Goal: Task Accomplishment & Management: Complete application form

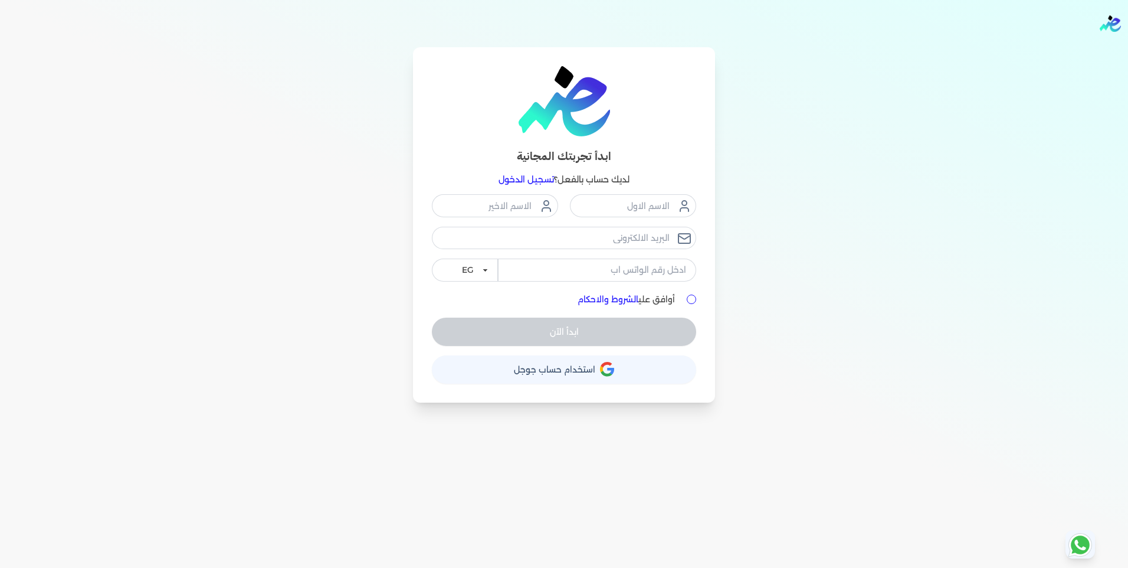
click at [272, 91] on div "ابدأ تجربتك المجانية لديك حساب بالفعل؟ تسجيل الدخول EG KSA أوافق علي الشروط وال…" at bounding box center [564, 224] width 906 height 355
click at [533, 178] on link "تسجيل الدخول" at bounding box center [526, 179] width 55 height 11
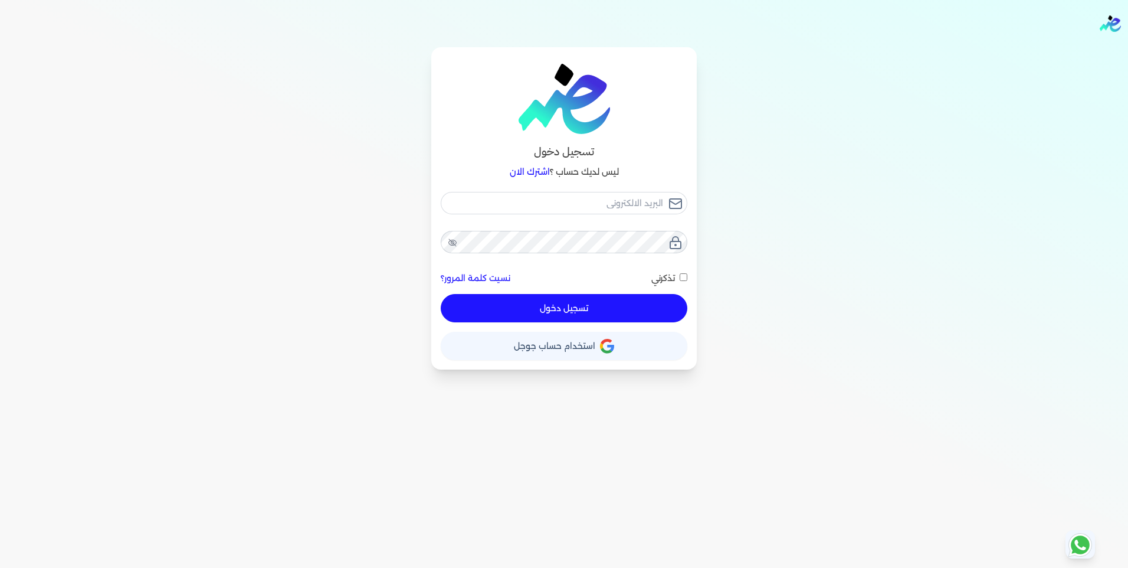
click at [596, 215] on div "نسيت كلمة المرور؟ تذكرني تسجيل دخول" at bounding box center [564, 257] width 247 height 131
click at [601, 207] on input "email" at bounding box center [564, 203] width 247 height 22
type input "i"
checkbox input "false"
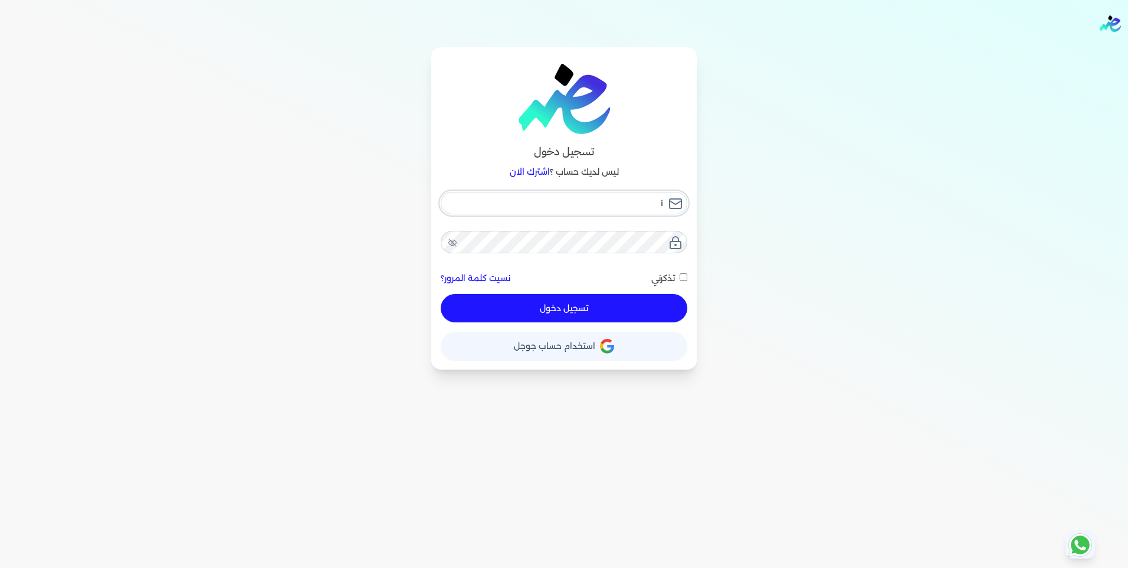
type input "it"
checkbox input "false"
type input "it@"
checkbox input "false"
type input "it@e"
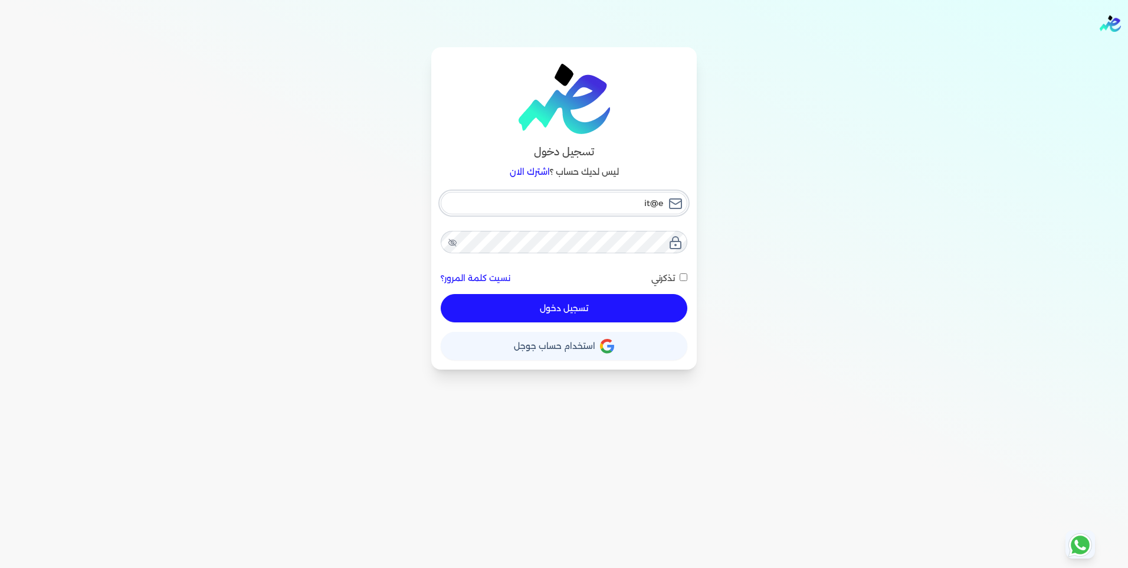
checkbox input "false"
type input "it@el"
checkbox input "false"
type input "it@els"
checkbox input "false"
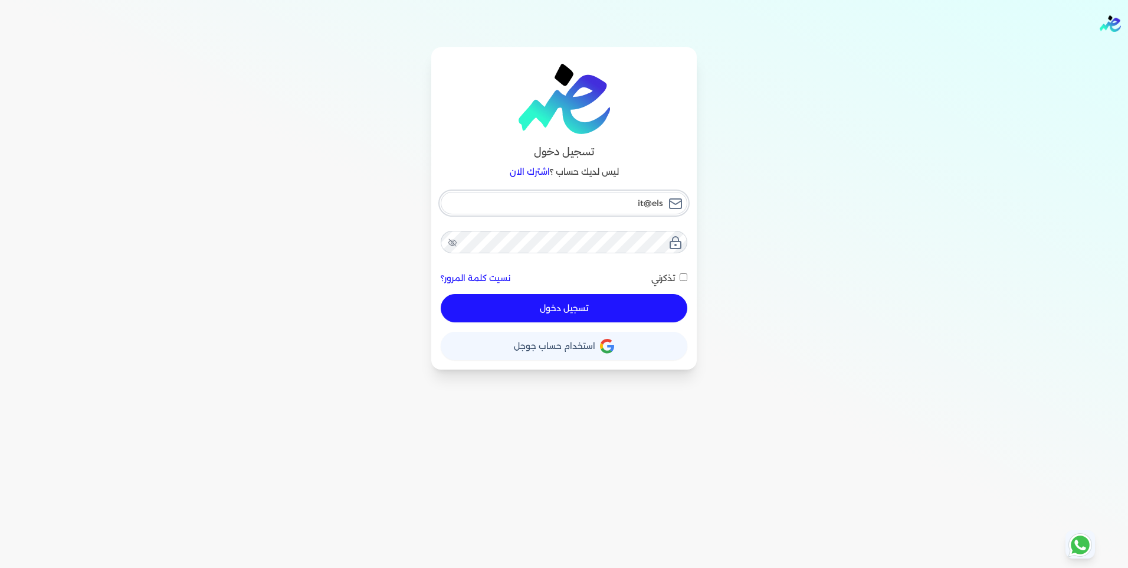
type input "it@elsh"
checkbox input "false"
type input "it@elsha"
checkbox input "false"
type input "it@elshah"
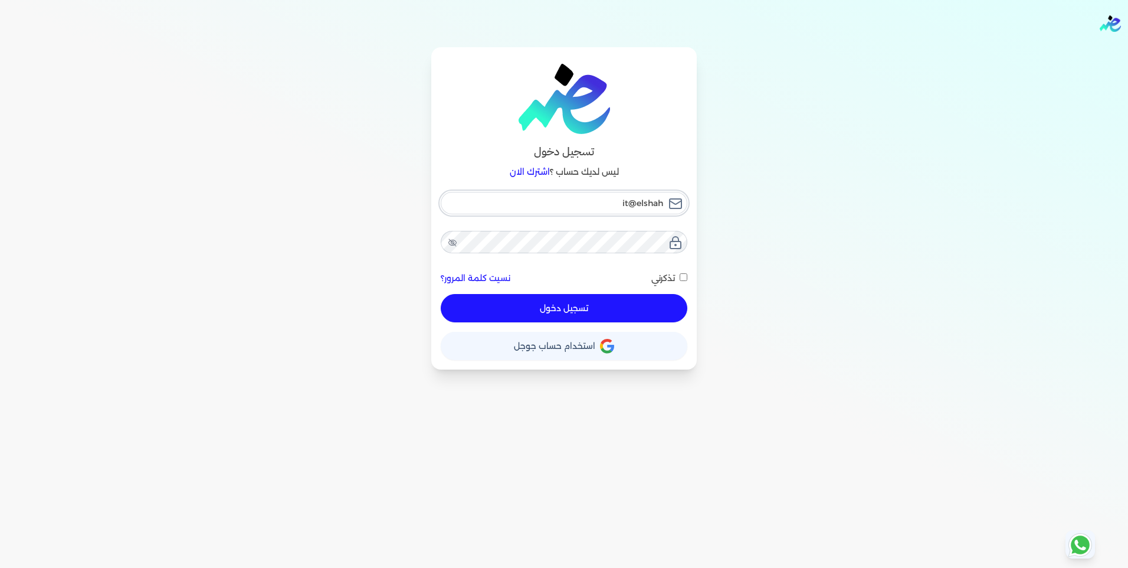
checkbox input "false"
type input "it@elshahe"
checkbox input "false"
type input "it@elshahee"
checkbox input "false"
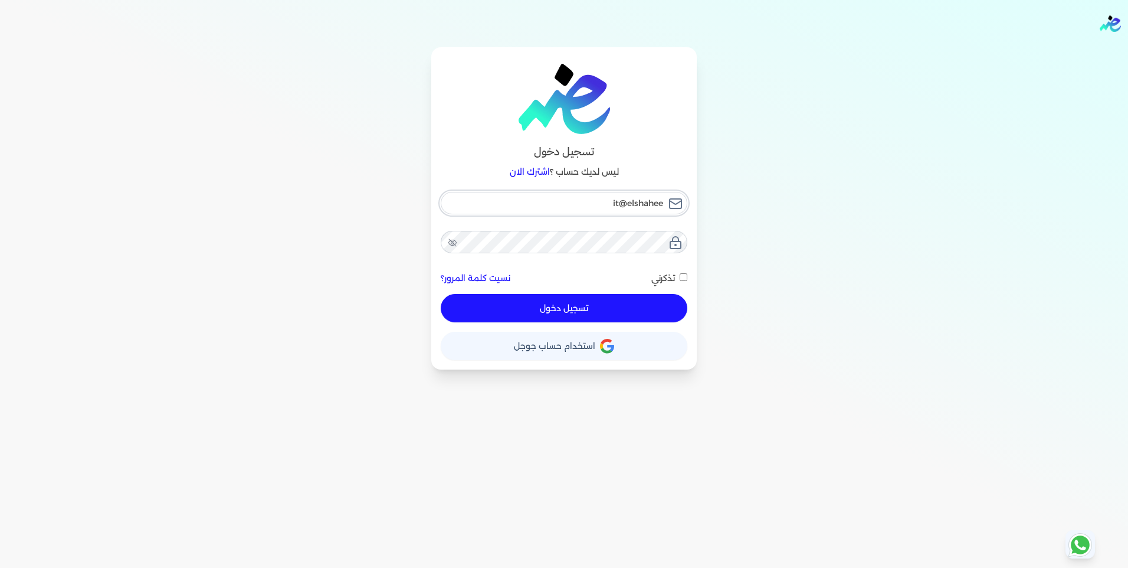
type input "it@elshaheen"
checkbox input "false"
type input "it@elshaheenr"
checkbox input "false"
type input "it@elshaheen"
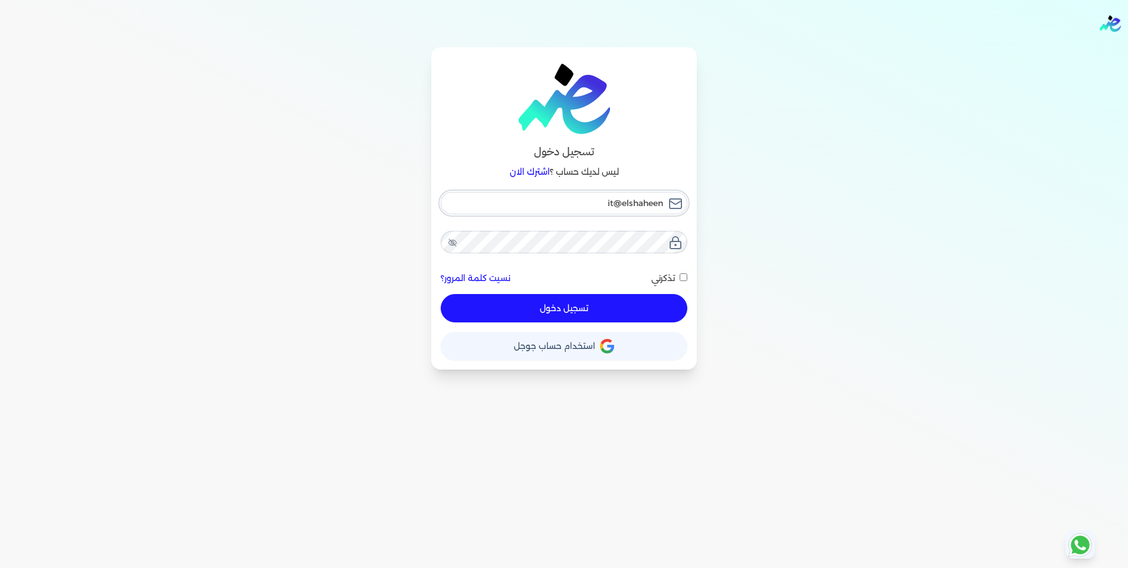
checkbox input "false"
type input "it@elshaheend"
checkbox input "false"
type input "it@elshaheen"
checkbox input "false"
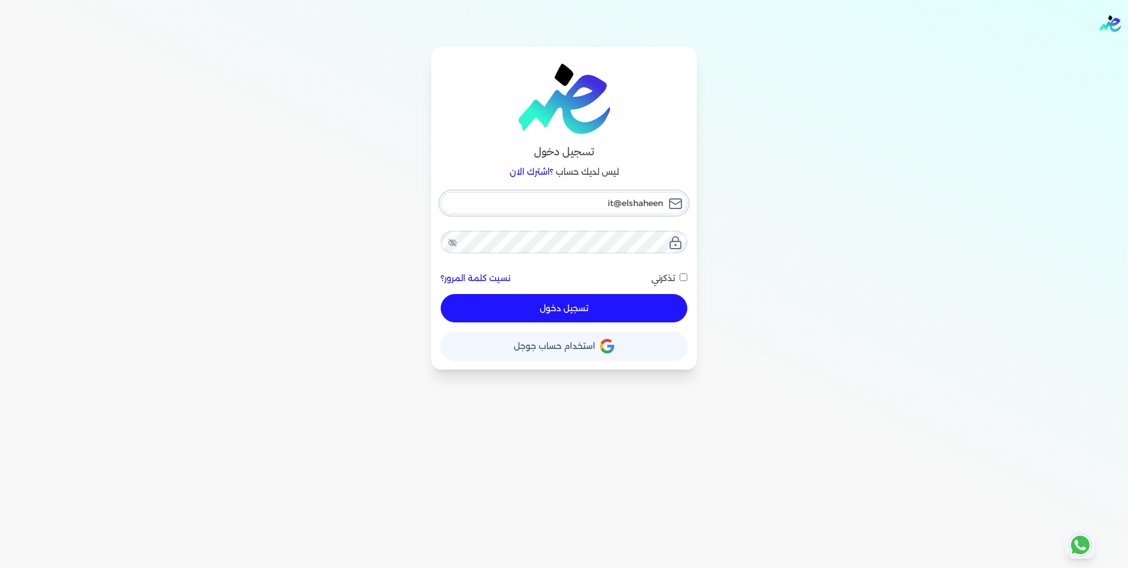
type input "it@elshaheeng"
checkbox input "false"
type input "it@elshaheengr"
checkbox input "false"
type input "it@elshaheengro"
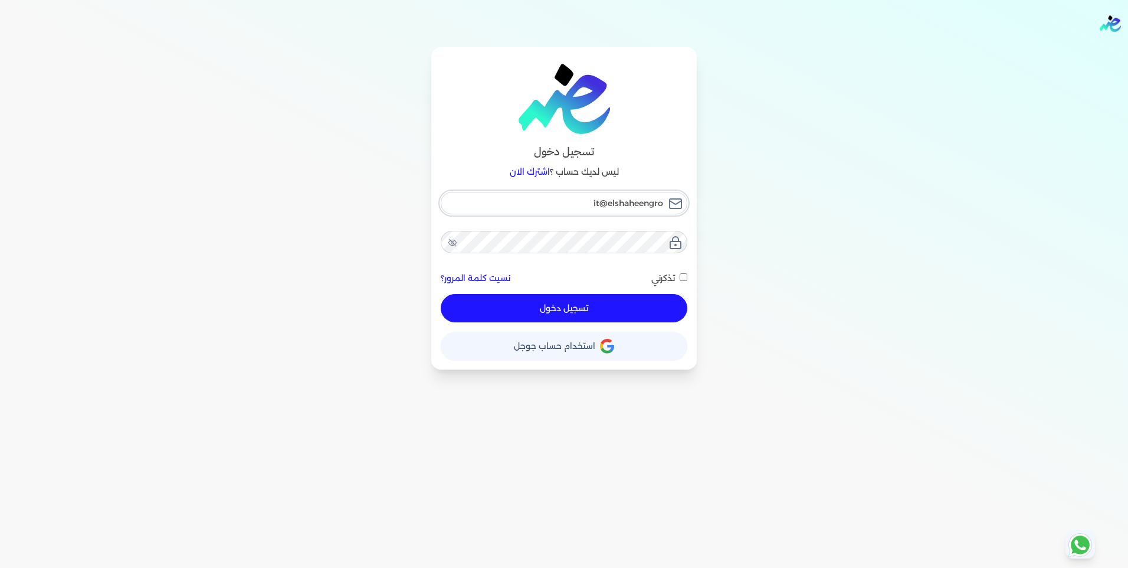
checkbox input "false"
type input "it@elshaheengrou"
checkbox input "false"
type input "it@elshaheengroup"
checkbox input "false"
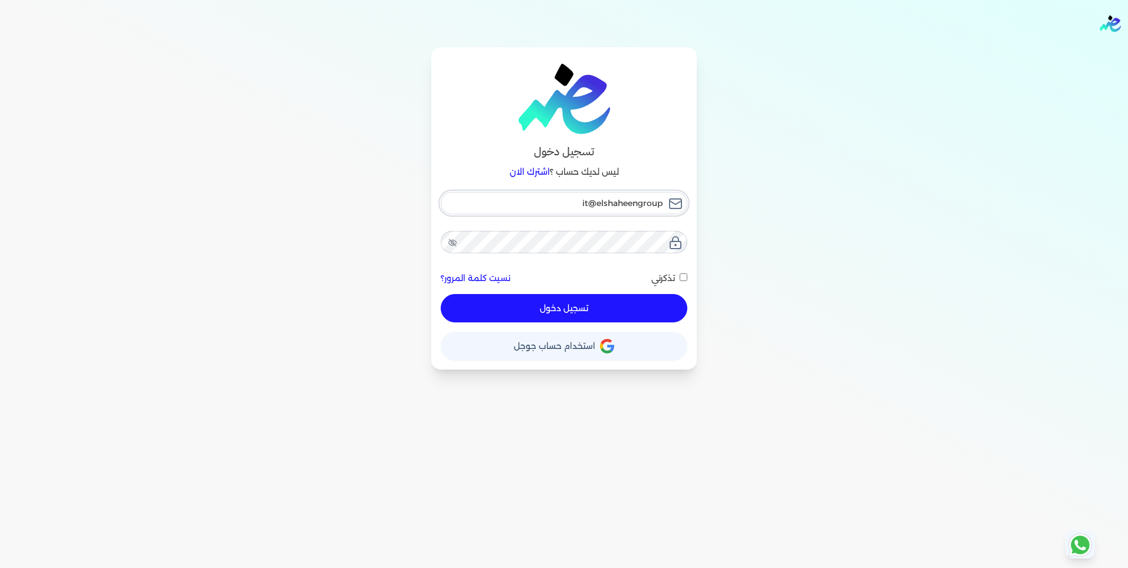
type input "it@elshaheengroup."
checkbox input "false"
type input "it@elshaheengroup.c"
checkbox input "false"
type input "it@elshaheengroup.co"
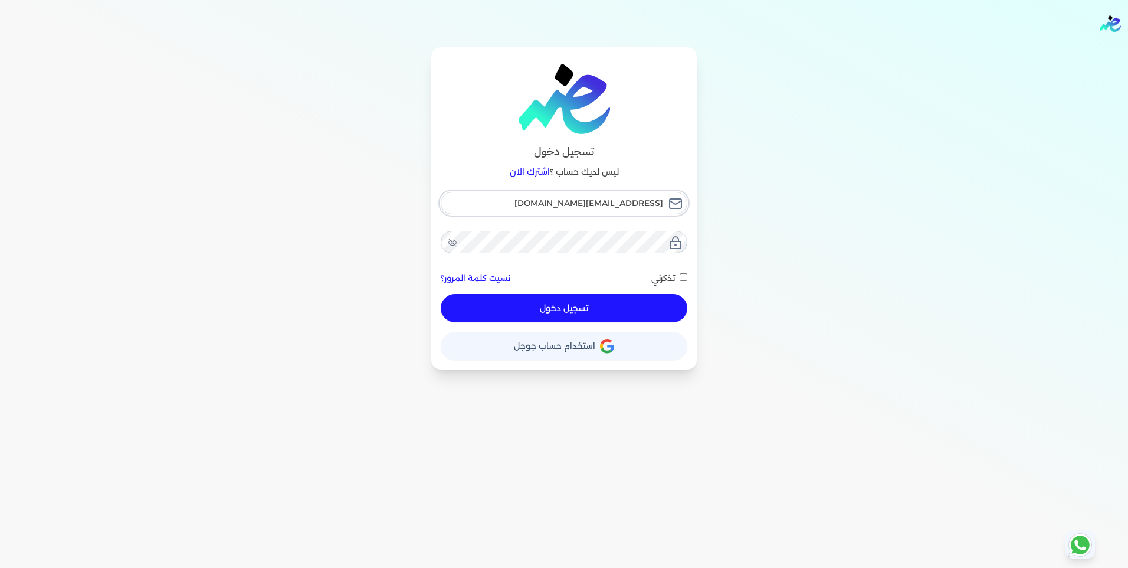
checkbox input "false"
type input "[EMAIL_ADDRESS][DOMAIN_NAME]"
checkbox input "false"
type input "[EMAIL_ADDRESS][DOMAIN_NAME]"
click at [679, 278] on span at bounding box center [677, 277] width 5 height 15
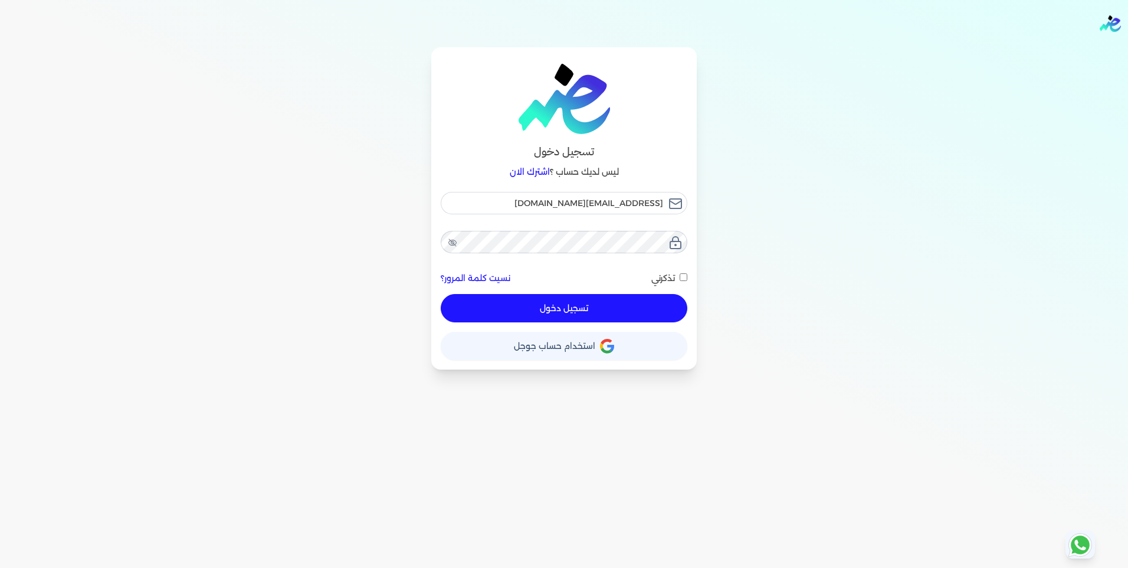
click at [680, 278] on input "تذكرني" at bounding box center [684, 277] width 8 height 8
checkbox input "true"
click at [642, 304] on button "تسجيل دخول" at bounding box center [564, 308] width 247 height 28
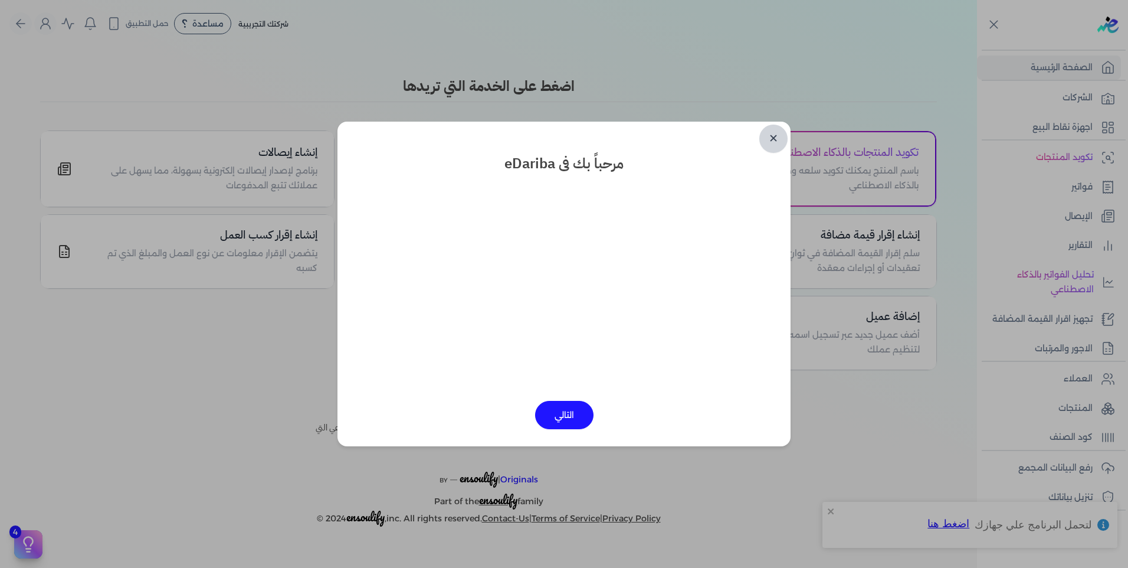
click at [772, 143] on link "✕" at bounding box center [773, 139] width 28 height 28
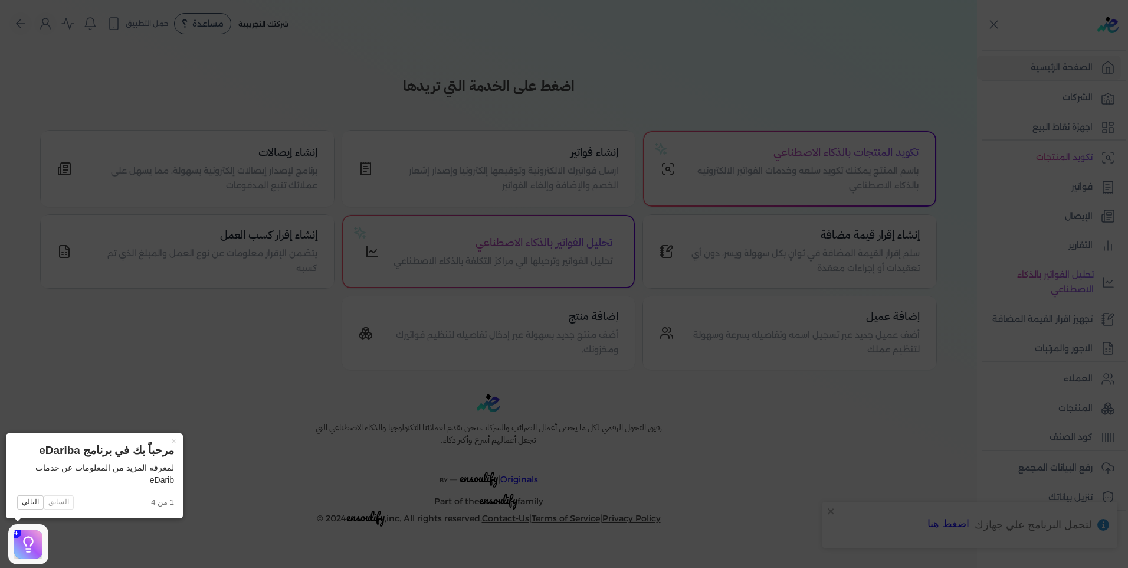
click at [750, 119] on icon at bounding box center [564, 284] width 1128 height 568
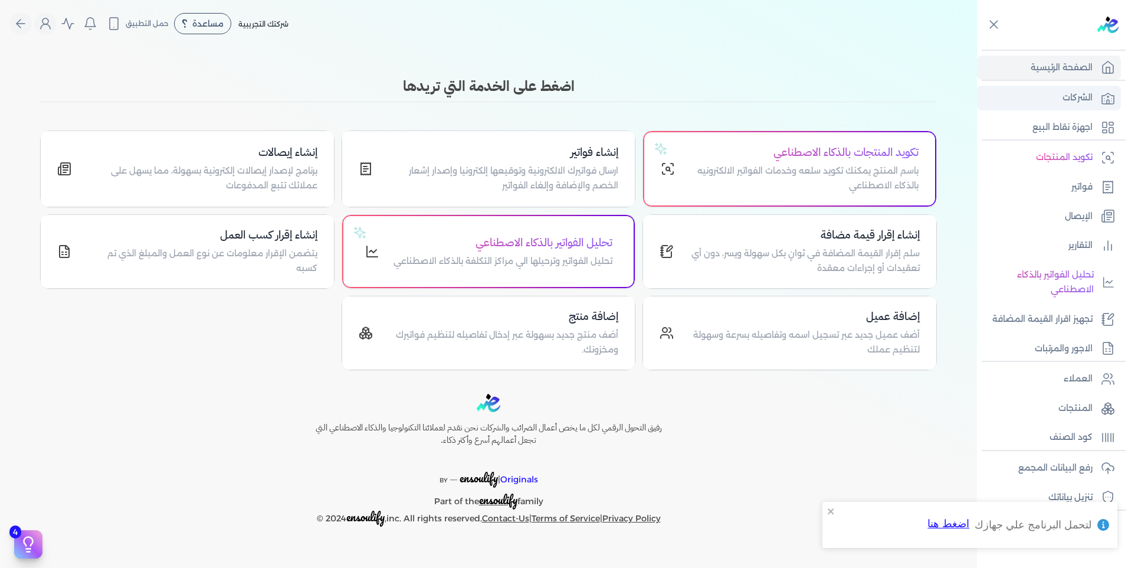
click at [1063, 100] on link "الشركات" at bounding box center [1049, 98] width 144 height 25
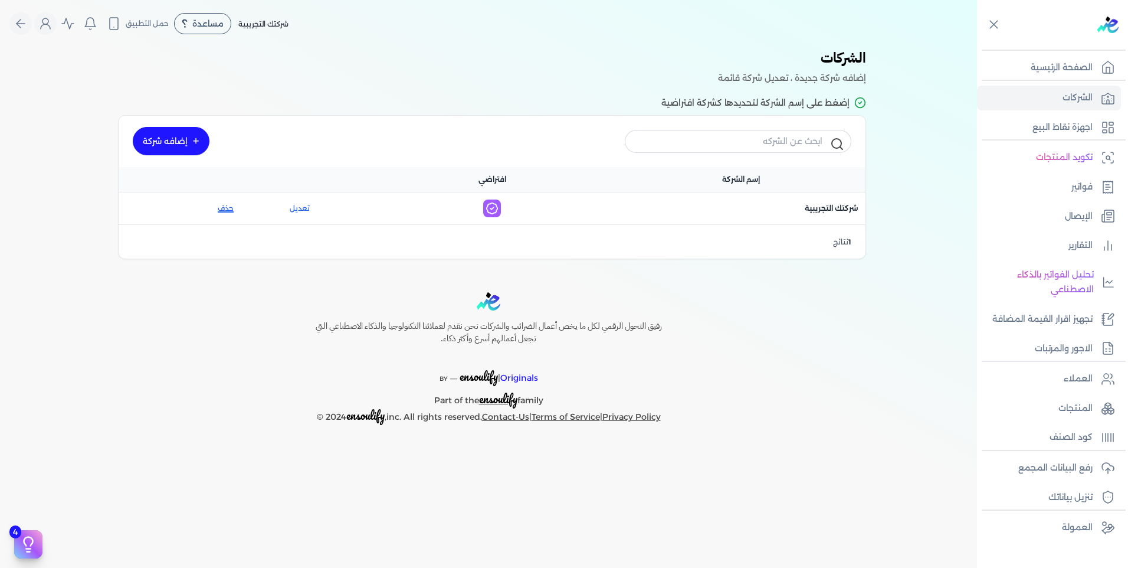
click at [231, 205] on button "حذف" at bounding box center [187, 208] width 94 height 11
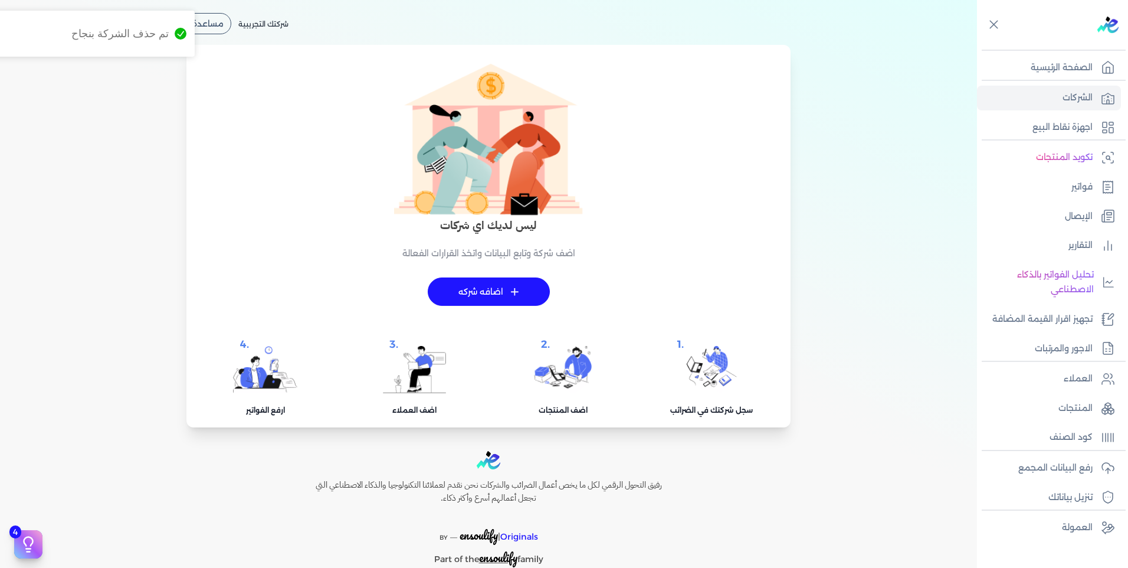
click at [513, 287] on span "+" at bounding box center [514, 291] width 9 height 8
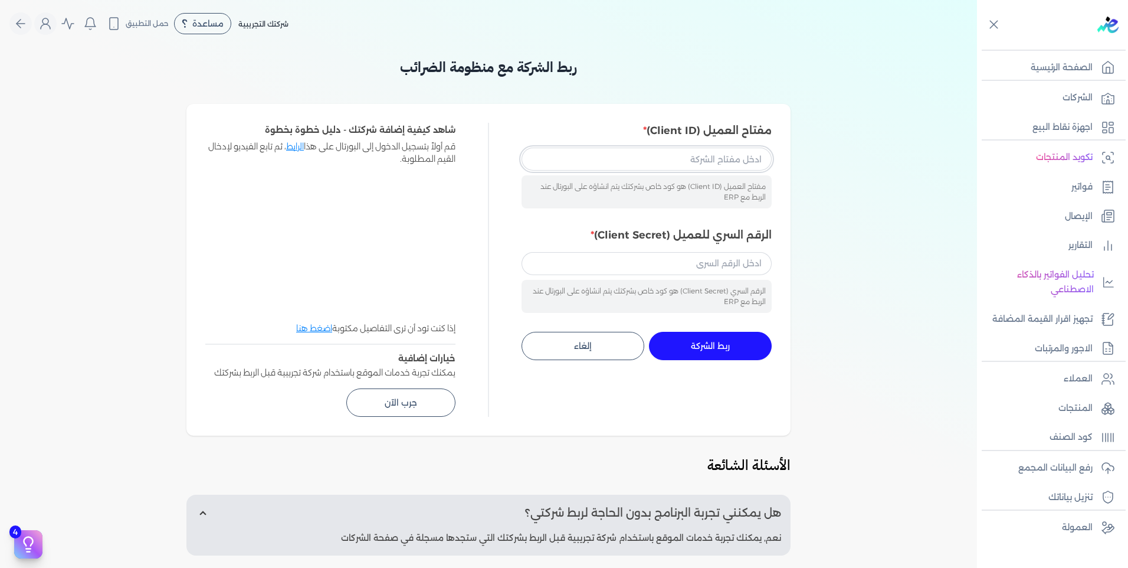
click at [706, 159] on input "مفتاح العميل (Client ID)" at bounding box center [647, 159] width 250 height 22
paste input "233cd3e3-afe9-43a4-aab2-0c78c902bb02"
type input "233cd3e3-afe9-43a4-aab2-0c78c902bb02"
click at [693, 258] on input "الرقم السري للعميل (Client Secret)" at bounding box center [647, 263] width 250 height 22
paste input "9f781216-ded7-4207-987d-8fb89e4664fd"
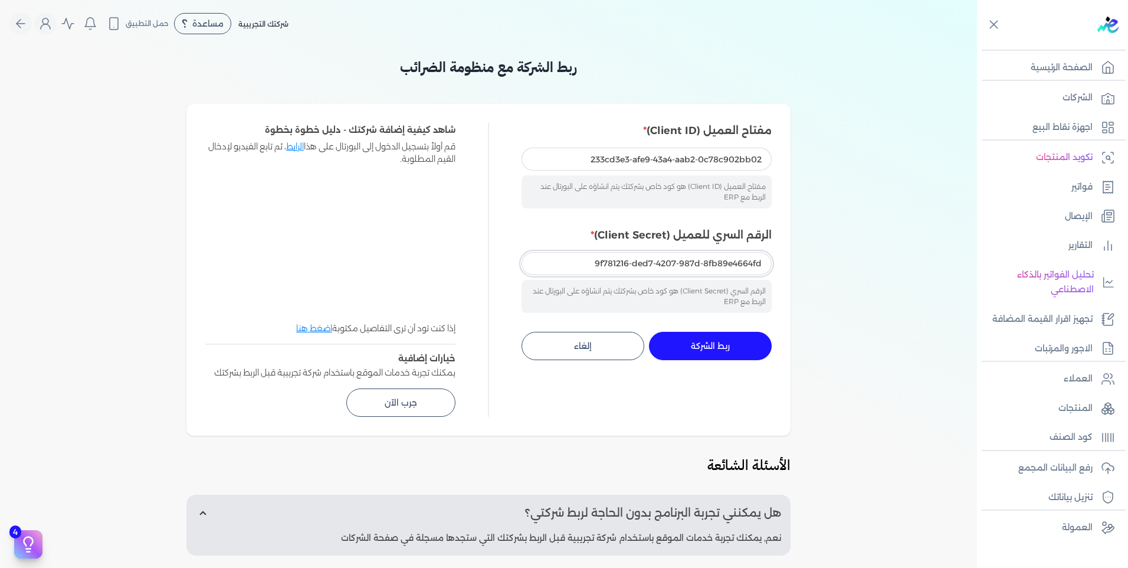
type input "9f781216-ded7-4207-987d-8fb89e4664fd"
click at [738, 353] on button "ربط الشركة جاري التنفيذ" at bounding box center [710, 346] width 123 height 28
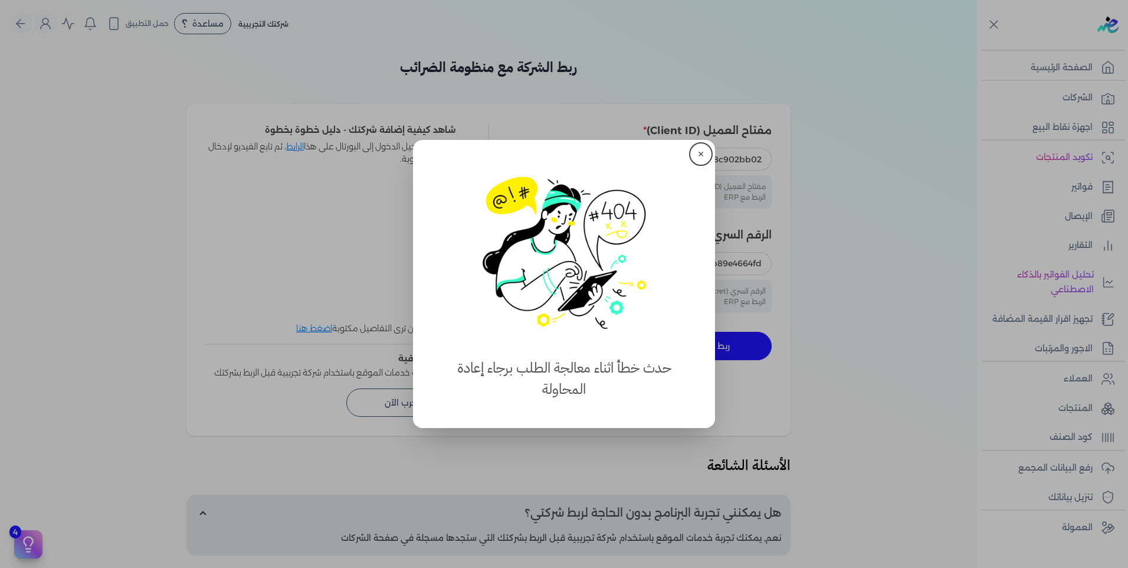
click at [709, 152] on div "✕ استهلكت 100% من الباقة حدث خطأ اثناء معالجة الطلب برجاء إعادة المحاولة" at bounding box center [564, 284] width 302 height 288
drag, startPoint x: 710, startPoint y: 152, endPoint x: 706, endPoint y: 148, distance: 6.7
click at [710, 151] on button "✕" at bounding box center [701, 154] width 19 height 19
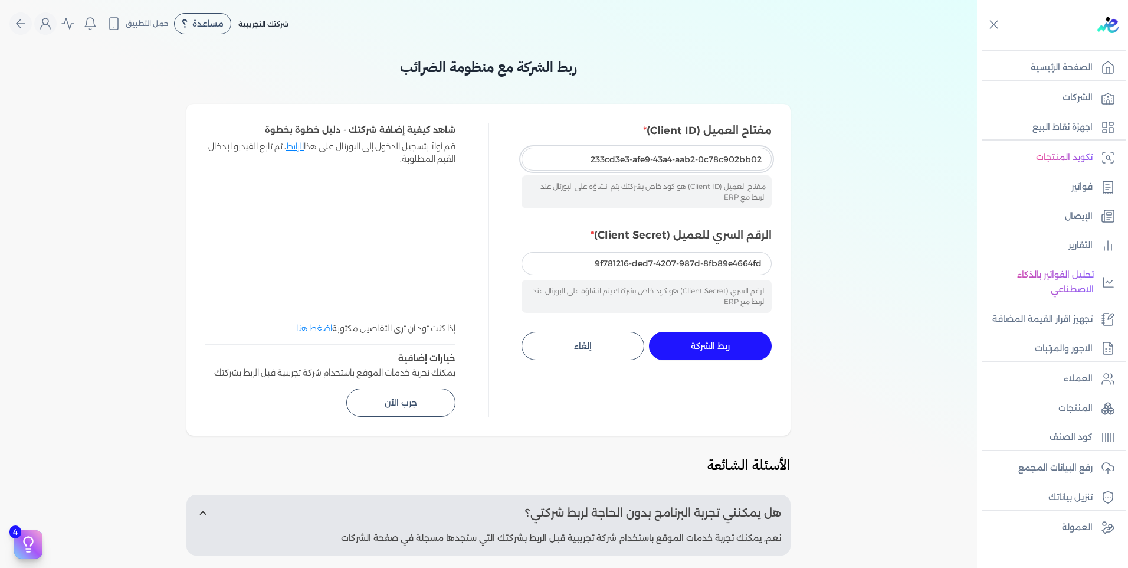
click at [704, 151] on input "233cd3e3-afe9-43a4-aab2-0c78c902bb02" at bounding box center [647, 159] width 250 height 22
click at [729, 349] on span "ربط الشركة" at bounding box center [710, 346] width 39 height 8
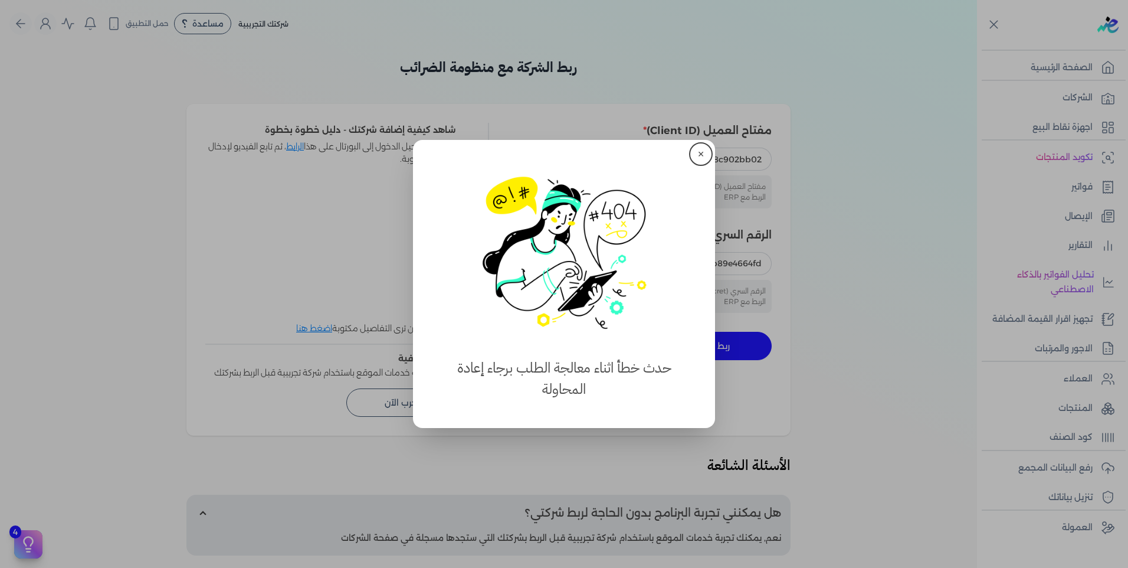
click at [702, 152] on button "✕" at bounding box center [701, 154] width 19 height 19
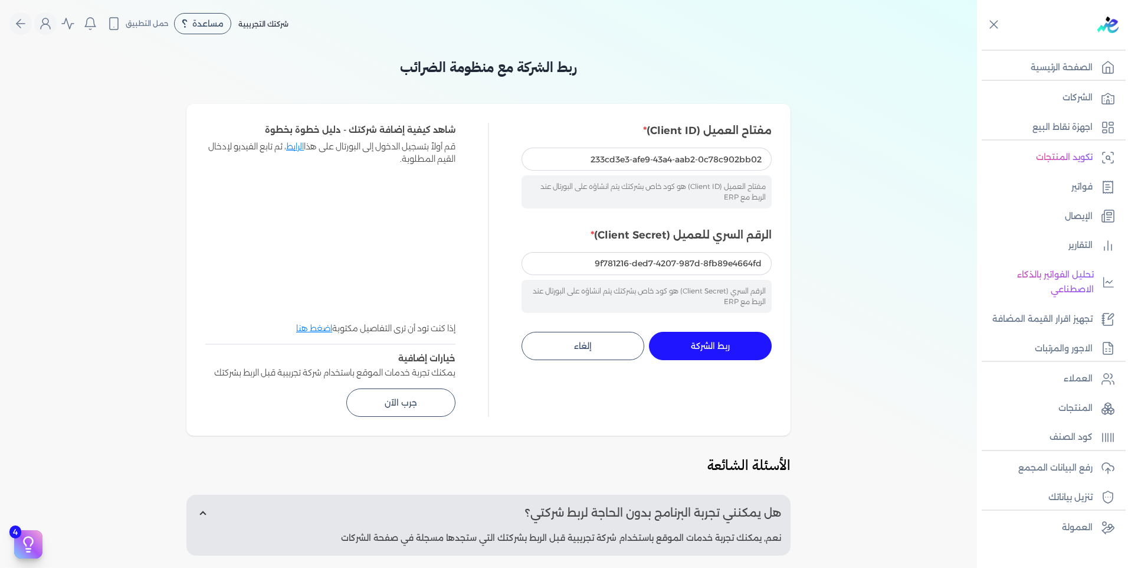
click at [747, 372] on div "مفتاح العميل (Client ID) 233cd3e3-afe9-43a4-aab2-0c78c902bb02 مفتاح العميل (Cli…" at bounding box center [647, 270] width 250 height 294
click at [742, 345] on button "ربط الشركة جاري التنفيذ" at bounding box center [710, 346] width 123 height 28
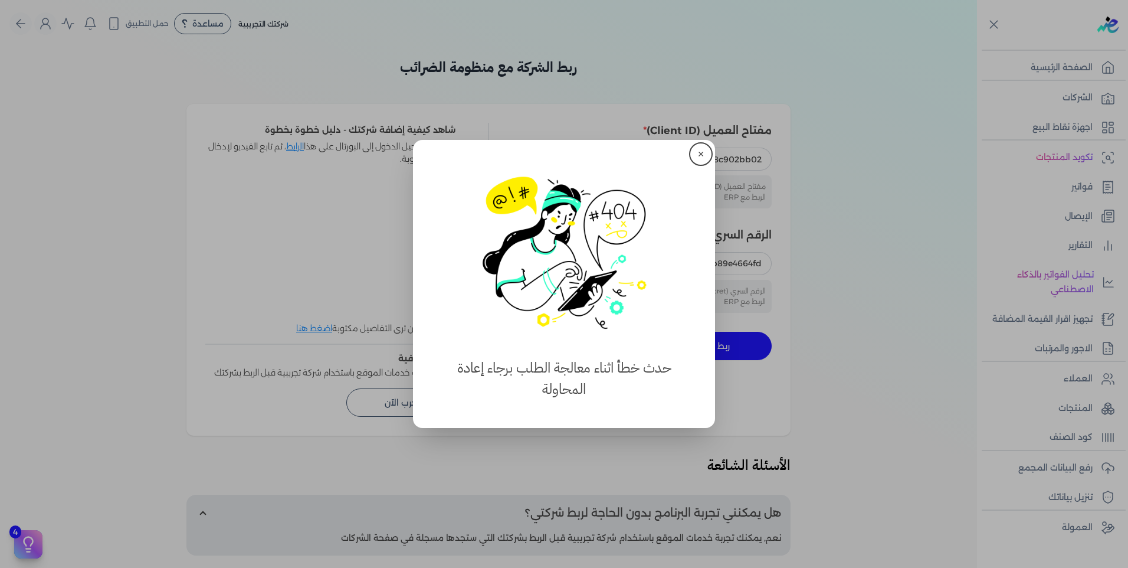
click at [694, 157] on button "✕" at bounding box center [701, 154] width 19 height 19
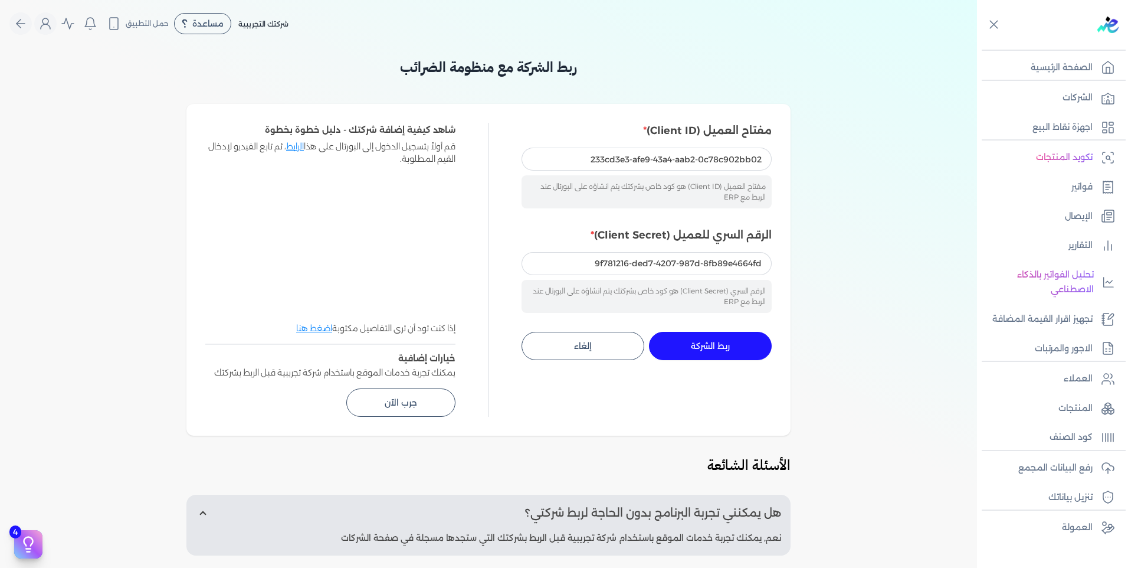
drag, startPoint x: 733, startPoint y: 405, endPoint x: 732, endPoint y: 398, distance: 6.5
click at [733, 404] on div "مفتاح العميل (Client ID) 233cd3e3-afe9-43a4-aab2-0c78c902bb02 مفتاح العميل (Cli…" at bounding box center [647, 270] width 250 height 294
click at [715, 342] on span "ربط الشركة" at bounding box center [710, 346] width 39 height 8
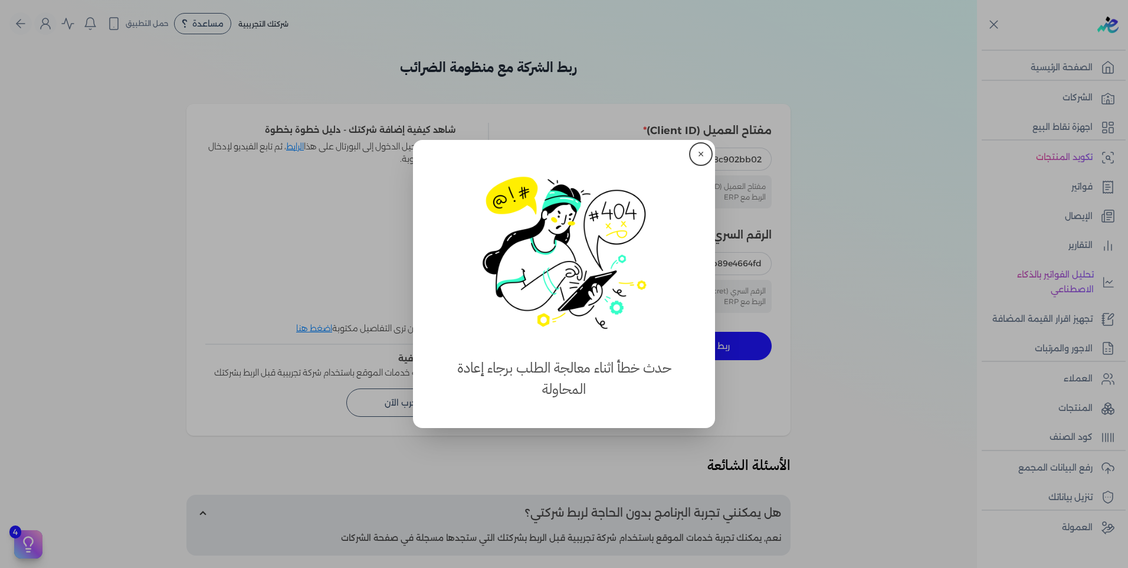
click at [702, 172] on div "✕ استهلكت 100% من الباقة حدث خطأ اثناء معالجة الطلب برجاء إعادة المحاولة" at bounding box center [564, 284] width 302 height 288
click at [699, 162] on button "✕" at bounding box center [701, 154] width 19 height 19
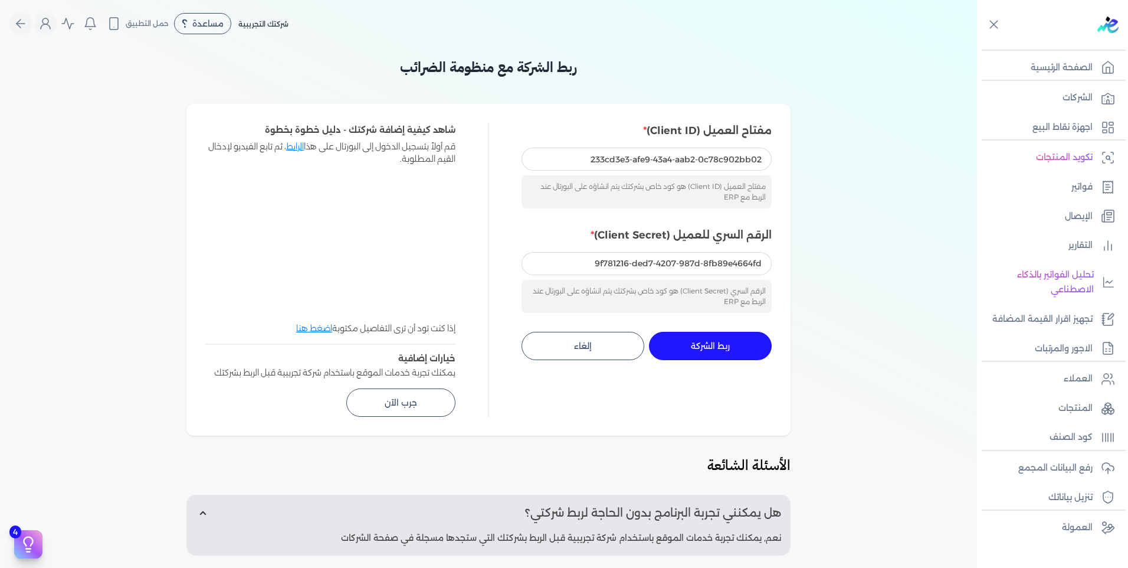
click at [737, 371] on div "مفتاح العميل (Client ID) 233cd3e3-afe9-43a4-aab2-0c78c902bb02 مفتاح العميل (Cli…" at bounding box center [647, 270] width 250 height 294
click at [732, 336] on button "ربط الشركة جاري التنفيذ" at bounding box center [710, 346] width 123 height 28
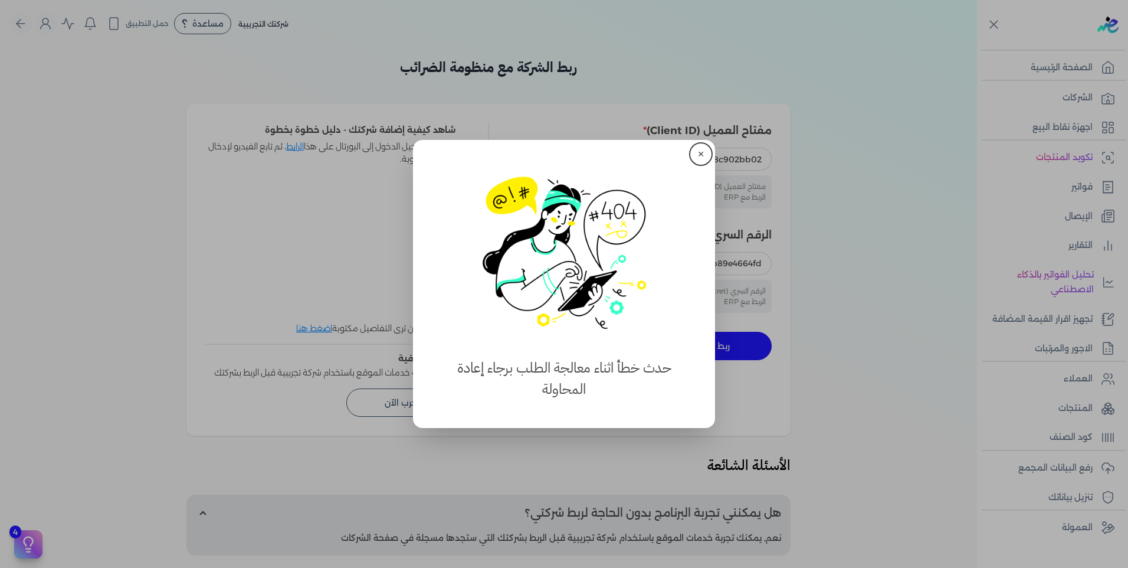
click at [706, 146] on button "✕" at bounding box center [701, 154] width 19 height 19
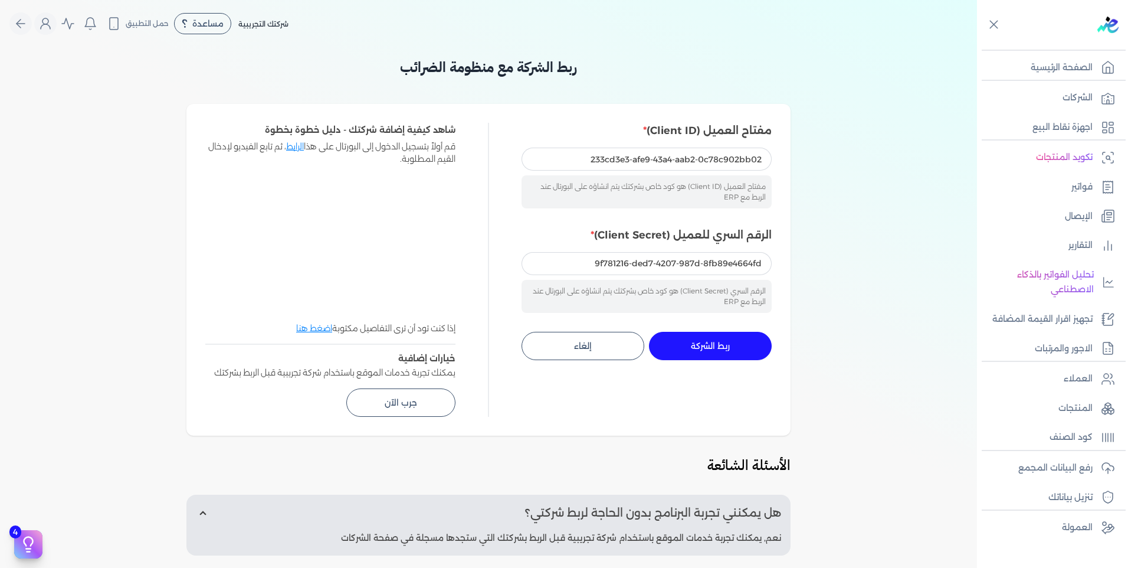
click at [706, 147] on div "مفتاح العميل (Client ID) 233cd3e3-afe9-43a4-aab2-0c78c902bb02 مفتاح العميل (Cli…" at bounding box center [647, 166] width 250 height 86
click at [715, 325] on div "مفتاح العميل (Client ID) 233cd3e3-afe9-43a4-aab2-0c78c902bb02 مفتاح العميل (Cli…" at bounding box center [647, 241] width 250 height 237
click at [718, 332] on button "ربط الشركة جاري التنفيذ" at bounding box center [710, 346] width 123 height 28
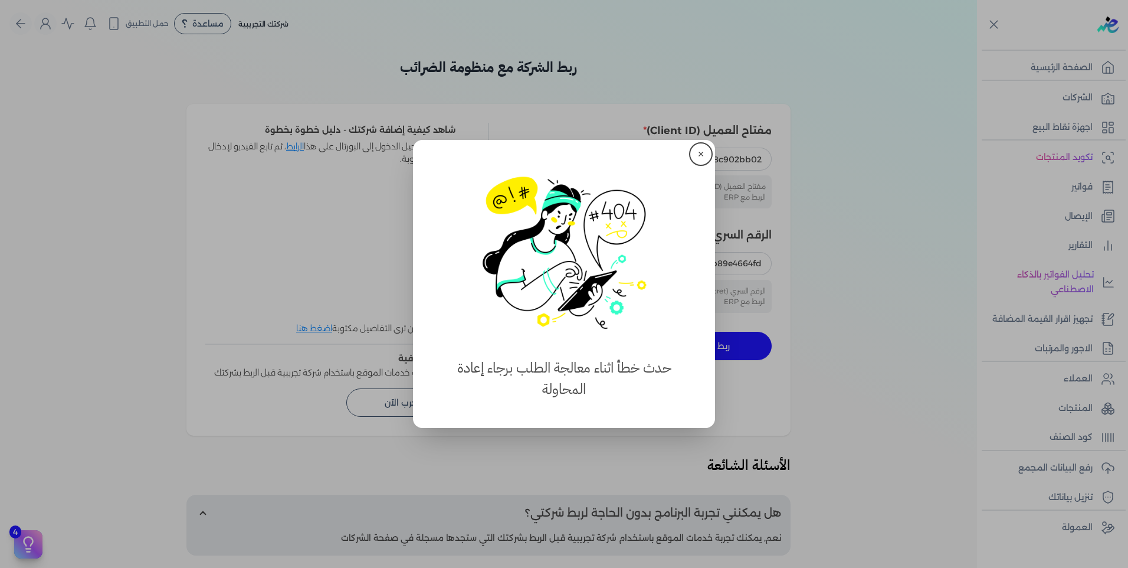
click at [703, 155] on button "✕" at bounding box center [701, 154] width 19 height 19
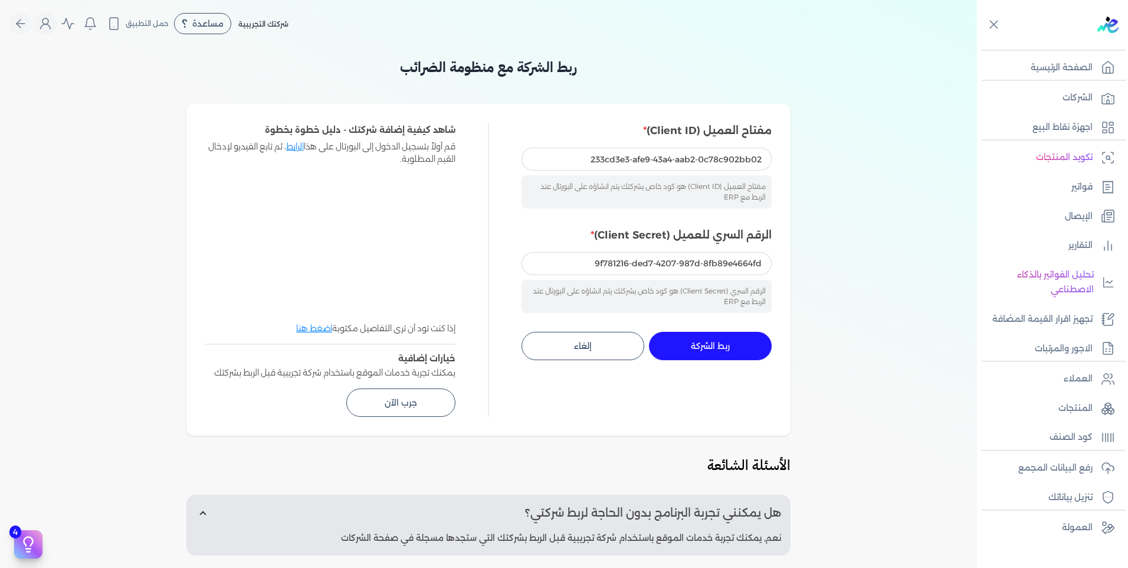
click at [732, 348] on button "ربط الشركة جاري التنفيذ" at bounding box center [710, 346] width 123 height 28
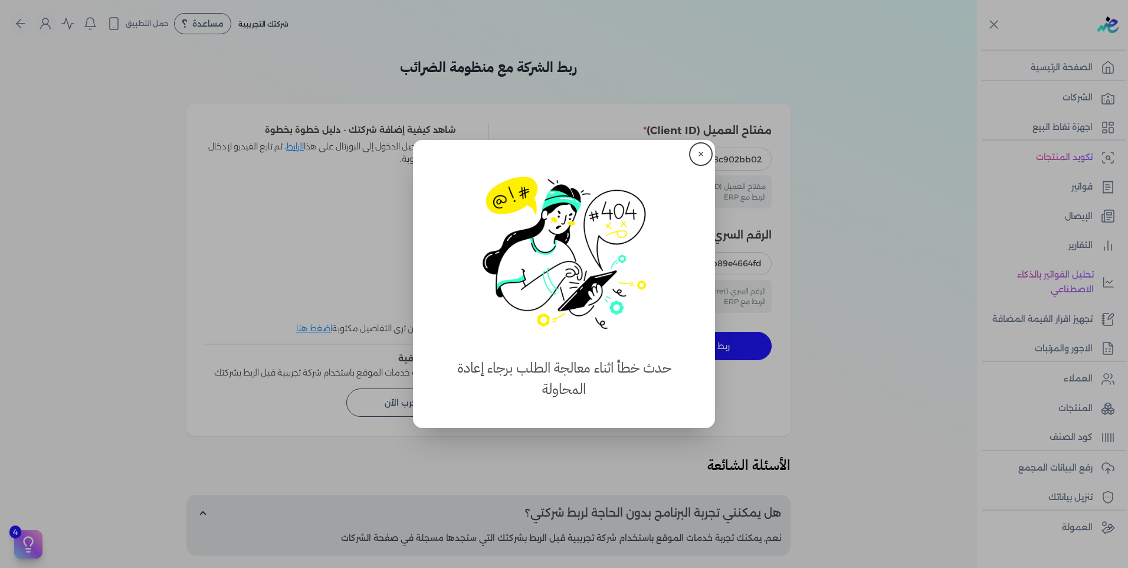
drag, startPoint x: 713, startPoint y: 130, endPoint x: 709, endPoint y: 145, distance: 15.2
click at [713, 130] on button "close" at bounding box center [564, 284] width 1128 height 568
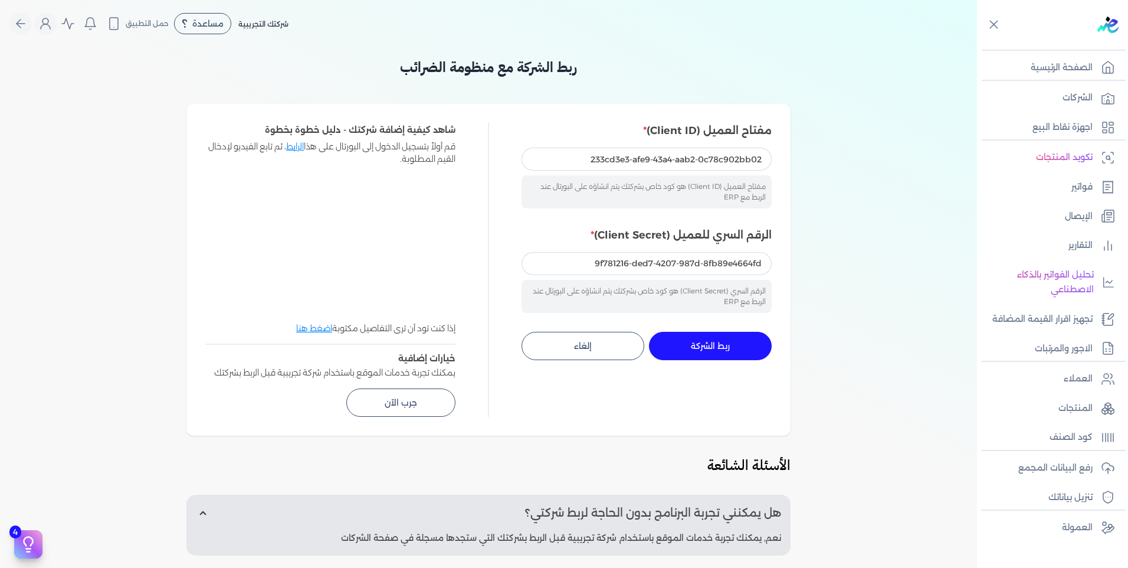
click at [709, 145] on div "مفتاح العميل (Client ID) 233cd3e3-afe9-43a4-aab2-0c78c902bb02 مفتاح العميل (Cli…" at bounding box center [647, 166] width 250 height 86
click at [721, 336] on button "ربط الشركة جاري التنفيذ" at bounding box center [710, 346] width 123 height 28
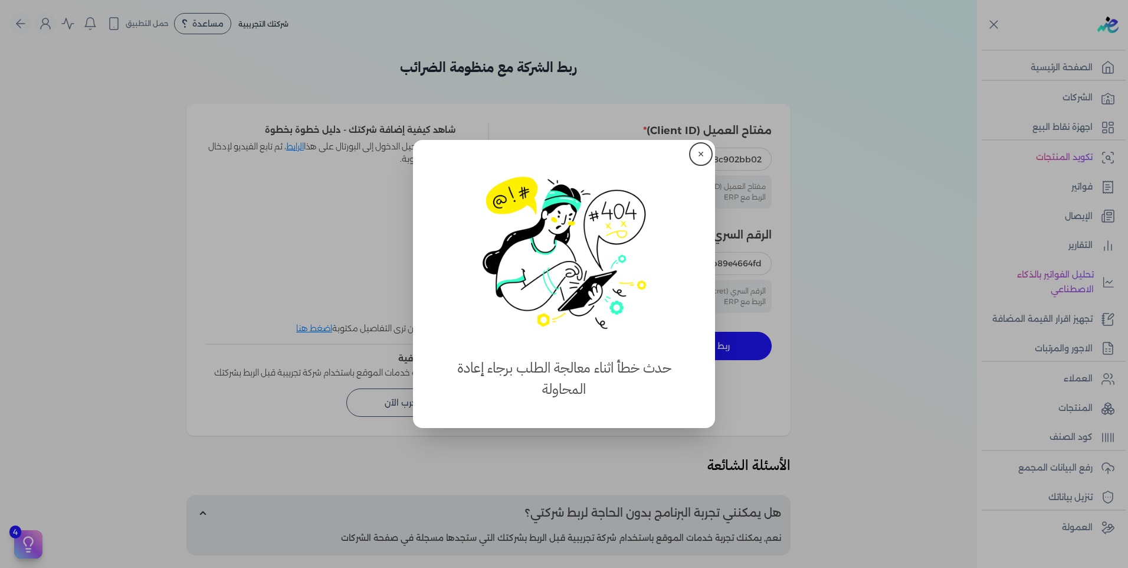
click at [700, 153] on button "✕" at bounding box center [701, 154] width 19 height 19
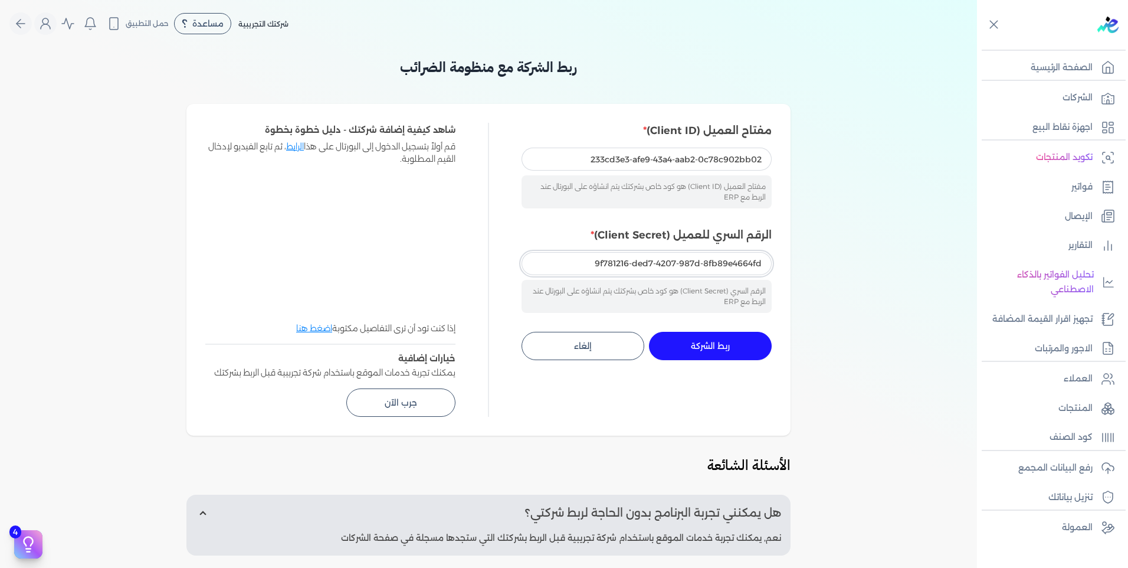
click at [728, 273] on input "9f781216-ded7-4207-987d-8fb89e4664fd" at bounding box center [647, 263] width 250 height 22
click at [727, 266] on input "9f781216-ded7-4207-987d-8fb89e4664fd" at bounding box center [647, 263] width 250 height 22
paste input "097f8ad2-b084-4178-a6d0-1df2c9315661"
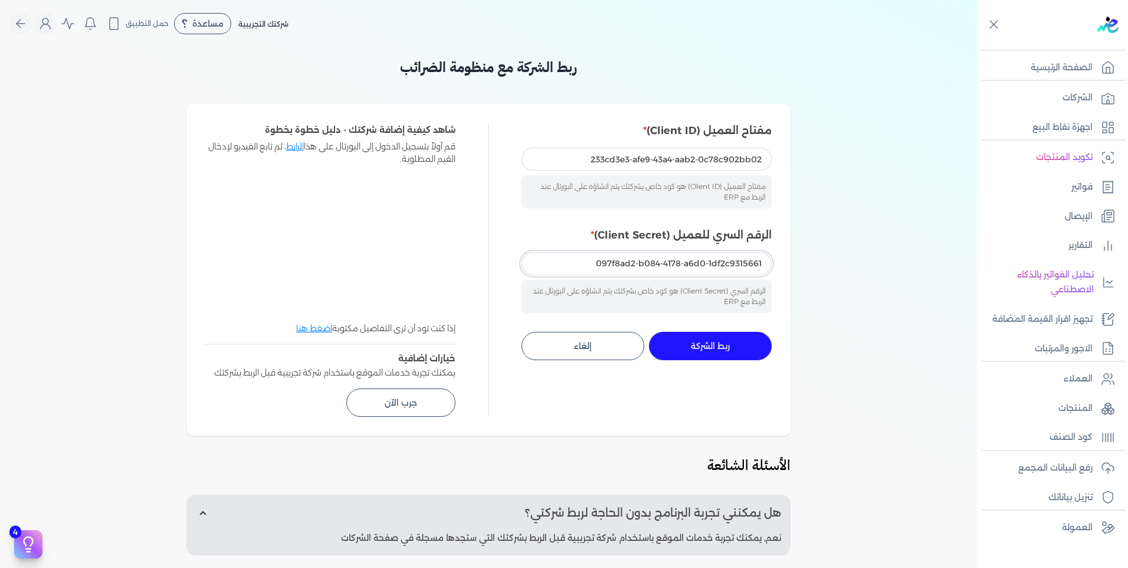
type input "097f8ad2-b084-4178-a6d0-1df2c9315661"
click at [741, 335] on button "ربط الشركة جاري التنفيذ" at bounding box center [710, 346] width 123 height 28
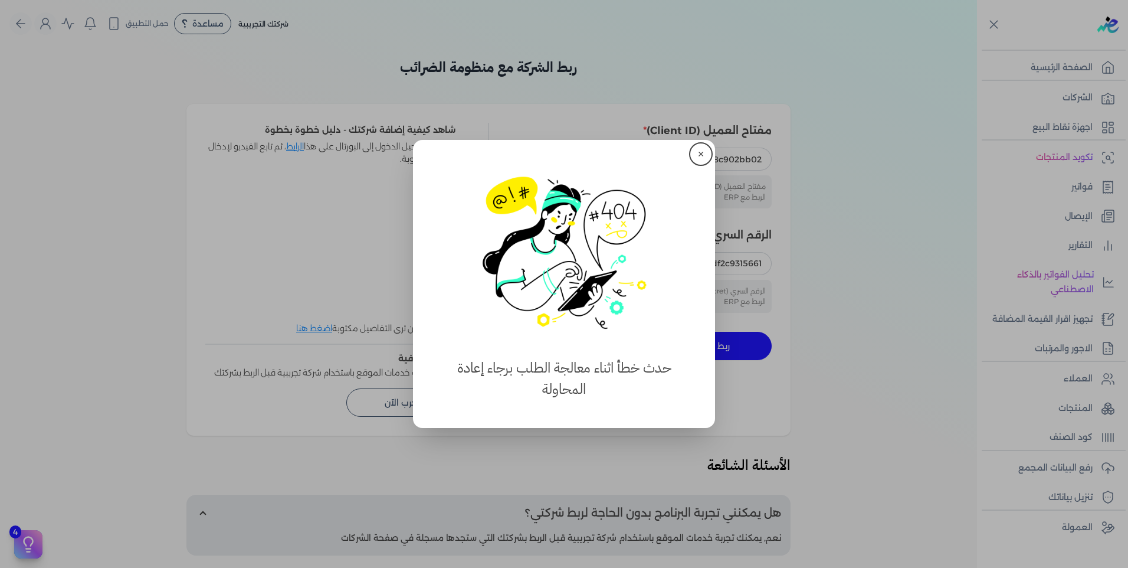
click at [702, 152] on button "✕" at bounding box center [701, 154] width 19 height 19
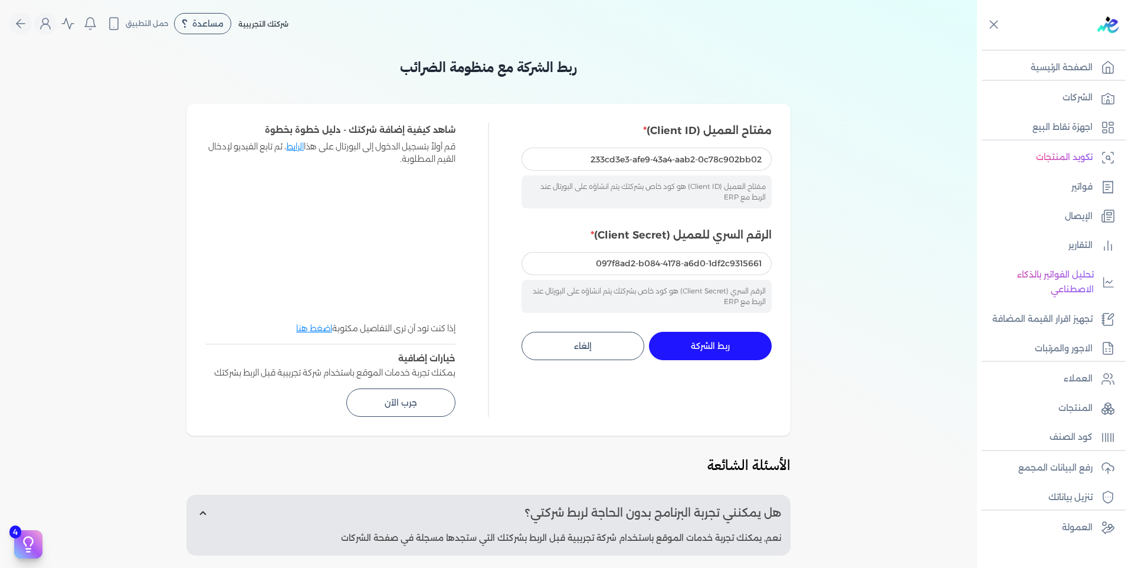
click at [728, 328] on div "مفتاح العميل (Client ID) 233cd3e3-afe9-43a4-aab2-0c78c902bb02 مفتاح العميل (Cli…" at bounding box center [647, 241] width 250 height 237
click at [728, 337] on button "ربط الشركة جاري التنفيذ" at bounding box center [710, 346] width 123 height 28
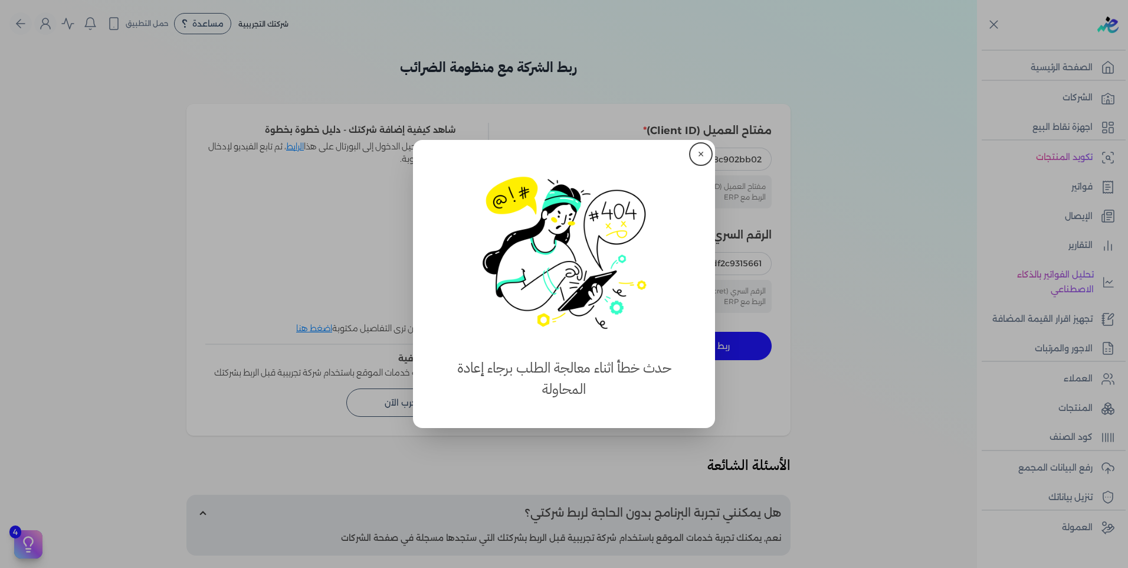
click at [700, 154] on button "✕" at bounding box center [701, 154] width 19 height 19
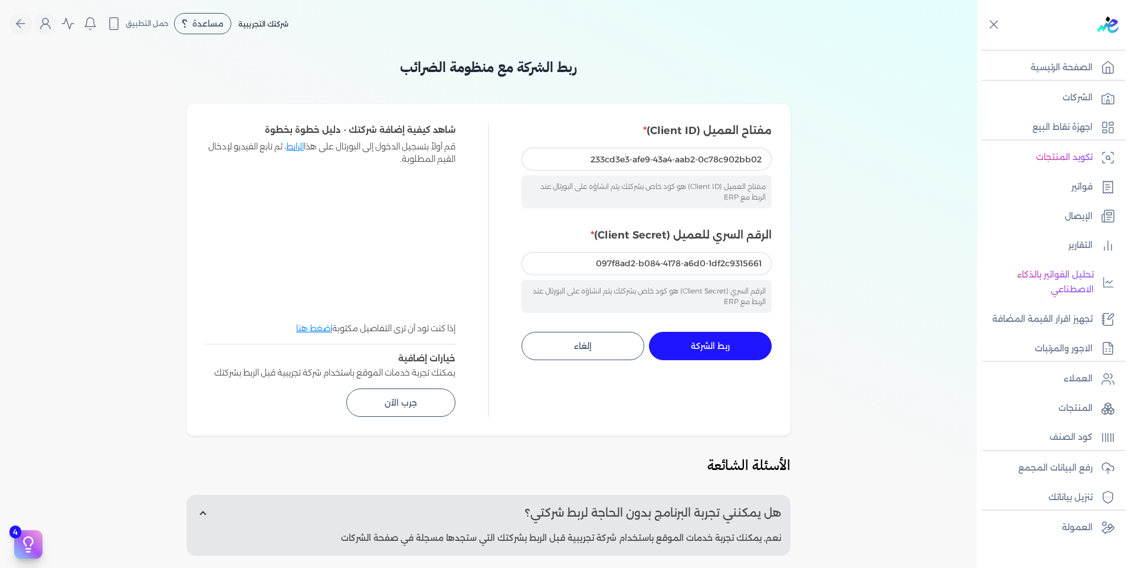
click at [718, 325] on div "مفتاح العميل (Client ID) 233cd3e3-afe9-43a4-aab2-0c78c902bb02 مفتاح العميل (Cli…" at bounding box center [647, 241] width 250 height 237
click at [720, 342] on span "ربط الشركة" at bounding box center [710, 346] width 39 height 8
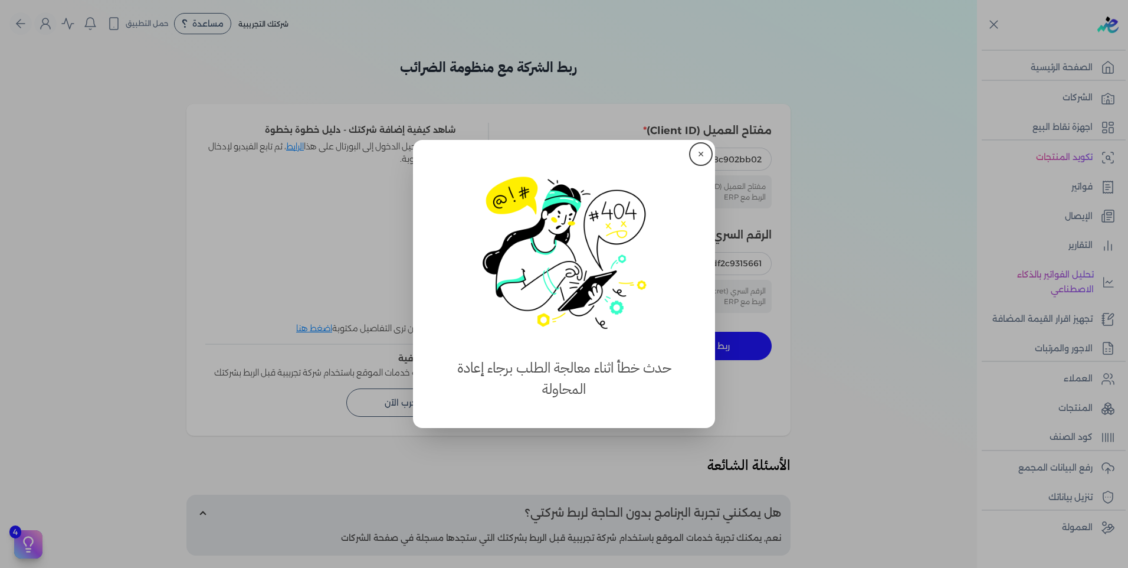
drag, startPoint x: 718, startPoint y: 142, endPoint x: 711, endPoint y: 145, distance: 7.7
click at [718, 142] on button "close" at bounding box center [564, 284] width 1128 height 568
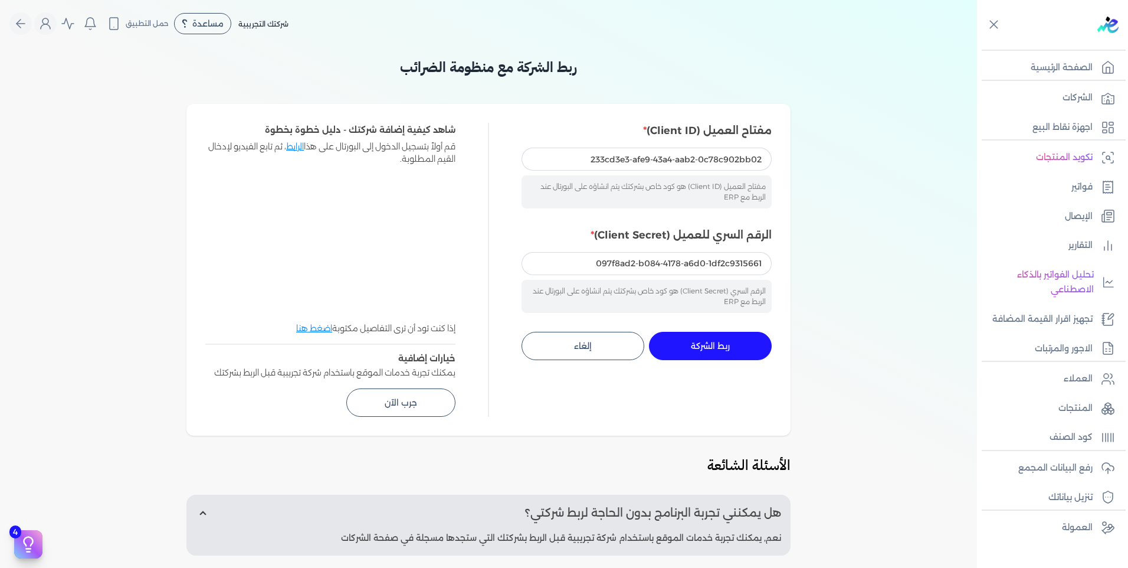
click at [729, 352] on button "ربط الشركة جاري التنفيذ" at bounding box center [710, 346] width 123 height 28
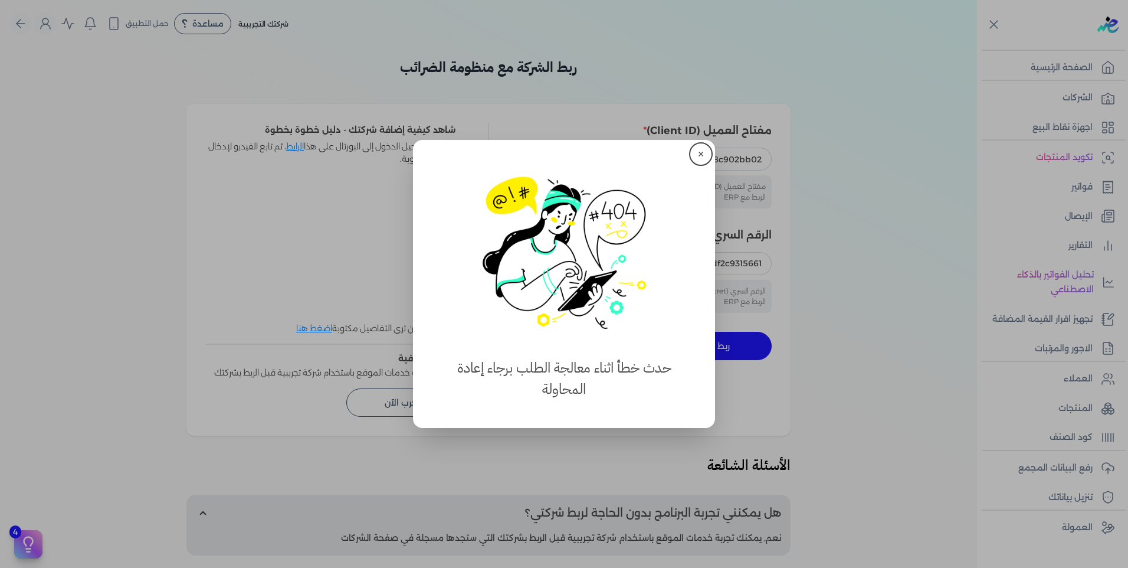
click at [695, 155] on button "✕" at bounding box center [701, 154] width 19 height 19
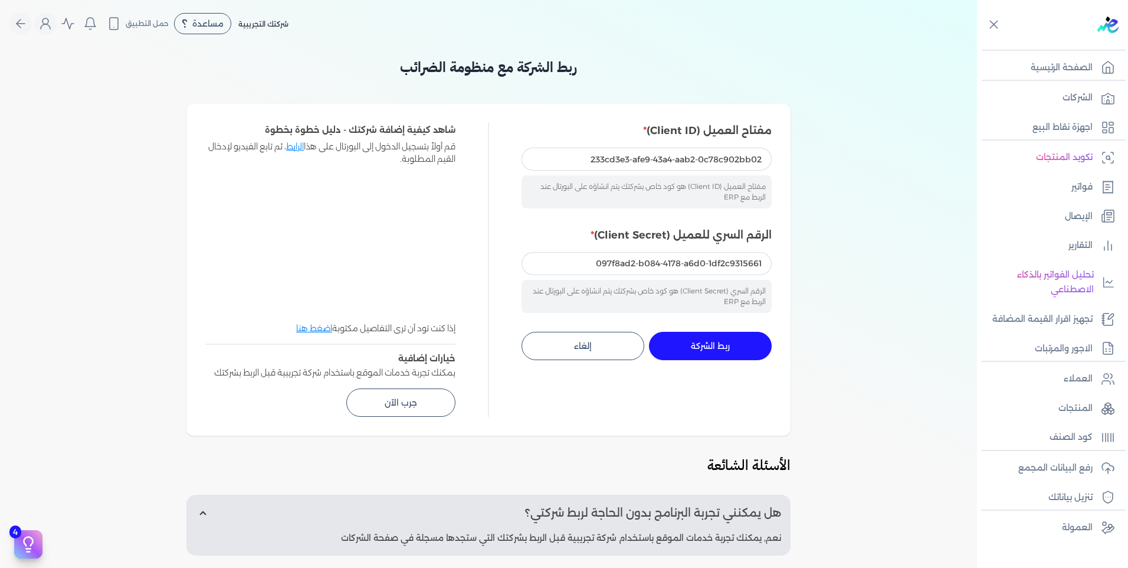
click at [732, 354] on button "ربط الشركة جاري التنفيذ" at bounding box center [710, 346] width 123 height 28
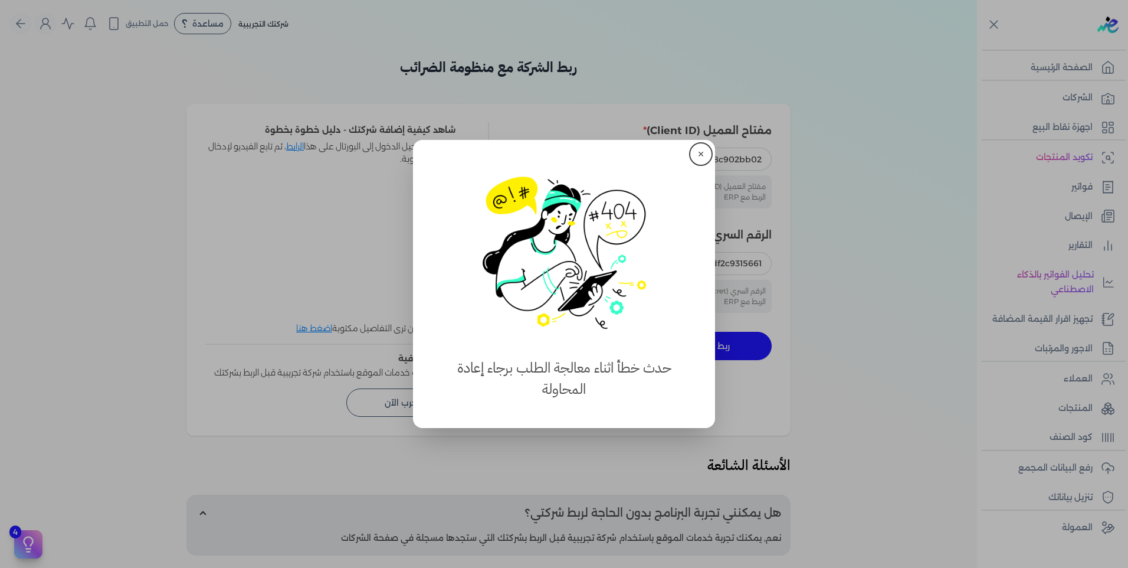
click at [706, 163] on div "✕ استهلكت 100% من الباقة حدث خطأ اثناء معالجة الطلب برجاء إعادة المحاولة" at bounding box center [564, 284] width 302 height 288
click at [704, 159] on button "✕" at bounding box center [701, 154] width 19 height 19
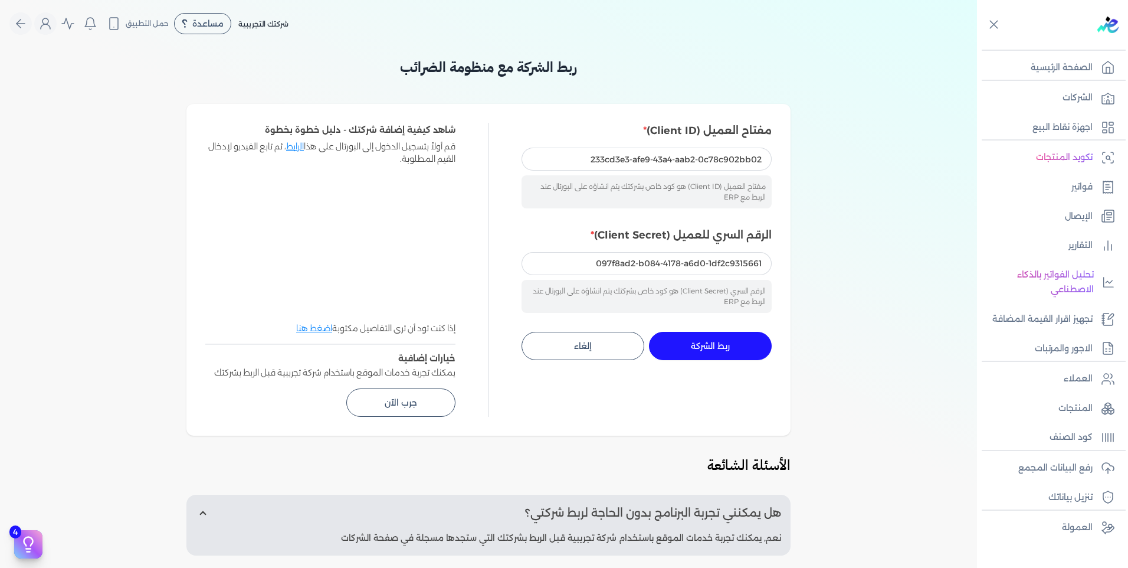
click at [730, 334] on button "ربط الشركة جاري التنفيذ" at bounding box center [710, 346] width 123 height 28
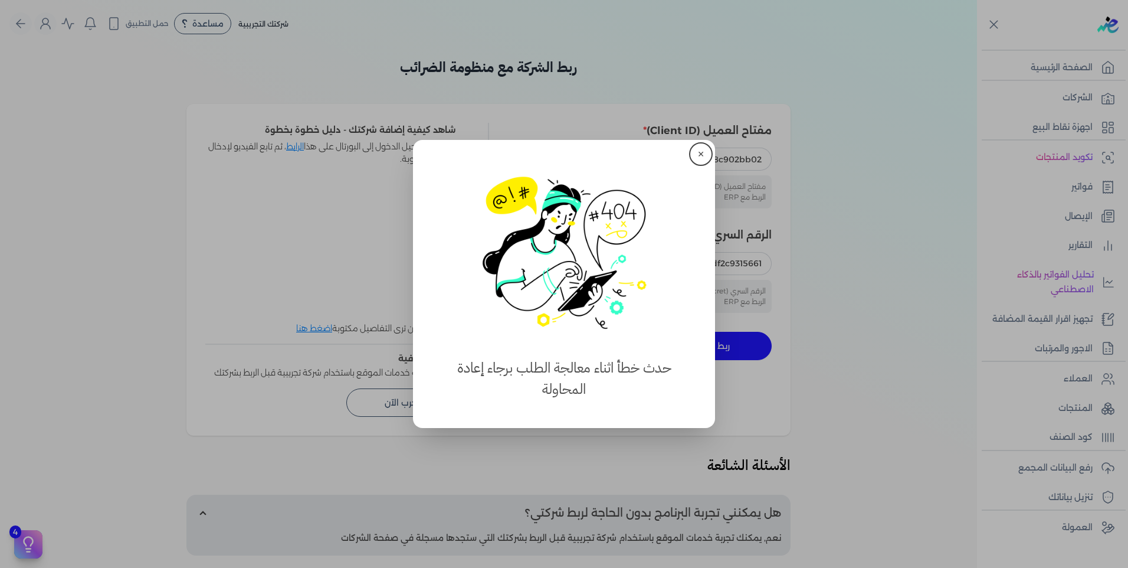
click at [706, 149] on button "✕" at bounding box center [701, 154] width 19 height 19
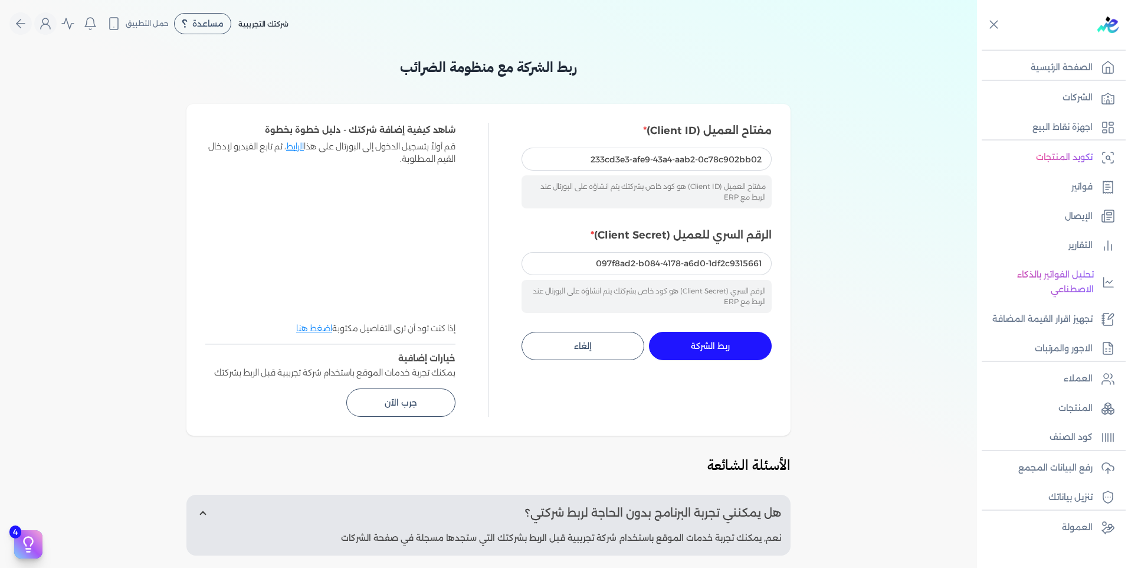
click at [740, 330] on div "مفتاح العميل (Client ID) 233cd3e3-afe9-43a4-aab2-0c78c902bb02 مفتاح العميل (Cli…" at bounding box center [647, 241] width 250 height 237
click at [742, 336] on button "ربط الشركة جاري التنفيذ" at bounding box center [710, 346] width 123 height 28
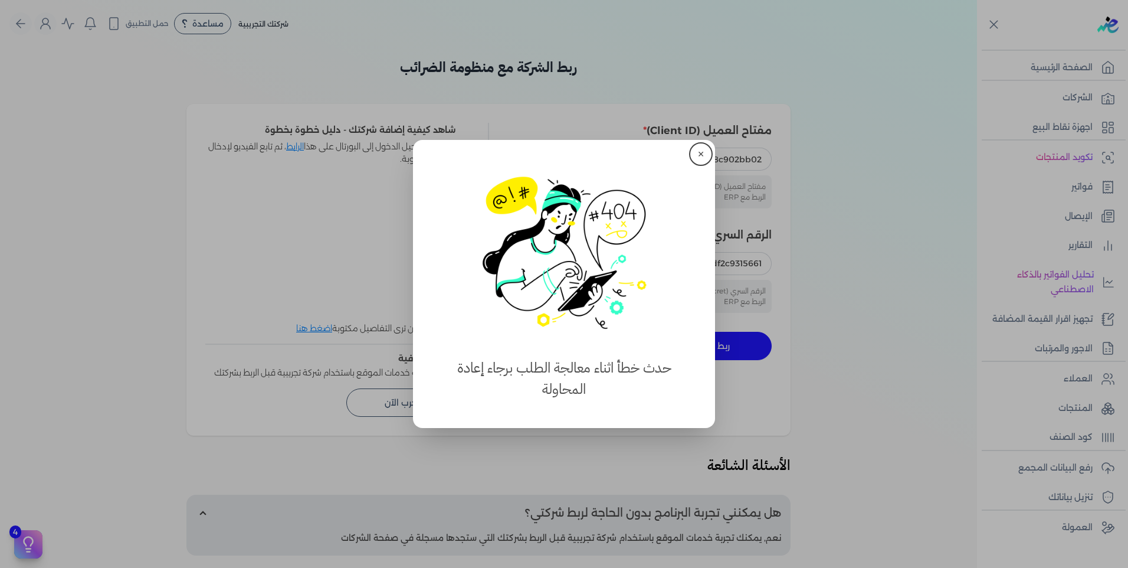
click at [698, 170] on div "✕ استهلكت 100% من الباقة حدث خطأ اثناء معالجة الطلب برجاء إعادة المحاولة" at bounding box center [564, 284] width 302 height 288
click at [702, 162] on button "✕" at bounding box center [701, 154] width 19 height 19
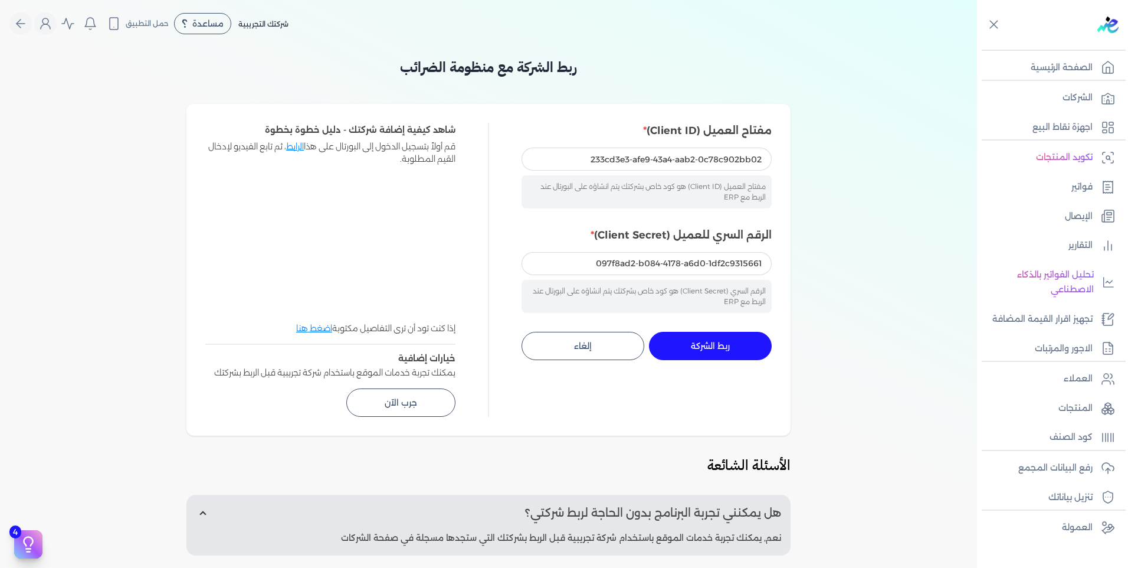
click at [745, 333] on button "ربط الشركة جاري التنفيذ" at bounding box center [710, 346] width 123 height 28
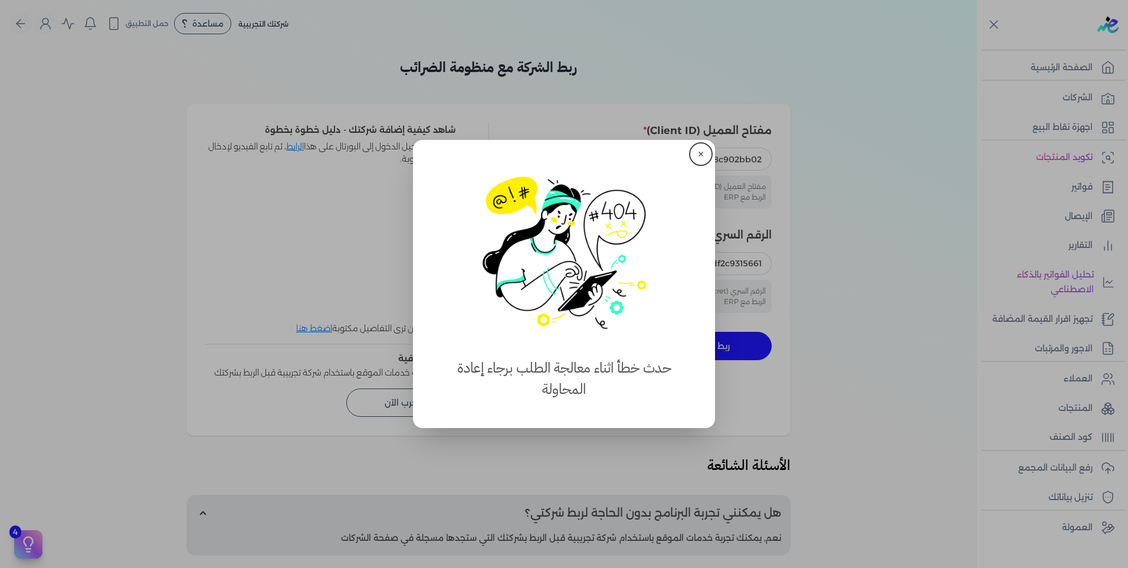
click at [699, 150] on button "✕" at bounding box center [701, 154] width 19 height 19
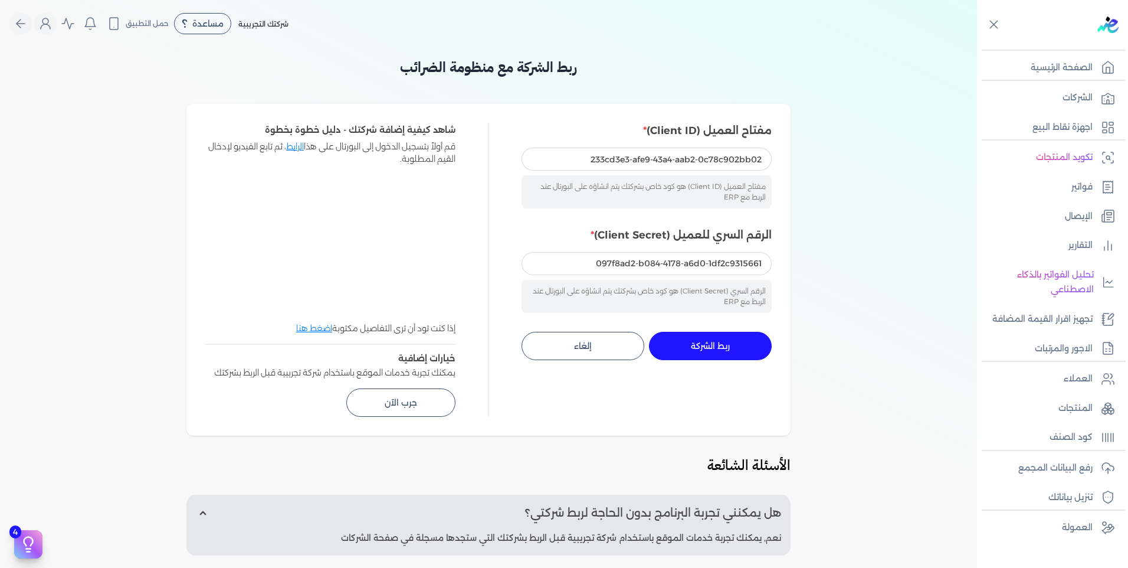
click at [772, 342] on div "ربط الشركة جاري التنفيذ إلغاء" at bounding box center [647, 346] width 250 height 28
click at [748, 347] on button "ربط الشركة جاري التنفيذ" at bounding box center [710, 346] width 123 height 28
click at [743, 335] on button "ربط الشركة جاري التنفيذ" at bounding box center [710, 346] width 123 height 28
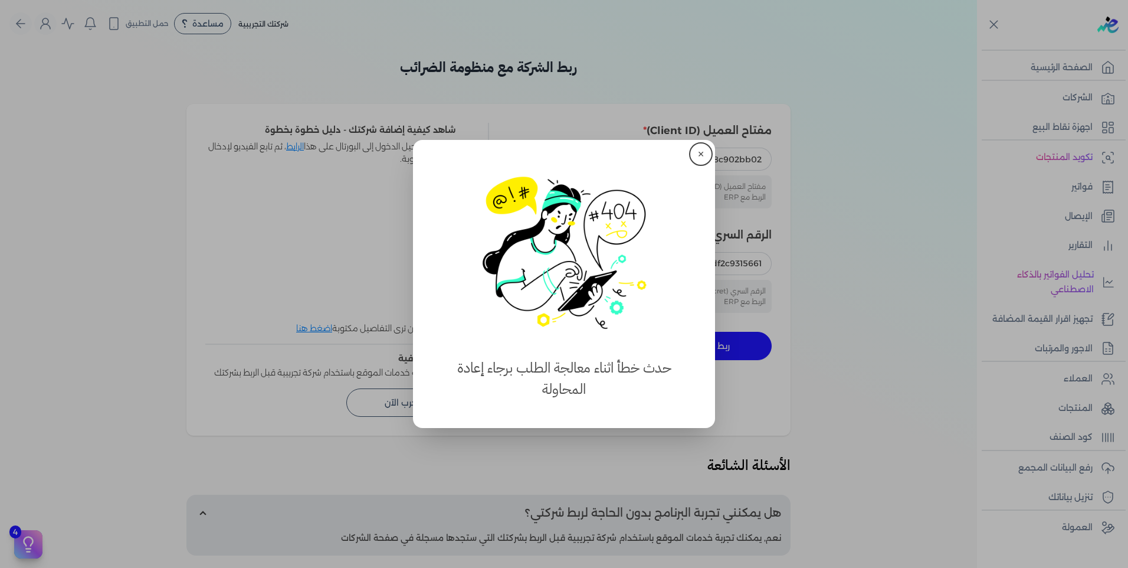
click at [741, 348] on button "close" at bounding box center [564, 284] width 1128 height 568
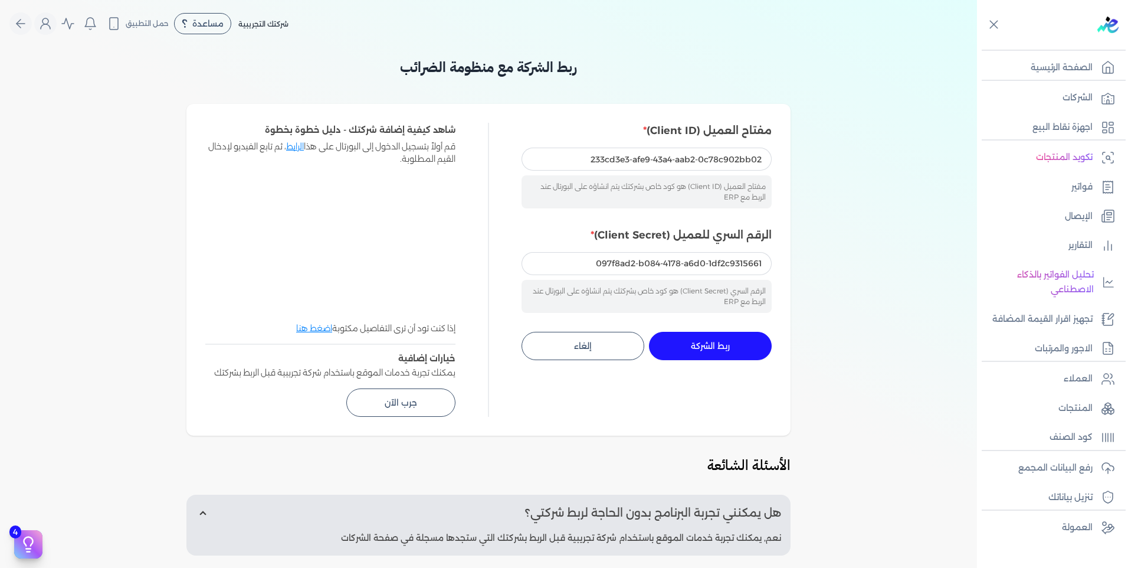
click at [741, 348] on button "ربط الشركة جاري التنفيذ" at bounding box center [710, 346] width 123 height 28
click at [739, 348] on button "ربط الشركة جاري التنفيذ" at bounding box center [710, 346] width 123 height 28
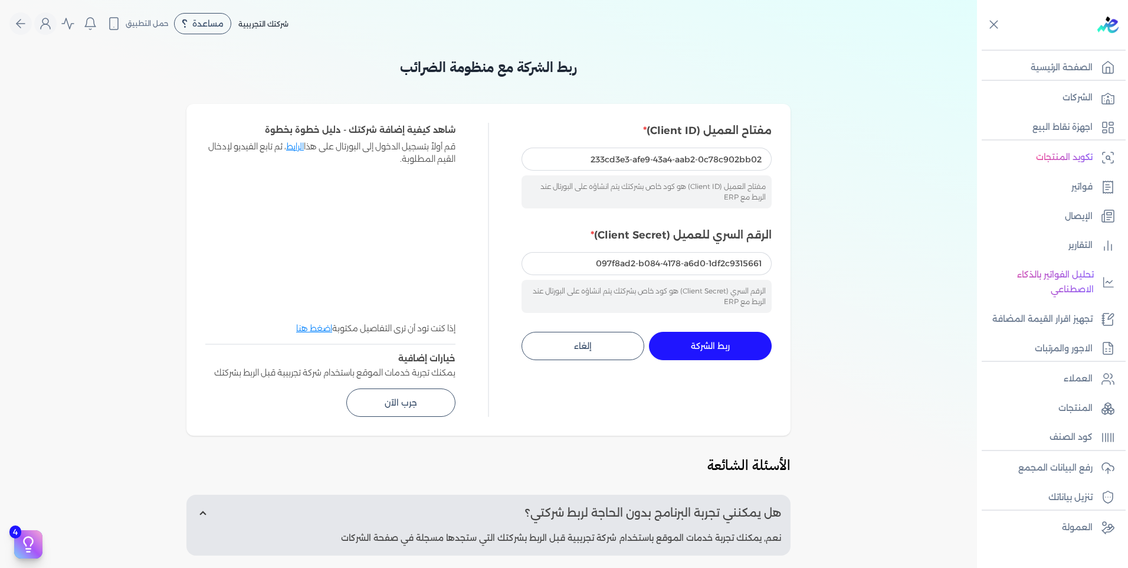
click at [739, 348] on button "ربط الشركة جاري التنفيذ" at bounding box center [710, 346] width 123 height 28
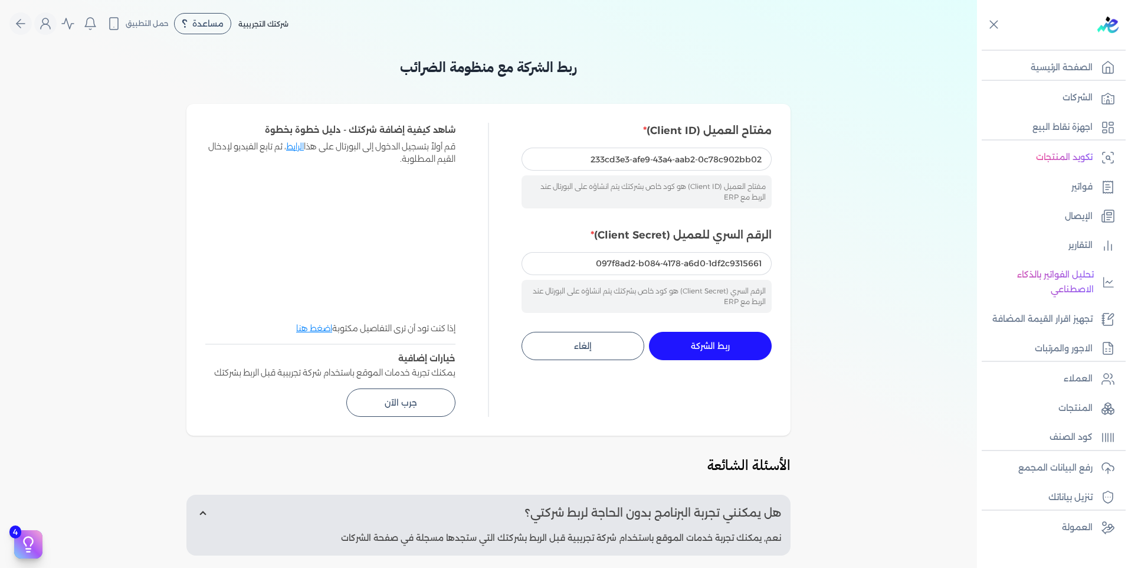
click at [739, 348] on button "ربط الشركة جاري التنفيذ" at bounding box center [710, 346] width 123 height 28
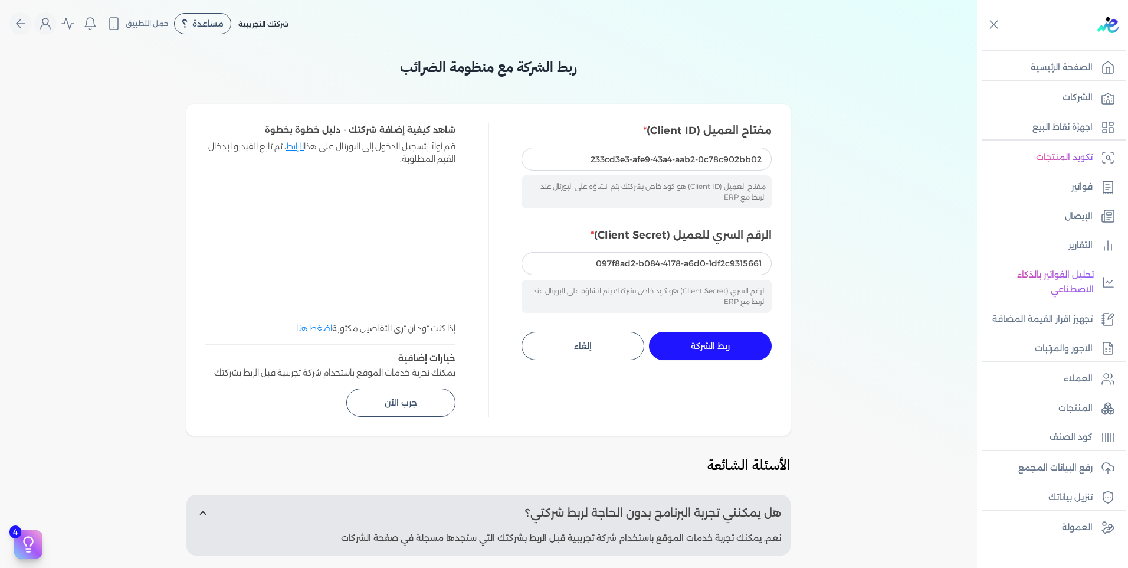
click at [739, 348] on button "ربط الشركة جاري التنفيذ" at bounding box center [710, 346] width 123 height 28
click at [738, 348] on button "ربط الشركة جاري التنفيذ" at bounding box center [710, 346] width 123 height 28
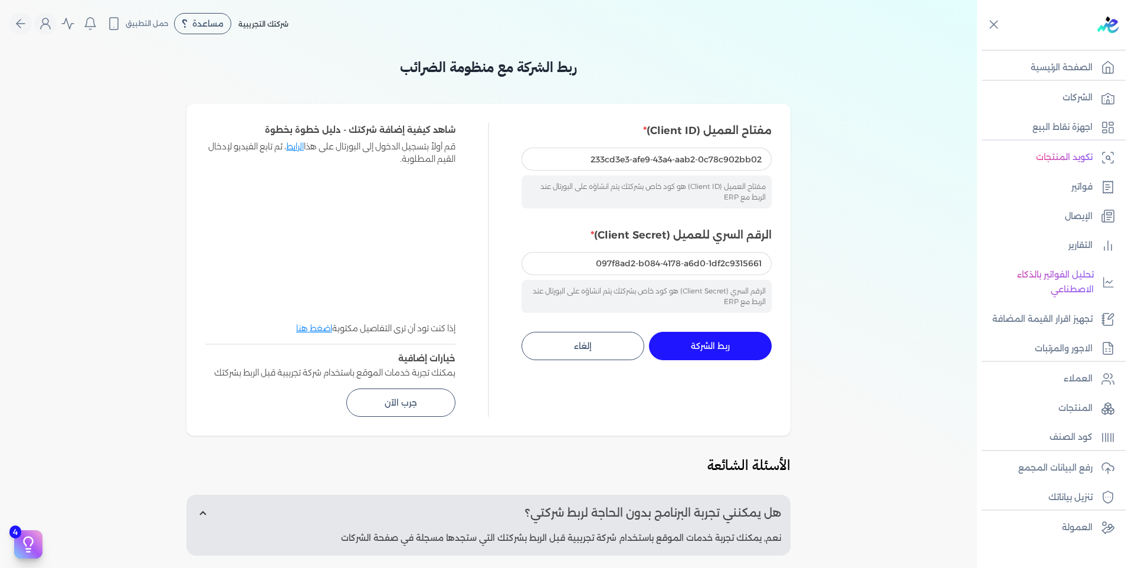
click at [738, 348] on button "ربط الشركة جاري التنفيذ" at bounding box center [710, 346] width 123 height 28
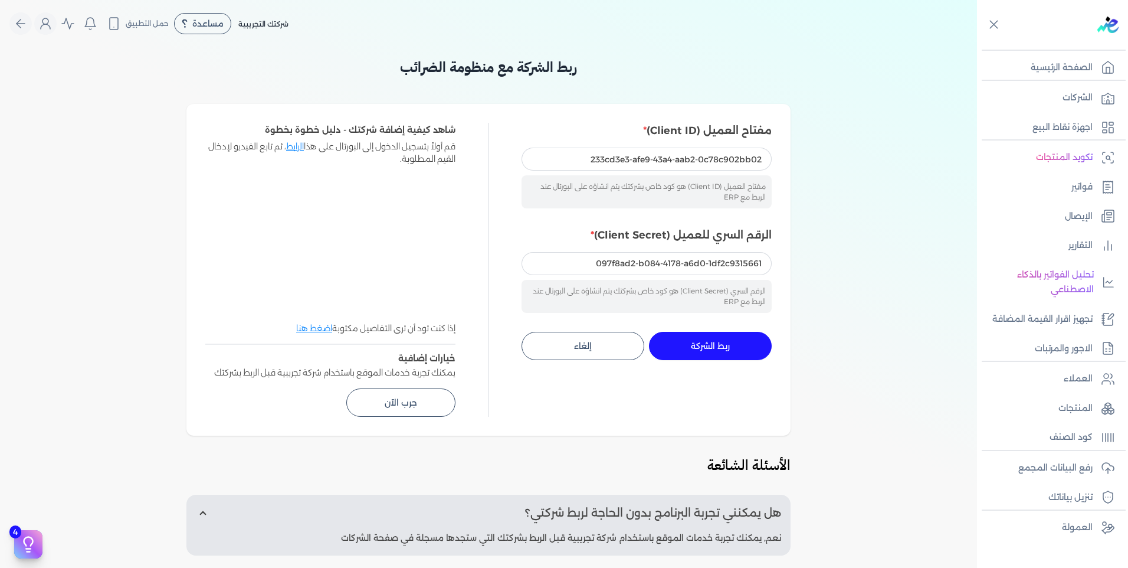
click at [738, 348] on button "ربط الشركة جاري التنفيذ" at bounding box center [710, 346] width 123 height 28
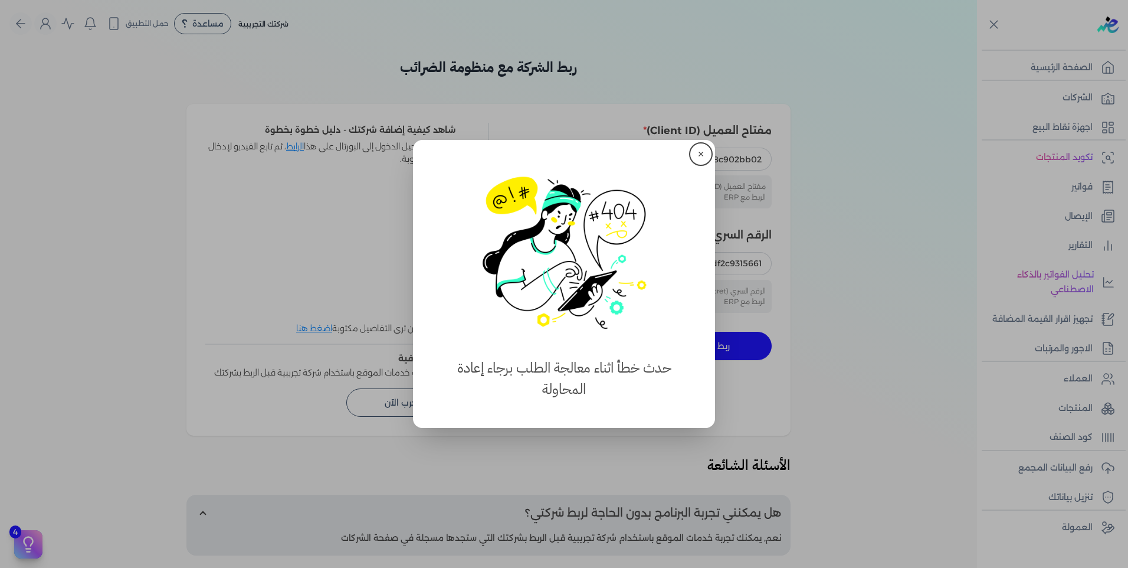
click at [738, 348] on button "close" at bounding box center [564, 284] width 1128 height 568
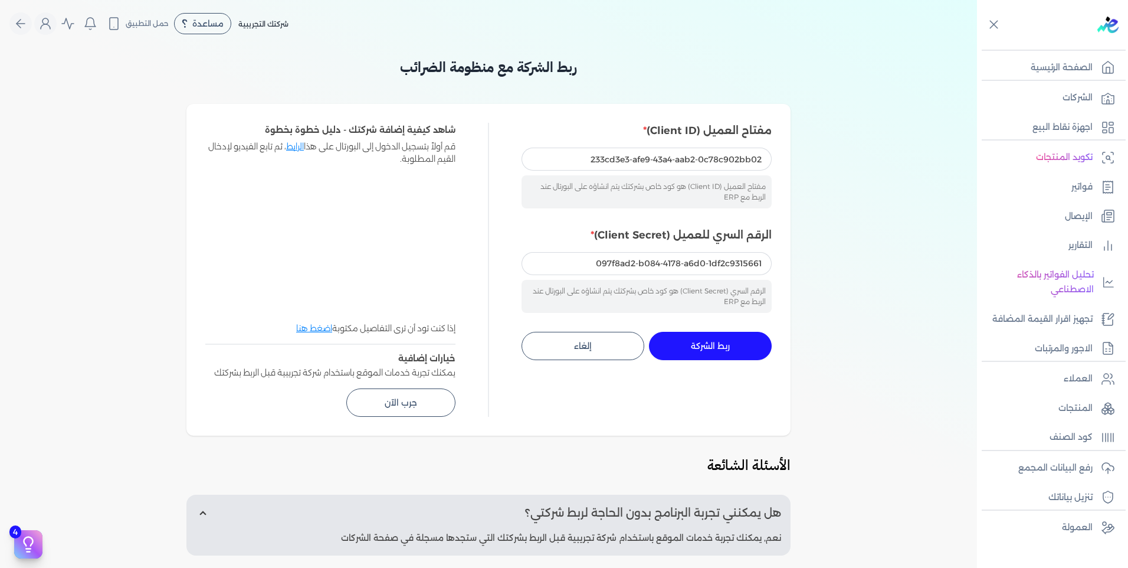
click at [738, 348] on button "ربط الشركة جاري التنفيذ" at bounding box center [710, 346] width 123 height 28
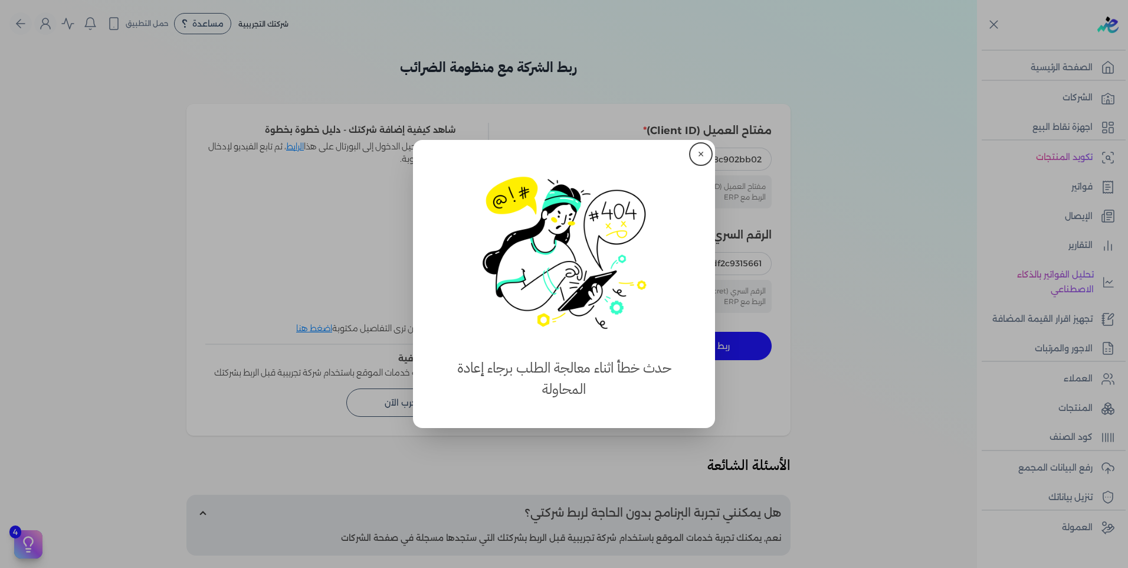
click at [738, 348] on button "close" at bounding box center [564, 284] width 1128 height 568
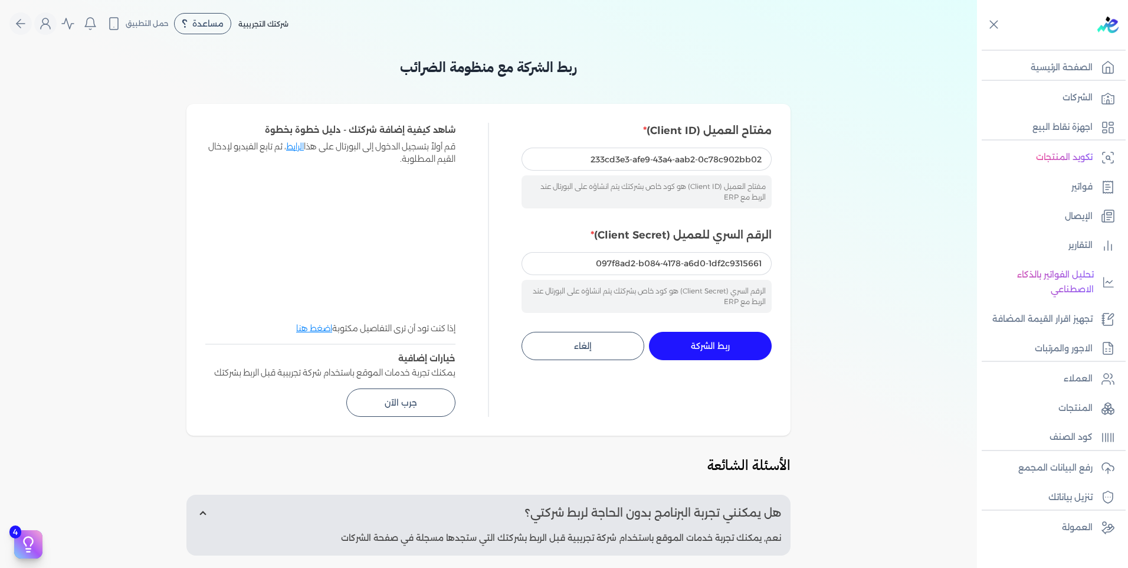
click at [737, 348] on button "ربط الشركة جاري التنفيذ" at bounding box center [710, 346] width 123 height 28
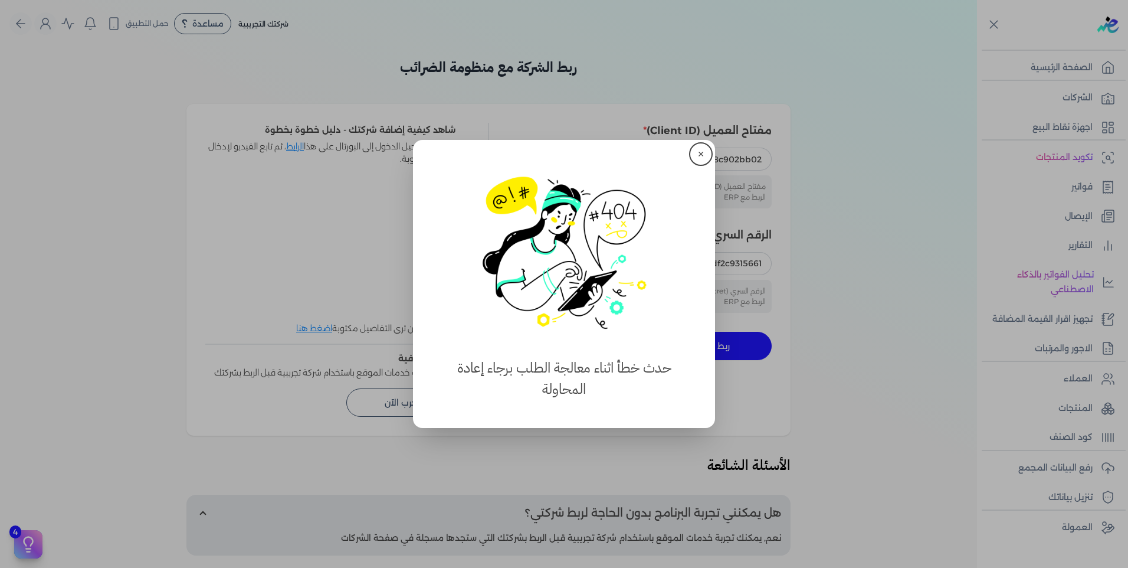
click at [737, 348] on button "close" at bounding box center [564, 284] width 1128 height 568
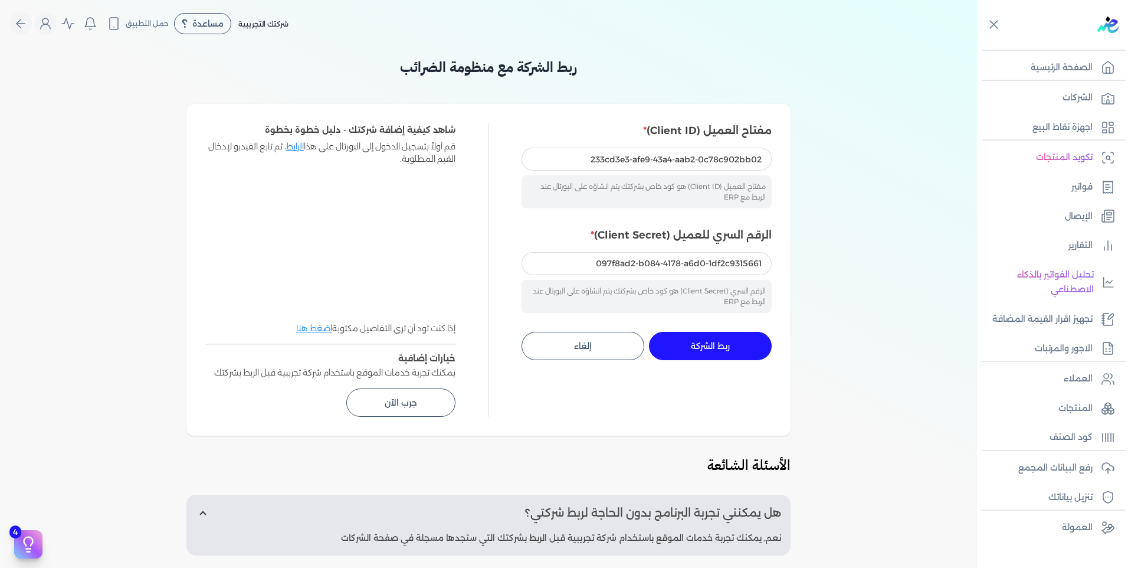
click at [737, 348] on button "ربط الشركة جاري التنفيذ" at bounding box center [710, 346] width 123 height 28
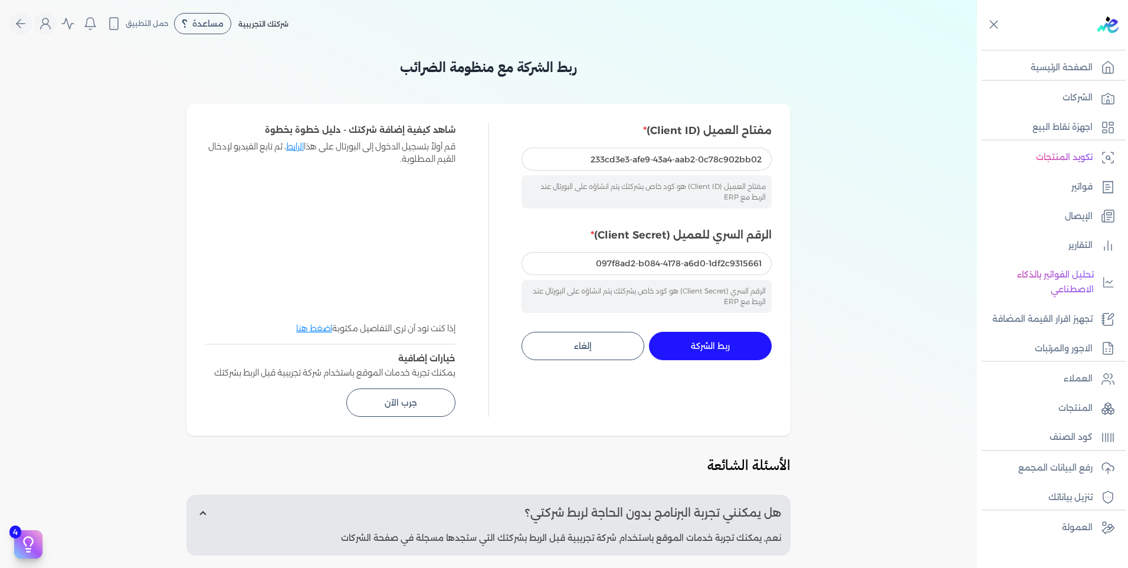
click at [737, 348] on button "ربط الشركة جاري التنفيذ" at bounding box center [710, 346] width 123 height 28
click at [730, 346] on span "ربط الشركة" at bounding box center [710, 346] width 39 height 8
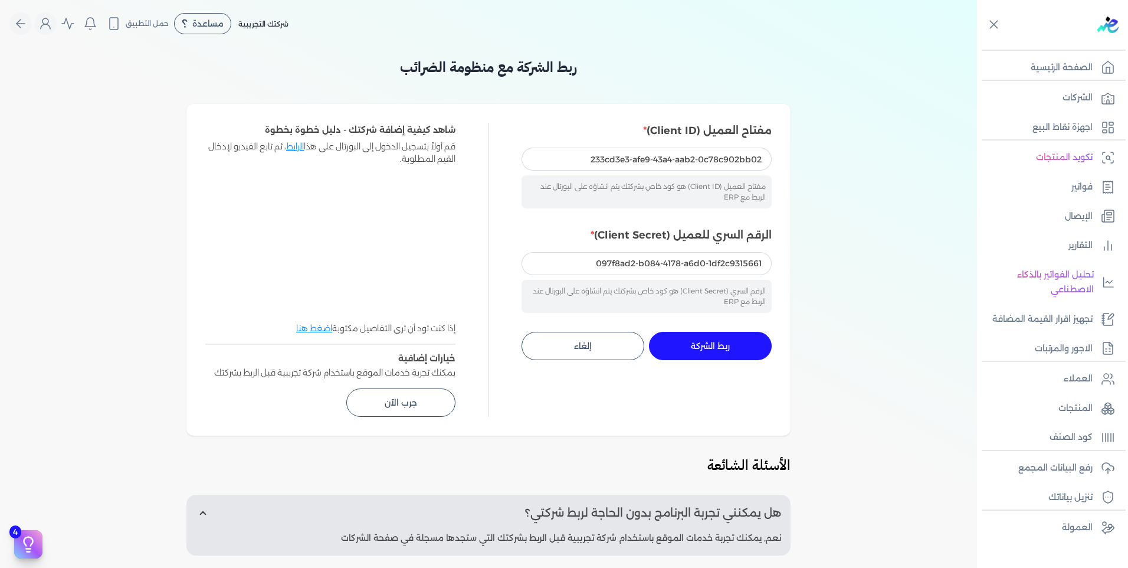
click at [730, 346] on span "ربط الشركة" at bounding box center [710, 346] width 39 height 8
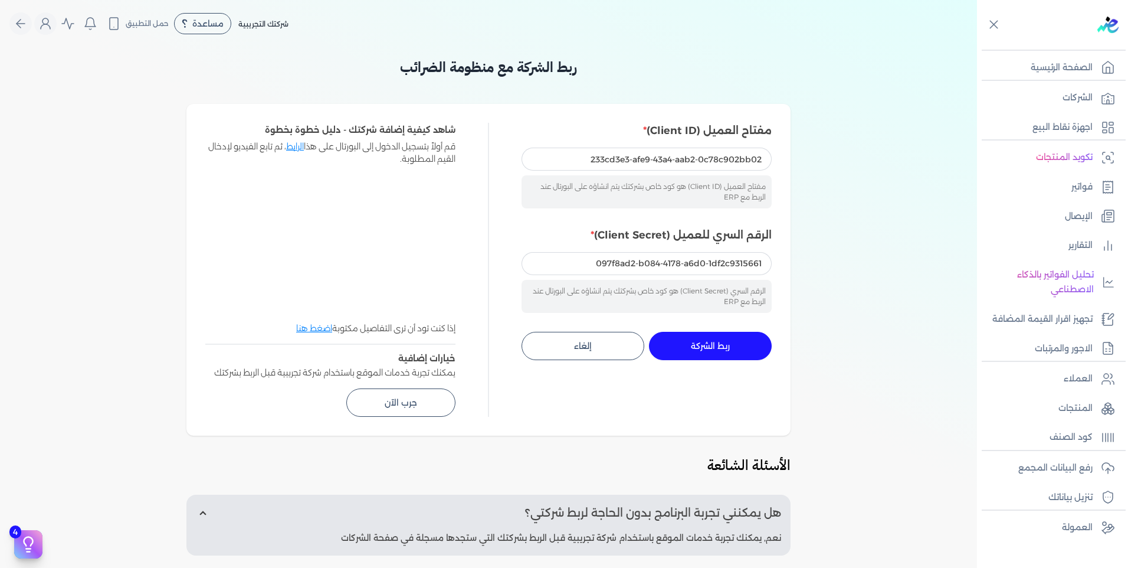
click at [730, 346] on span "ربط الشركة" at bounding box center [710, 346] width 39 height 8
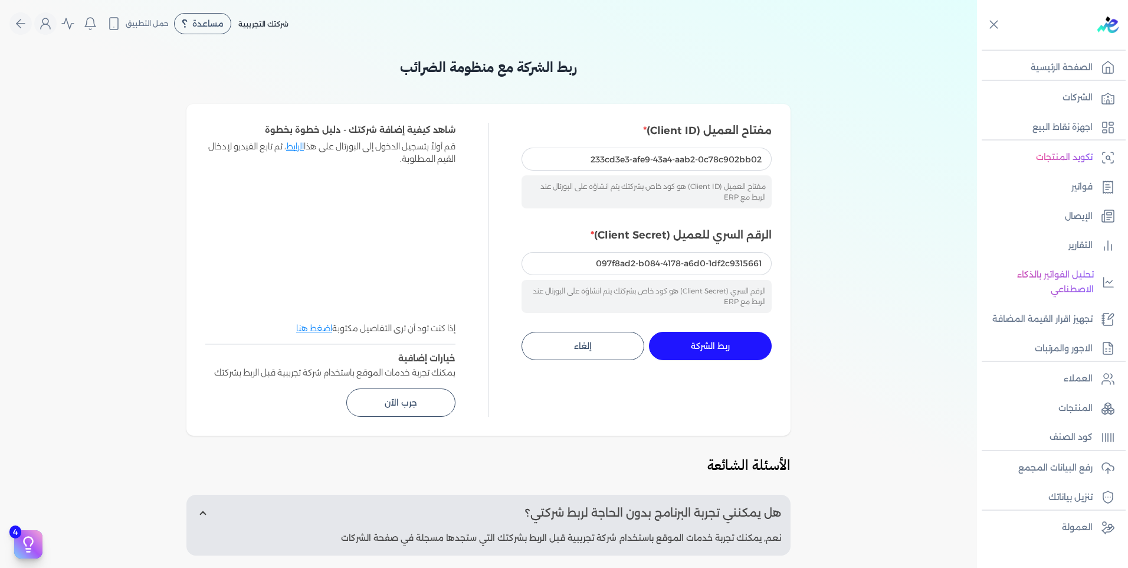
click at [730, 346] on span "ربط الشركة" at bounding box center [710, 346] width 39 height 8
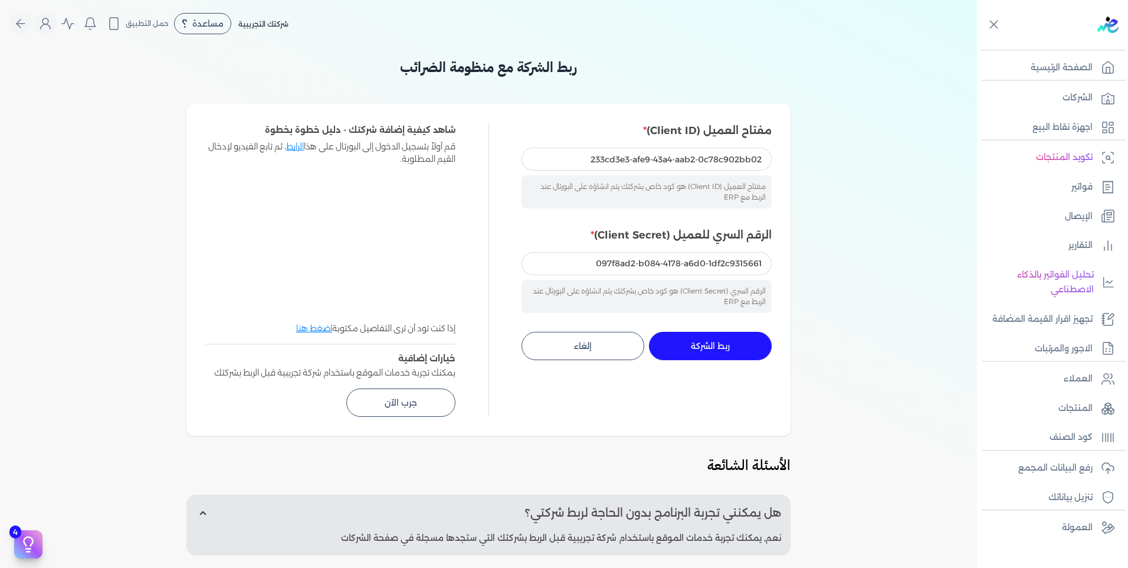
click at [730, 346] on span "ربط الشركة" at bounding box center [710, 346] width 39 height 8
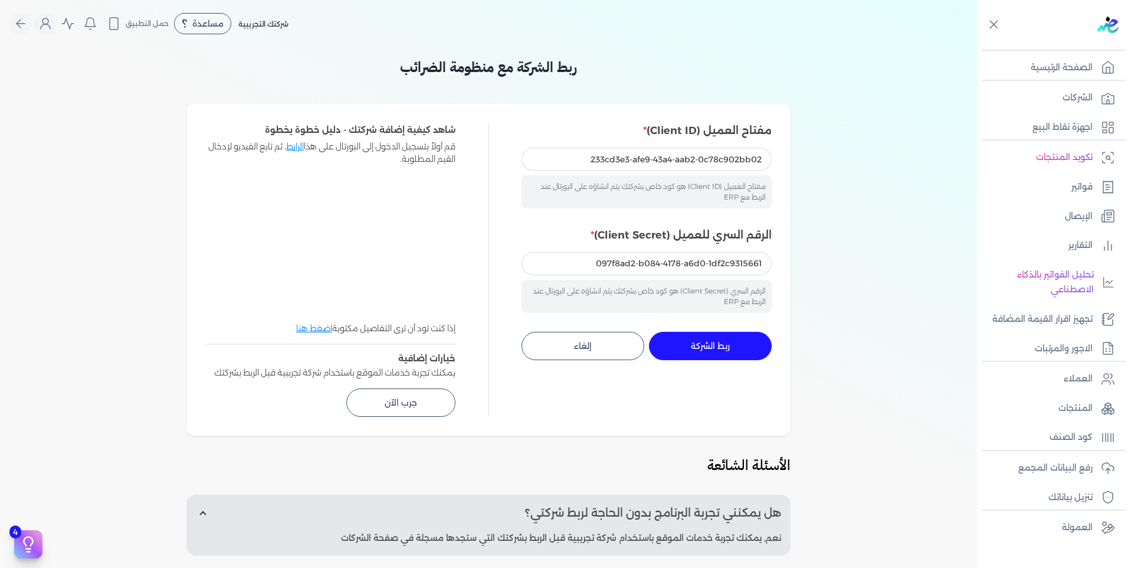
click at [730, 345] on span "ربط الشركة" at bounding box center [710, 346] width 39 height 8
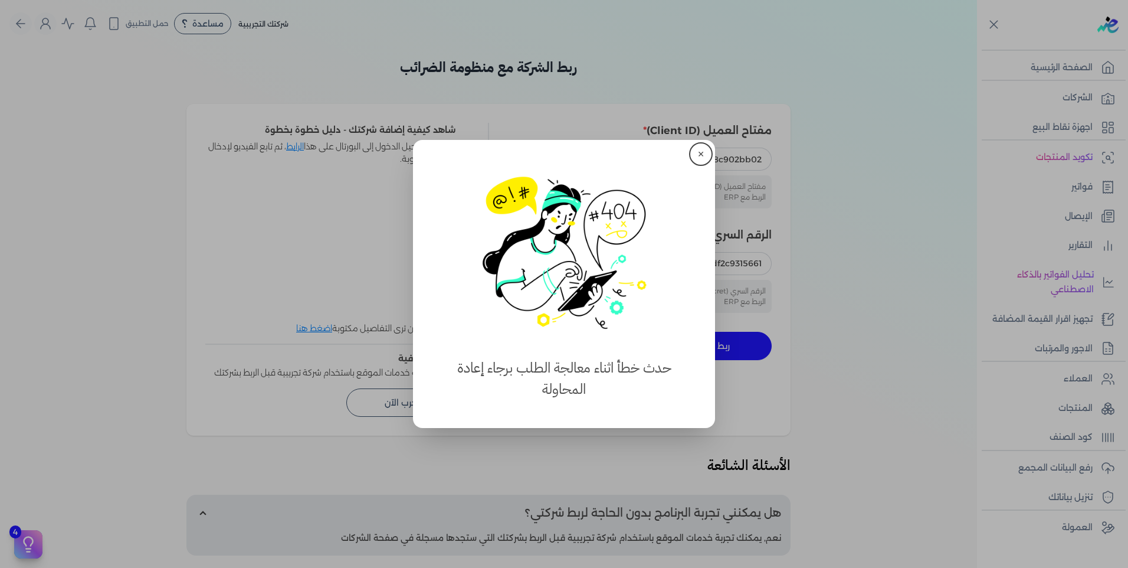
click at [730, 345] on button "close" at bounding box center [564, 284] width 1128 height 568
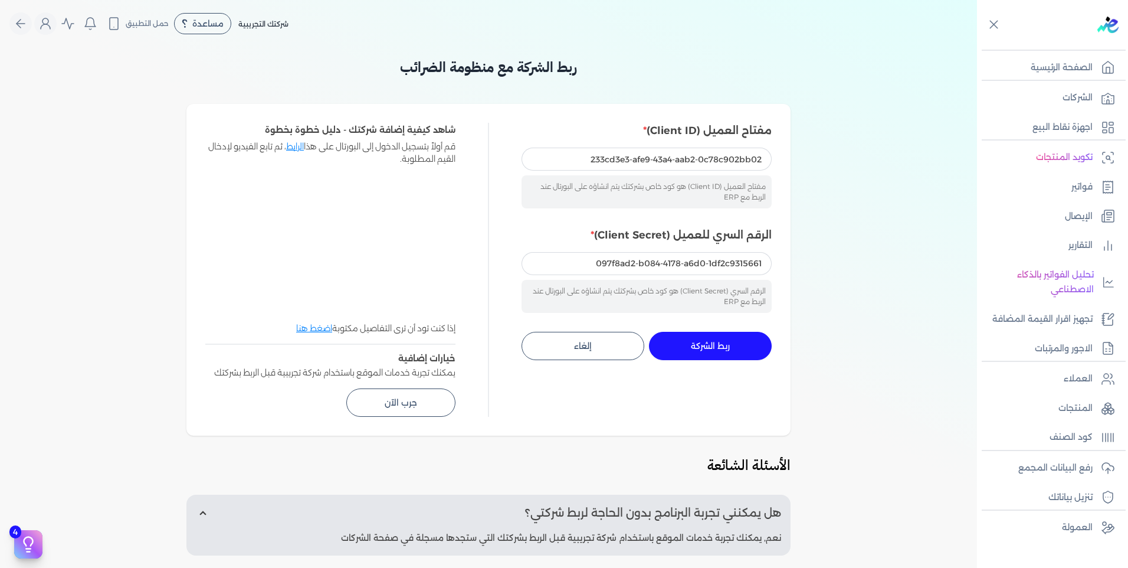
click at [730, 345] on span "ربط الشركة" at bounding box center [710, 346] width 39 height 8
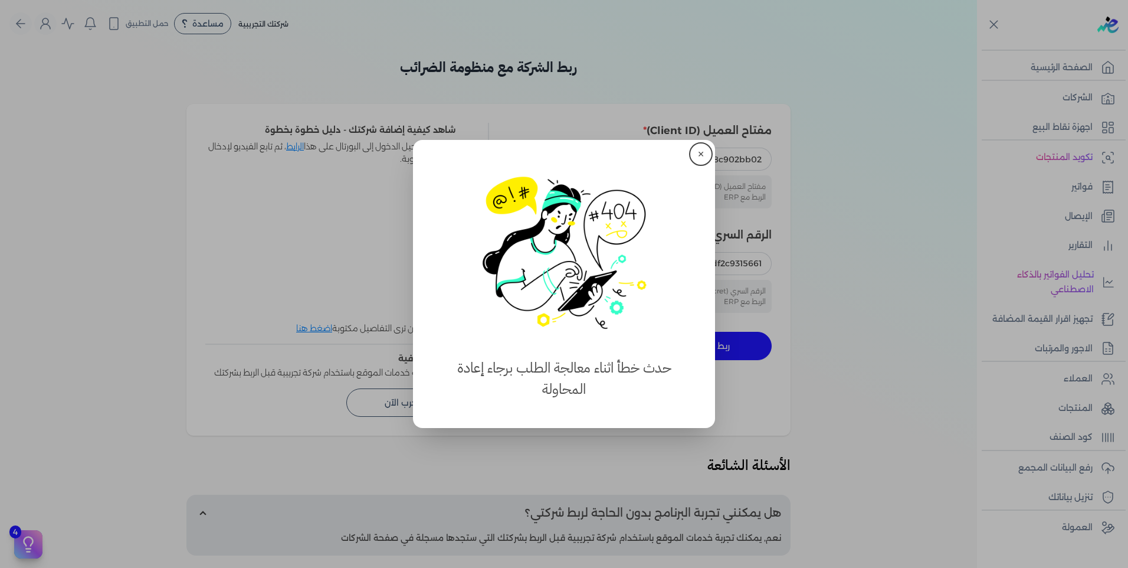
click at [730, 345] on div "برجاء مراجعة صحة رقم التسجيل الضريبي : edariba من هنا Dismiss ✕ ✕ استهلكت 100% …" at bounding box center [564, 284] width 1128 height 568
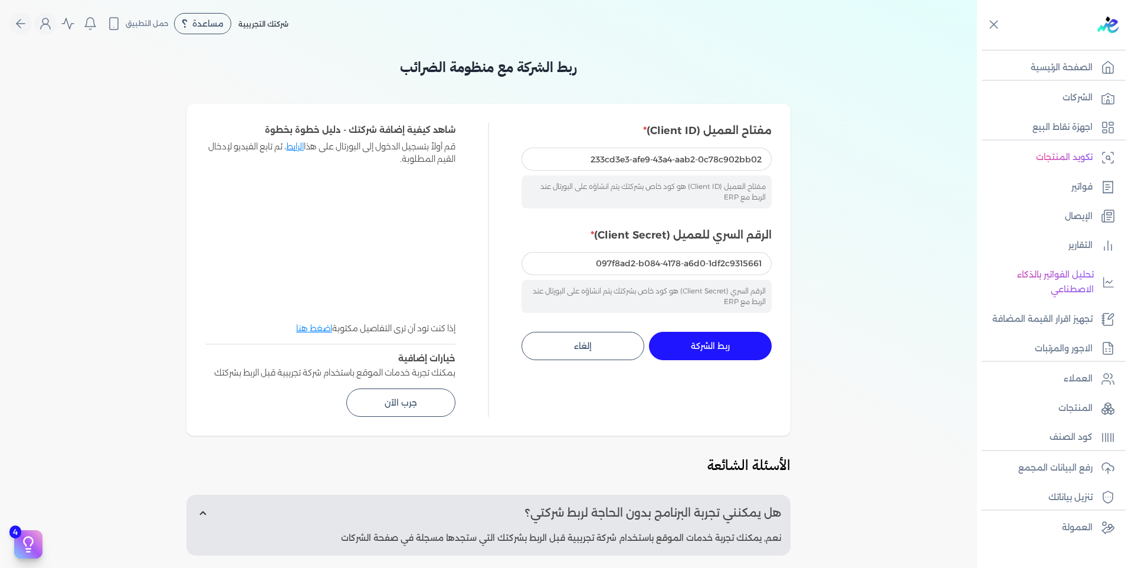
click at [730, 345] on span "ربط الشركة" at bounding box center [710, 346] width 39 height 8
click at [733, 346] on button "ربط الشركة جاري التنفيذ" at bounding box center [710, 346] width 123 height 28
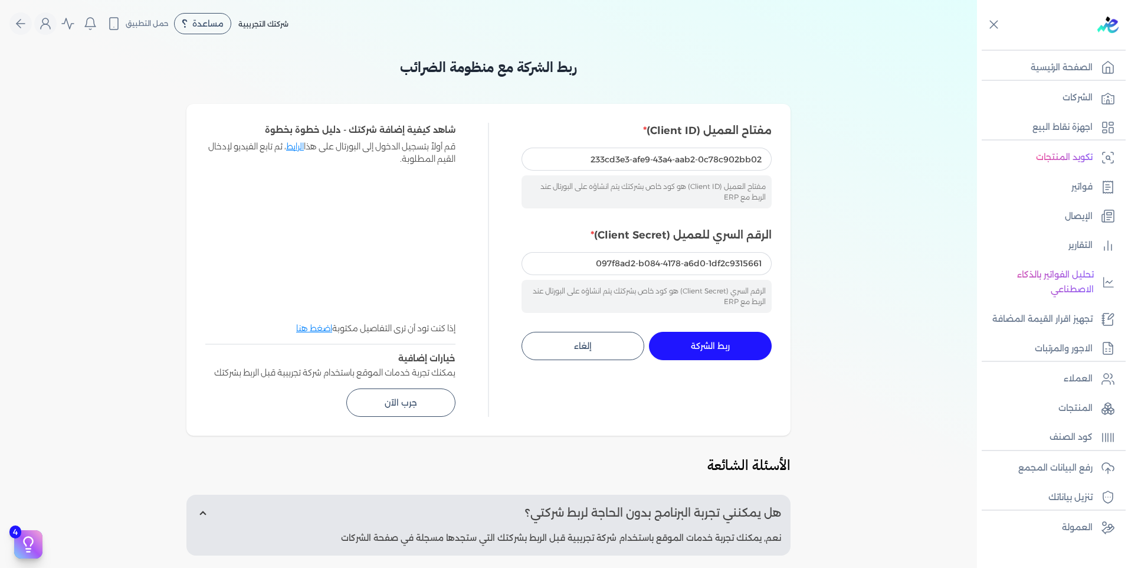
click at [733, 346] on button "ربط الشركة جاري التنفيذ" at bounding box center [710, 346] width 123 height 28
click at [730, 346] on span "ربط الشركة" at bounding box center [710, 346] width 39 height 8
click at [729, 346] on span "ربط الشركة" at bounding box center [710, 346] width 39 height 8
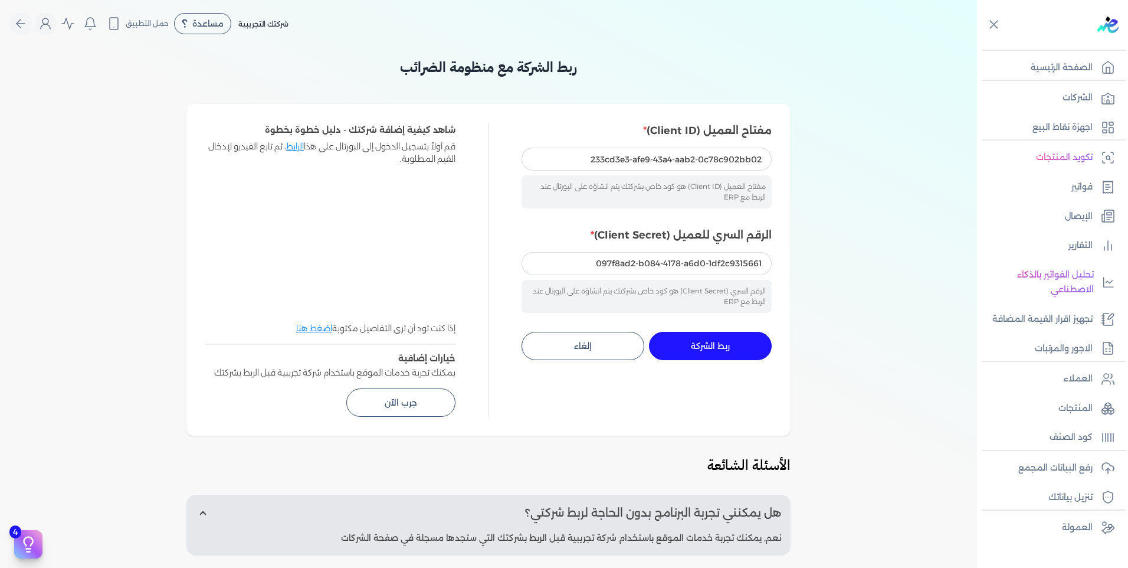
click at [729, 346] on span "ربط الشركة" at bounding box center [710, 346] width 39 height 8
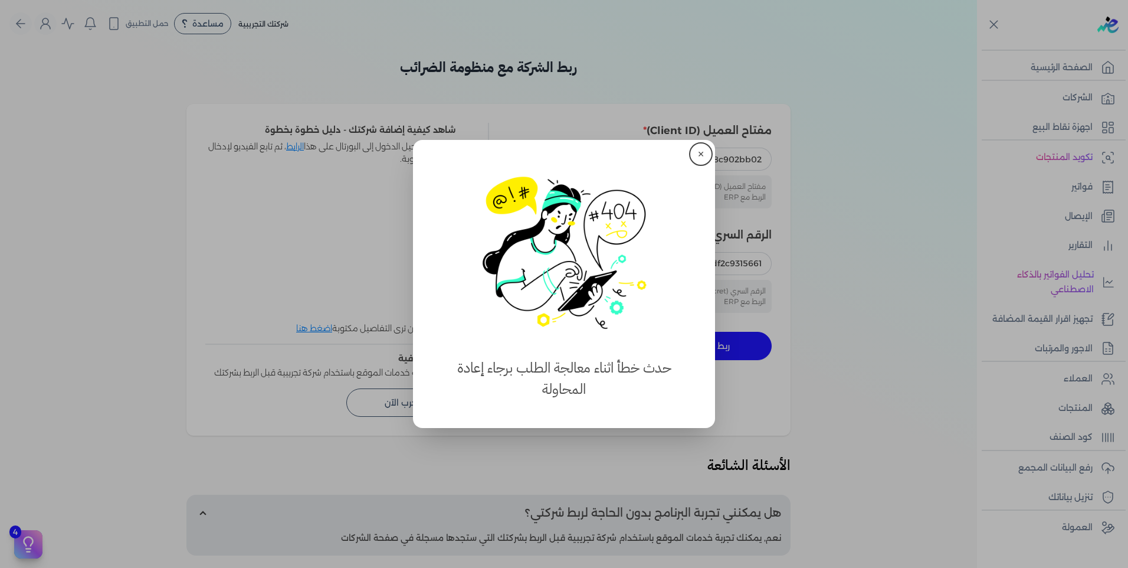
click at [702, 155] on button "✕" at bounding box center [701, 154] width 19 height 19
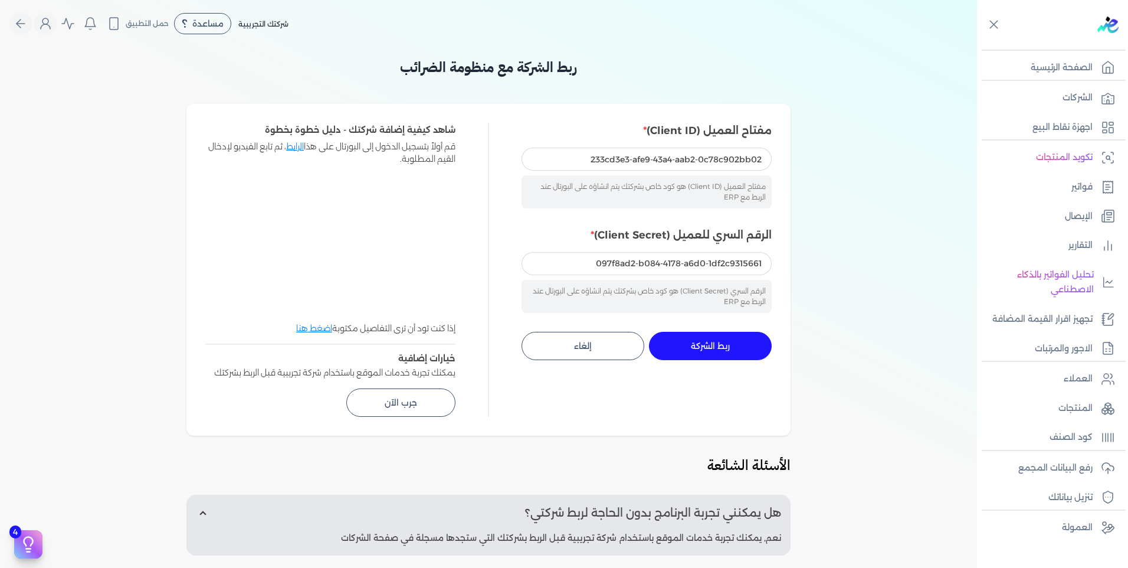
click at [730, 346] on span "ربط الشركة" at bounding box center [710, 346] width 39 height 8
click at [730, 339] on button "ربط الشركة جاري التنفيذ" at bounding box center [710, 346] width 123 height 28
click at [723, 353] on button "ربط الشركة جاري التنفيذ" at bounding box center [710, 346] width 123 height 28
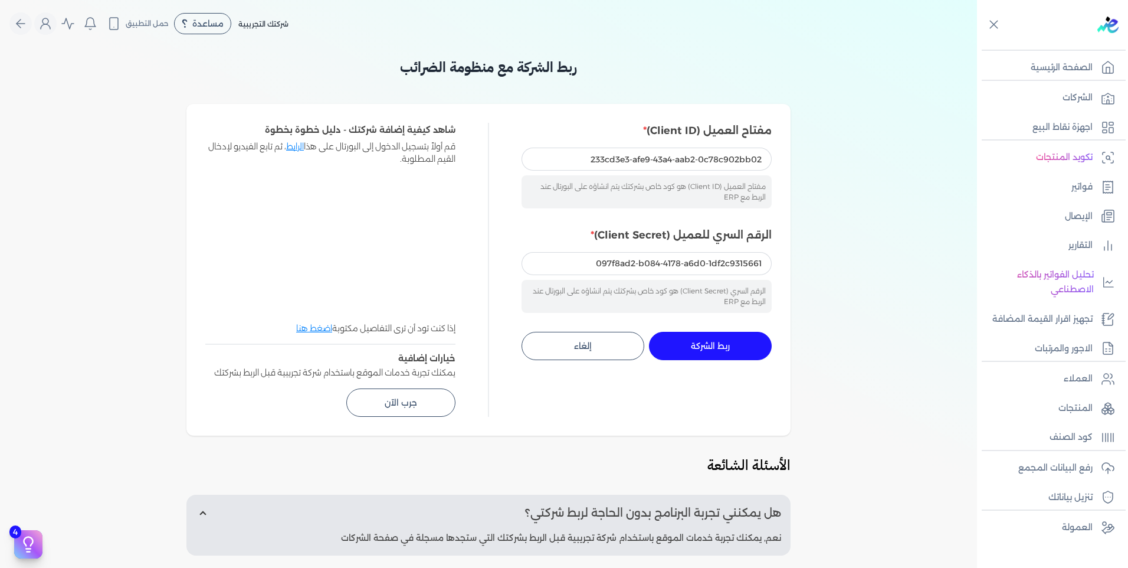
click at [723, 353] on button "ربط الشركة جاري التنفيذ" at bounding box center [710, 346] width 123 height 28
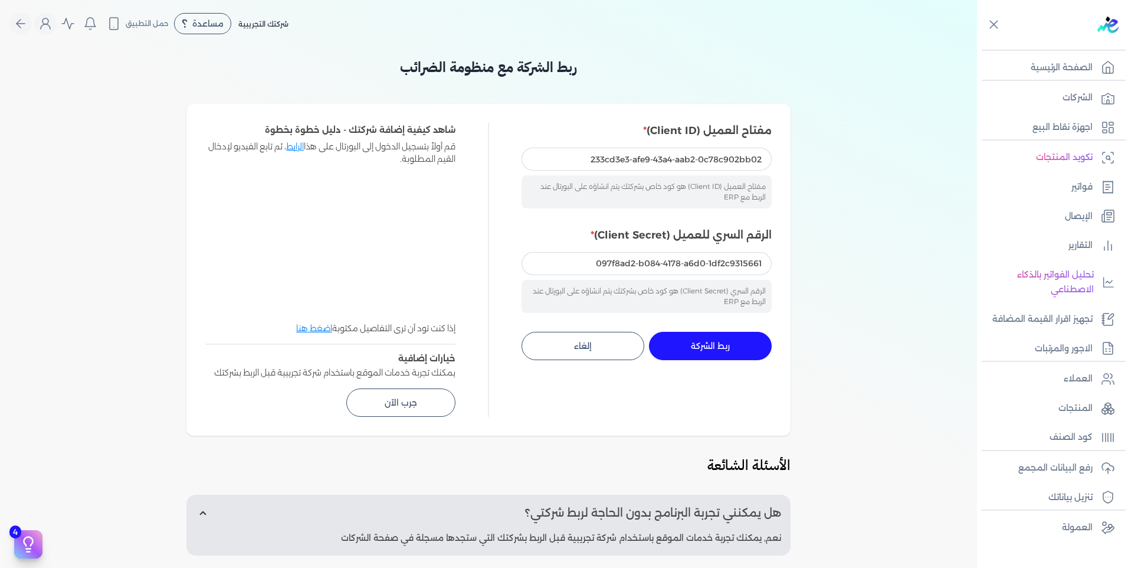
click at [723, 353] on button "ربط الشركة جاري التنفيذ" at bounding box center [710, 346] width 123 height 28
click at [722, 353] on button "ربط الشركة جاري التنفيذ" at bounding box center [710, 346] width 123 height 28
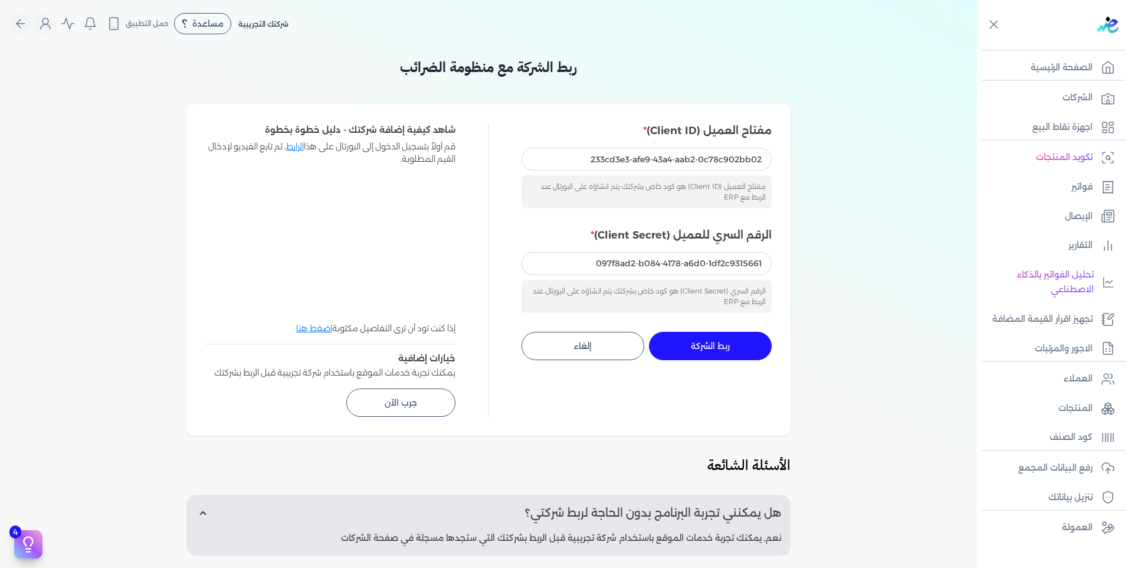
click at [722, 353] on button "ربط الشركة جاري التنفيذ" at bounding box center [710, 346] width 123 height 28
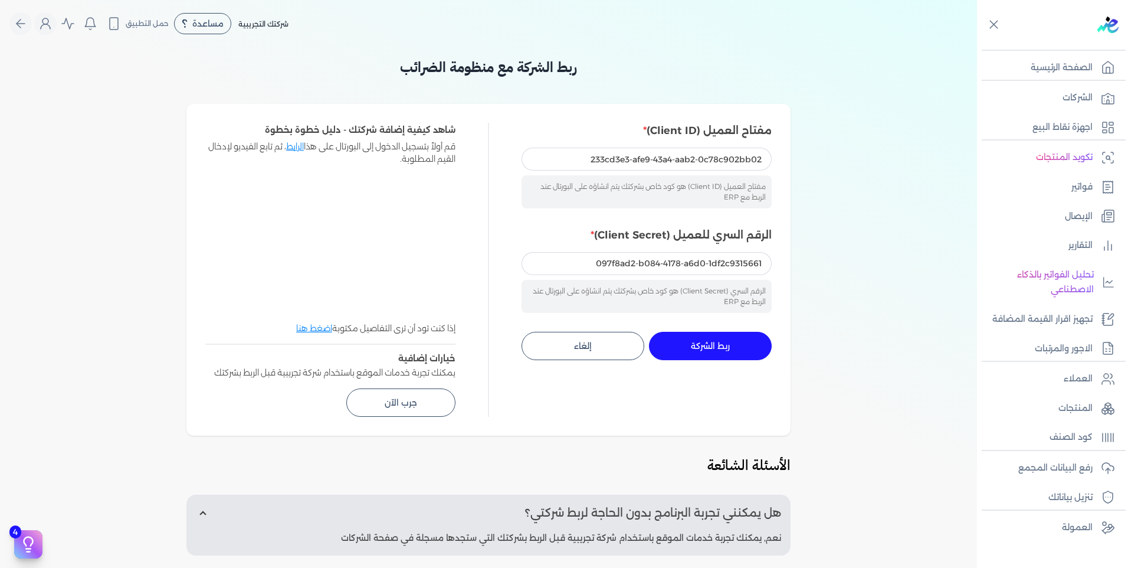
click at [722, 353] on button "ربط الشركة جاري التنفيذ" at bounding box center [710, 346] width 123 height 28
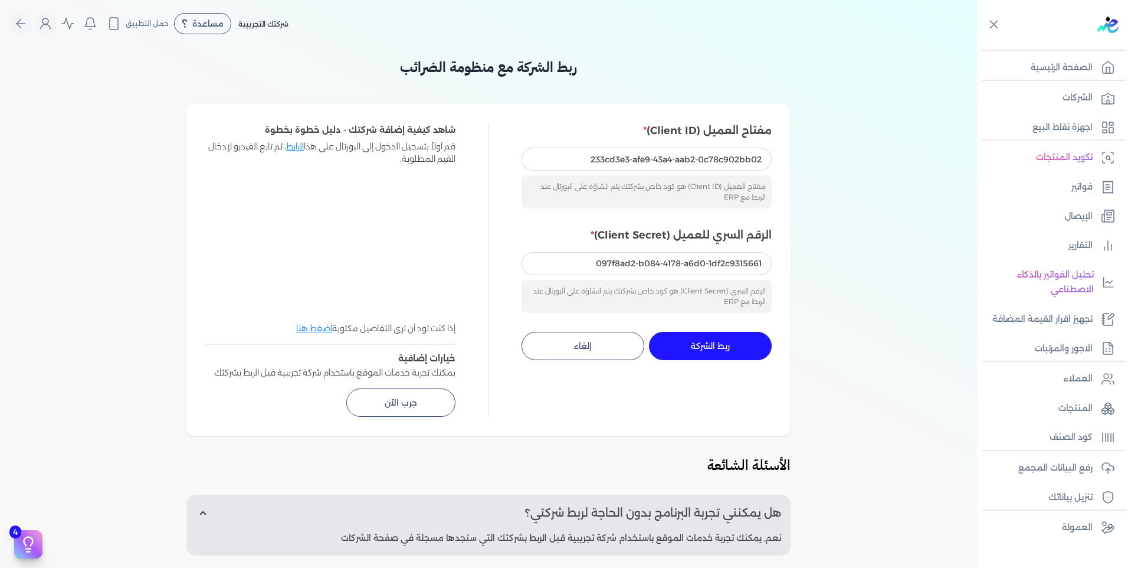
click at [722, 353] on button "ربط الشركة جاري التنفيذ" at bounding box center [710, 346] width 123 height 28
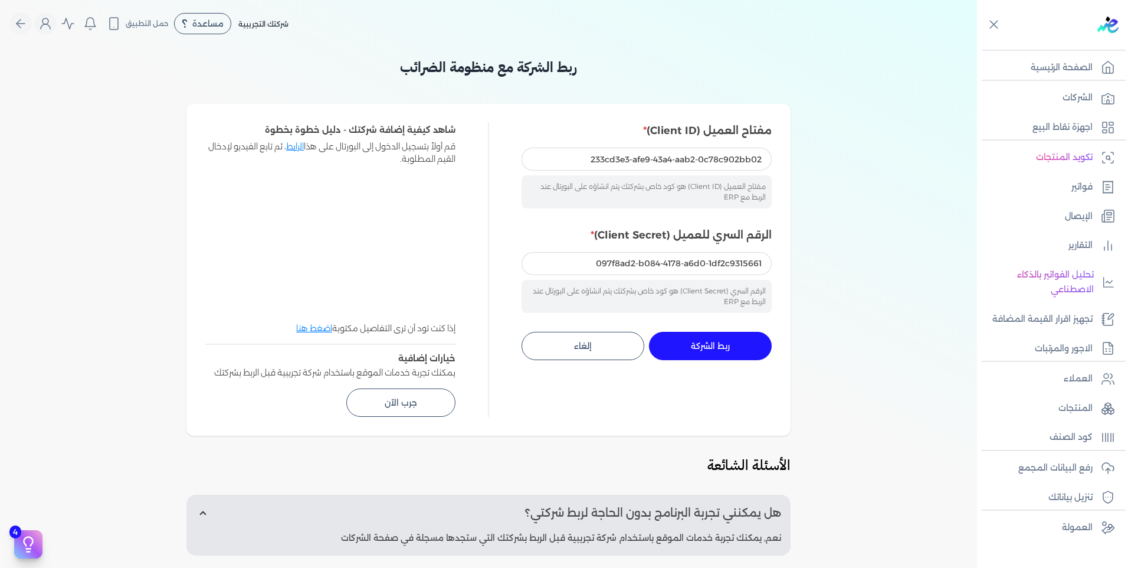
click at [722, 353] on button "ربط الشركة جاري التنفيذ" at bounding box center [710, 346] width 123 height 28
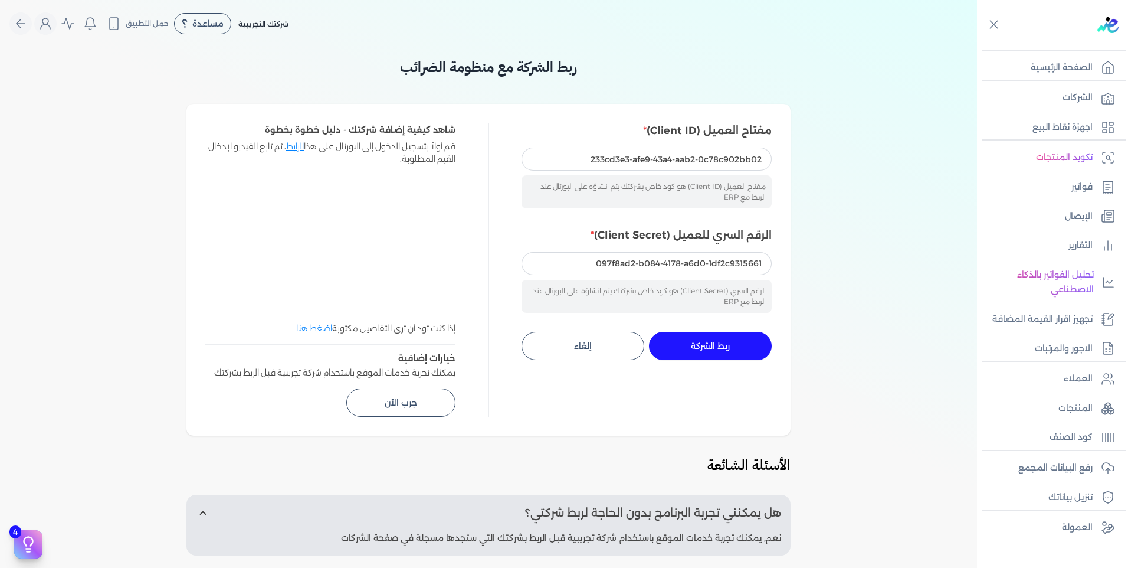
click at [722, 353] on button "ربط الشركة جاري التنفيذ" at bounding box center [710, 346] width 123 height 28
click at [720, 345] on span "ربط الشركة" at bounding box center [710, 346] width 39 height 8
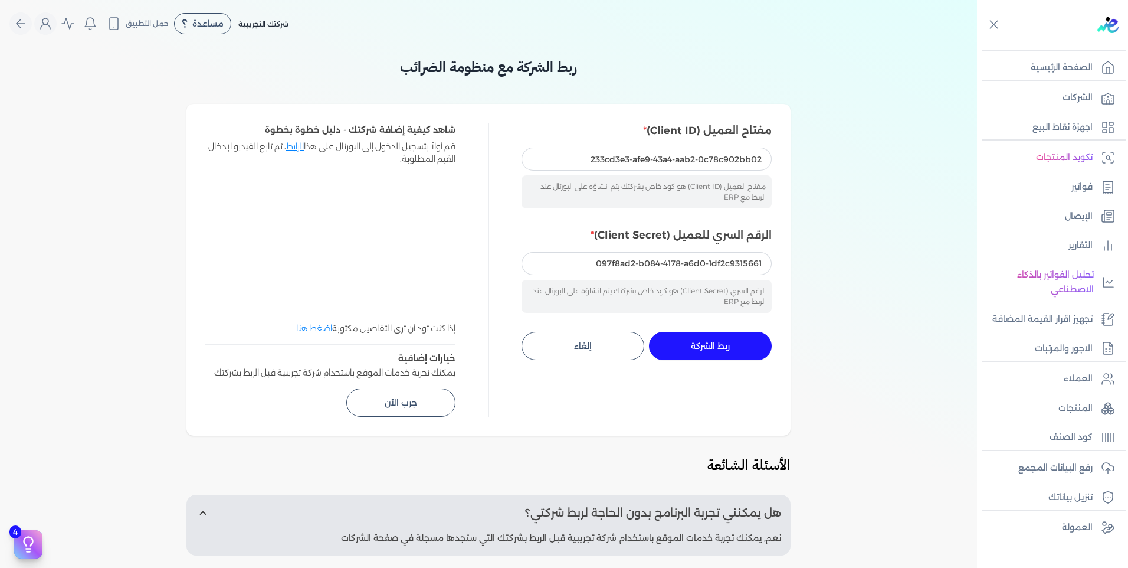
click at [719, 345] on span "ربط الشركة" at bounding box center [710, 346] width 39 height 8
click at [715, 343] on span "ربط الشركة" at bounding box center [710, 346] width 39 height 8
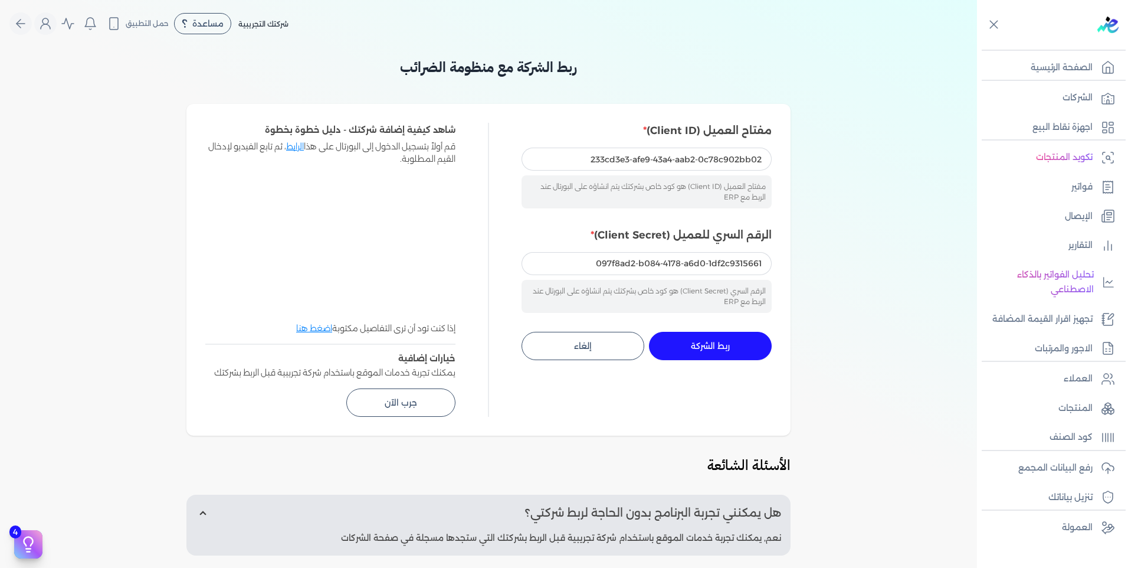
click at [715, 343] on span "ربط الشركة" at bounding box center [710, 346] width 39 height 8
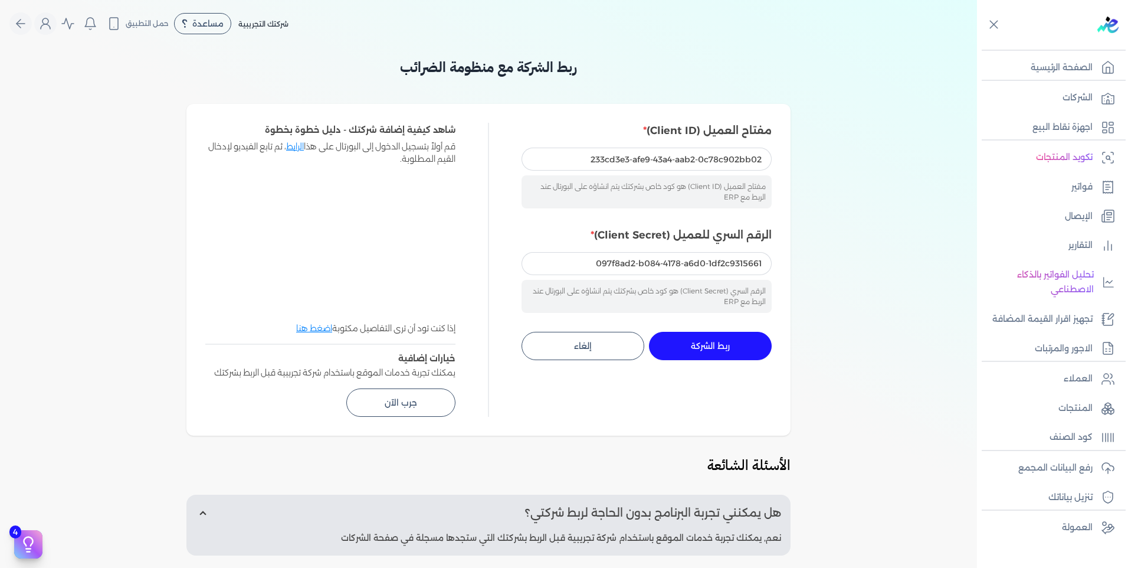
click at [715, 343] on span "ربط الشركة" at bounding box center [710, 346] width 39 height 8
click at [710, 342] on span "ربط الشركة" at bounding box center [710, 346] width 39 height 8
click at [708, 342] on span "ربط الشركة" at bounding box center [710, 346] width 39 height 8
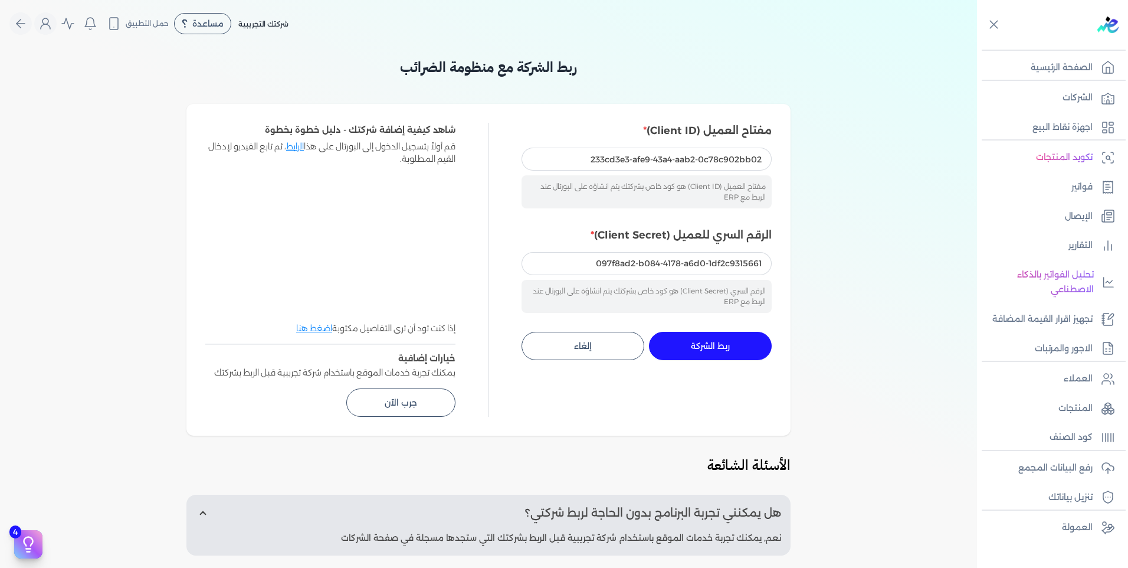
click at [708, 342] on span "ربط الشركة" at bounding box center [710, 346] width 39 height 8
click at [706, 342] on span "ربط الشركة" at bounding box center [710, 346] width 39 height 8
click at [701, 346] on span "ربط الشركة" at bounding box center [710, 346] width 39 height 8
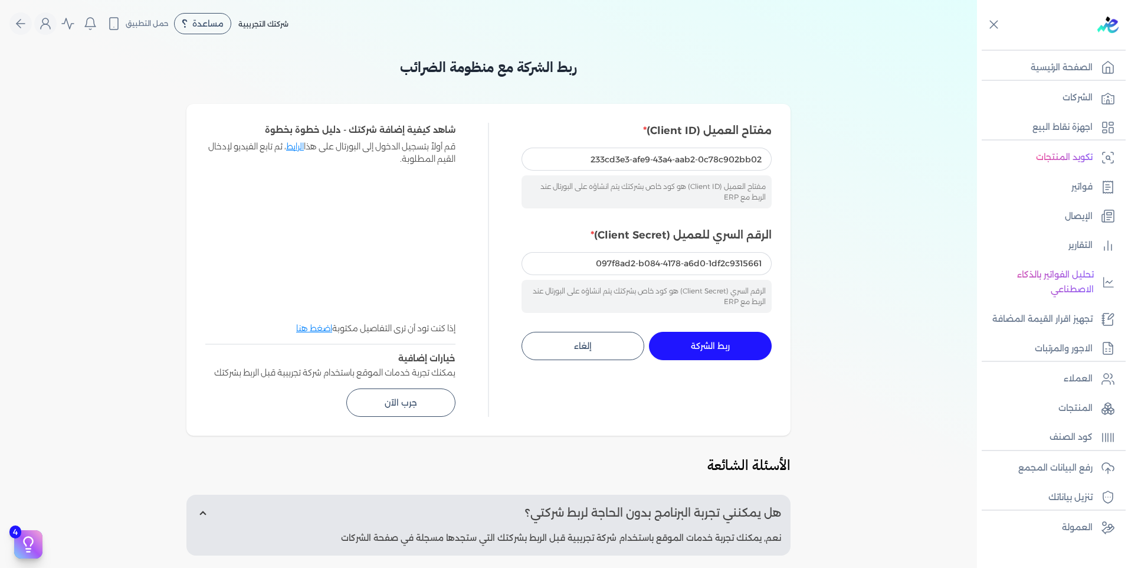
click at [701, 346] on span "ربط الشركة" at bounding box center [710, 346] width 39 height 8
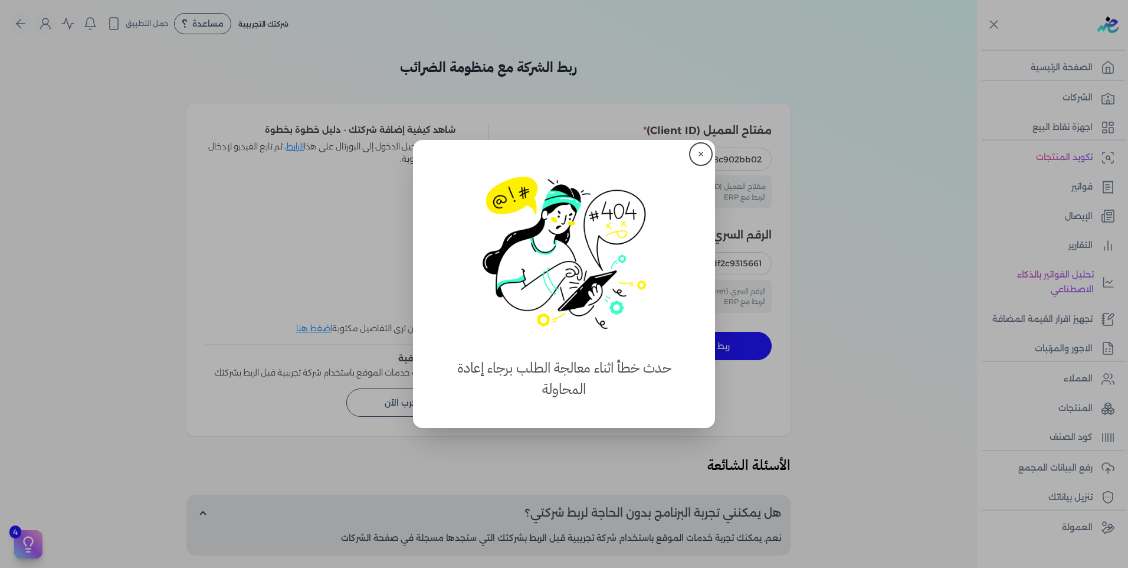
click at [701, 346] on div "✕ استهلكت 100% من الباقة حدث خطأ اثناء معالجة الطلب برجاء إعادة المحاولة" at bounding box center [564, 284] width 302 height 288
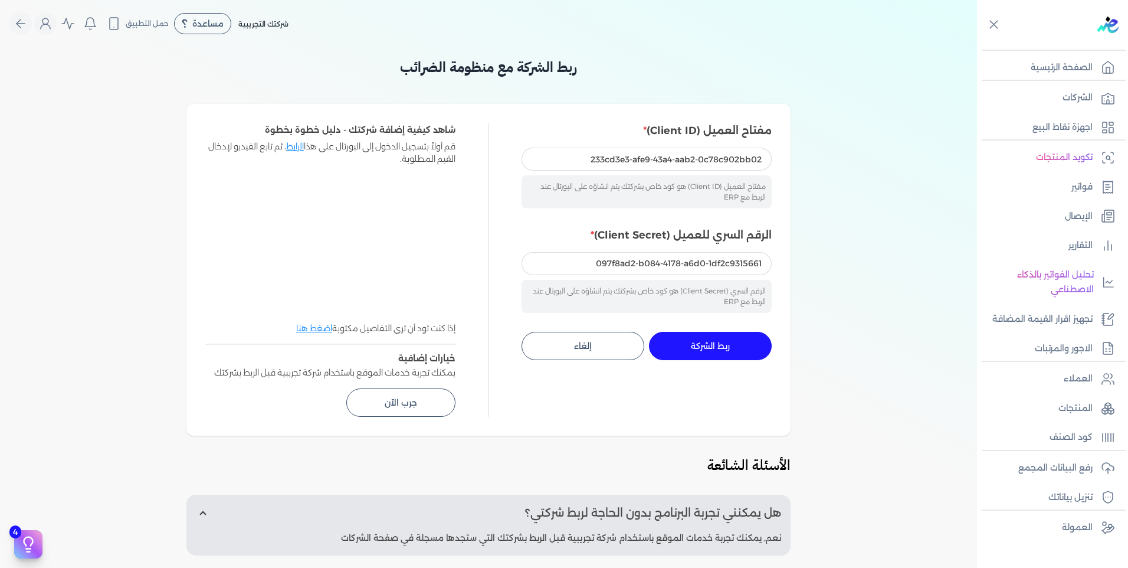
click at [701, 346] on span "ربط الشركة" at bounding box center [710, 346] width 39 height 8
click at [707, 345] on span "ربط الشركة" at bounding box center [710, 346] width 39 height 8
click at [706, 347] on span "ربط الشركة" at bounding box center [710, 346] width 39 height 8
click at [709, 343] on span "ربط الشركة" at bounding box center [710, 346] width 39 height 8
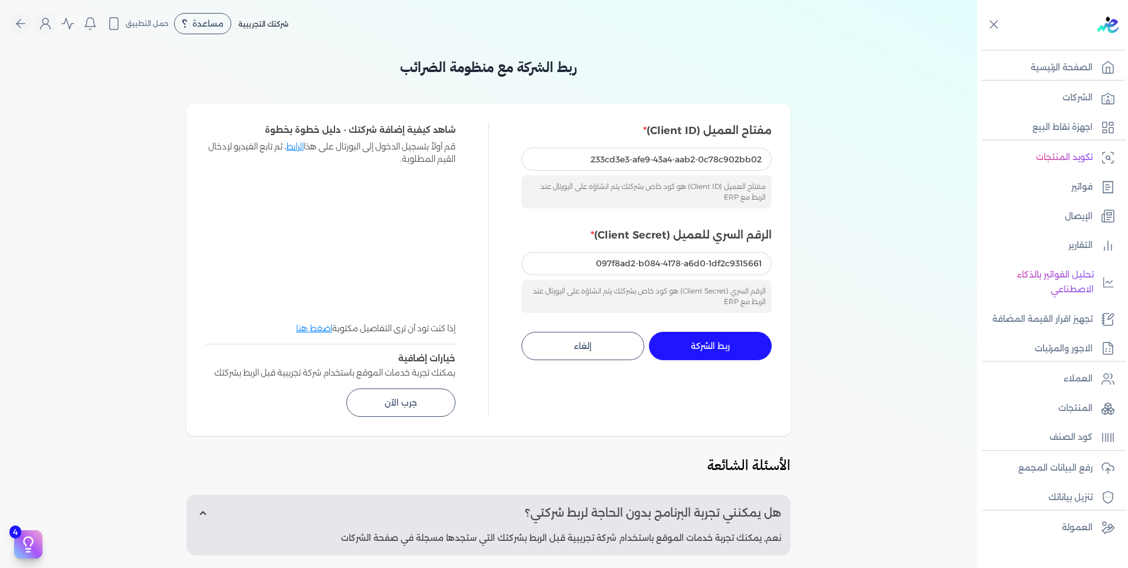
click at [719, 346] on span "ربط الشركة" at bounding box center [710, 346] width 39 height 8
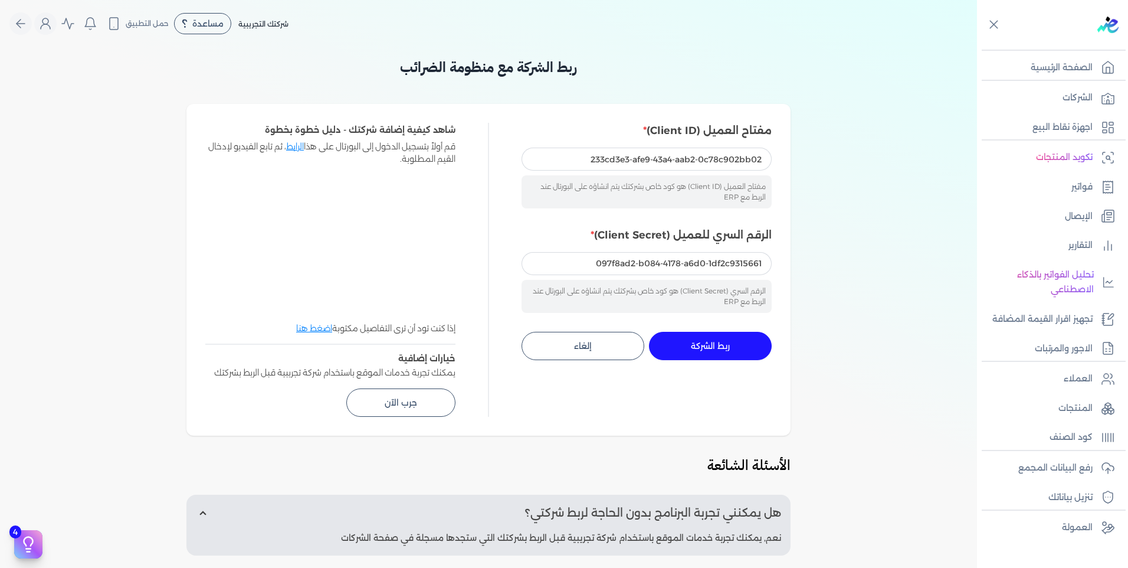
click at [719, 346] on span "ربط الشركة" at bounding box center [710, 346] width 39 height 8
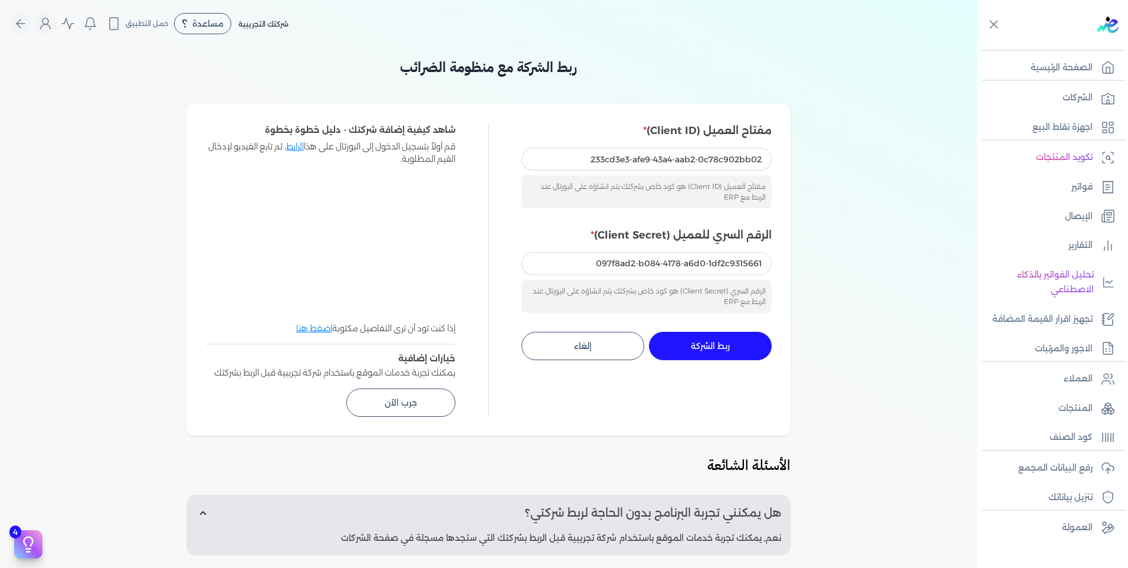
click at [719, 346] on span "ربط الشركة" at bounding box center [710, 346] width 39 height 8
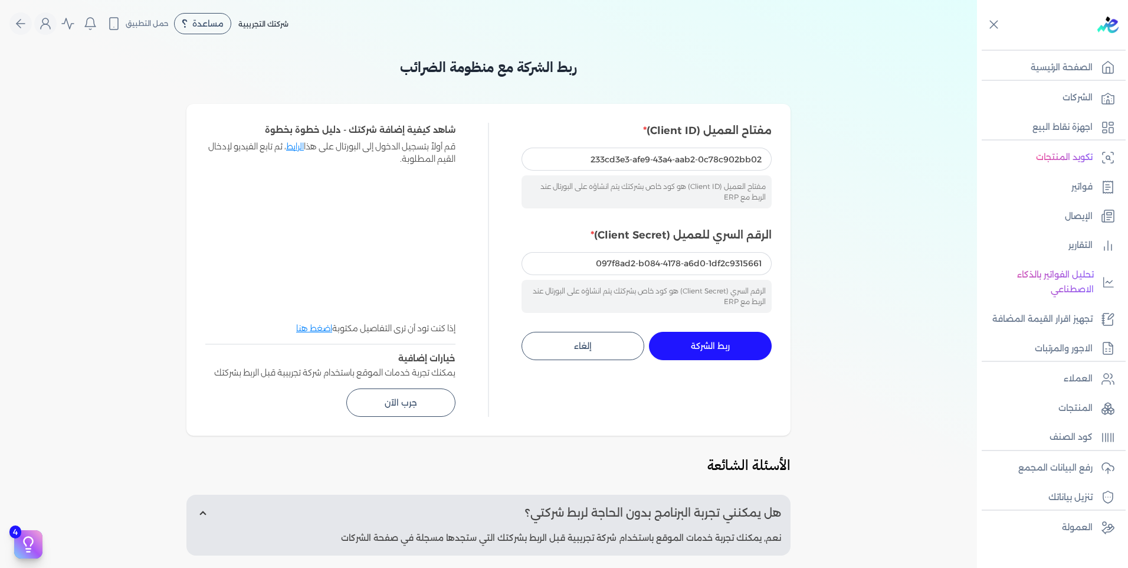
click at [719, 346] on span "ربط الشركة" at bounding box center [710, 346] width 39 height 8
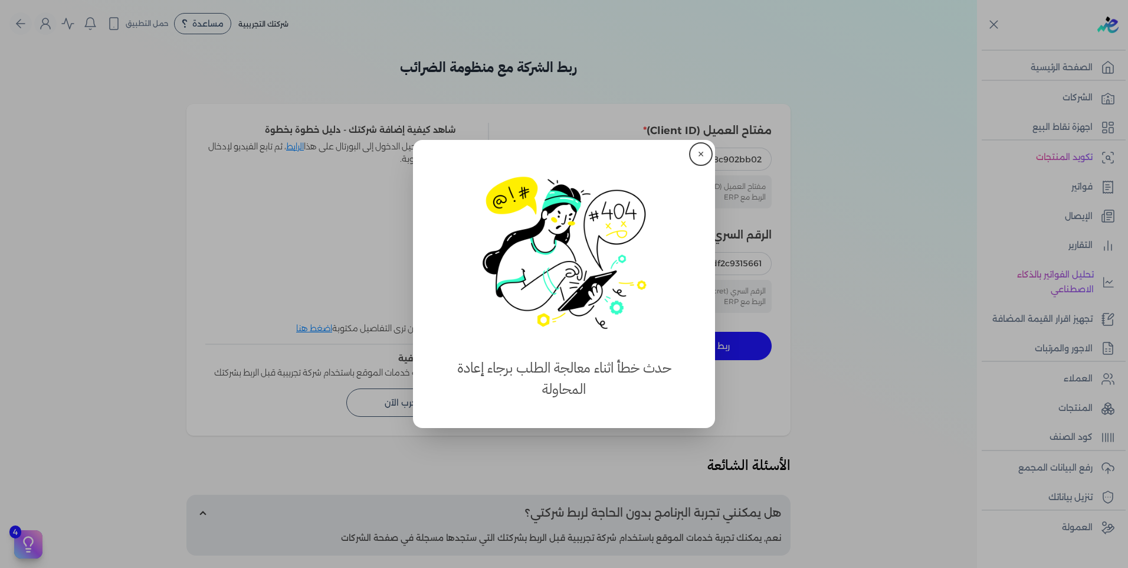
click at [719, 346] on button "close" at bounding box center [564, 284] width 1128 height 568
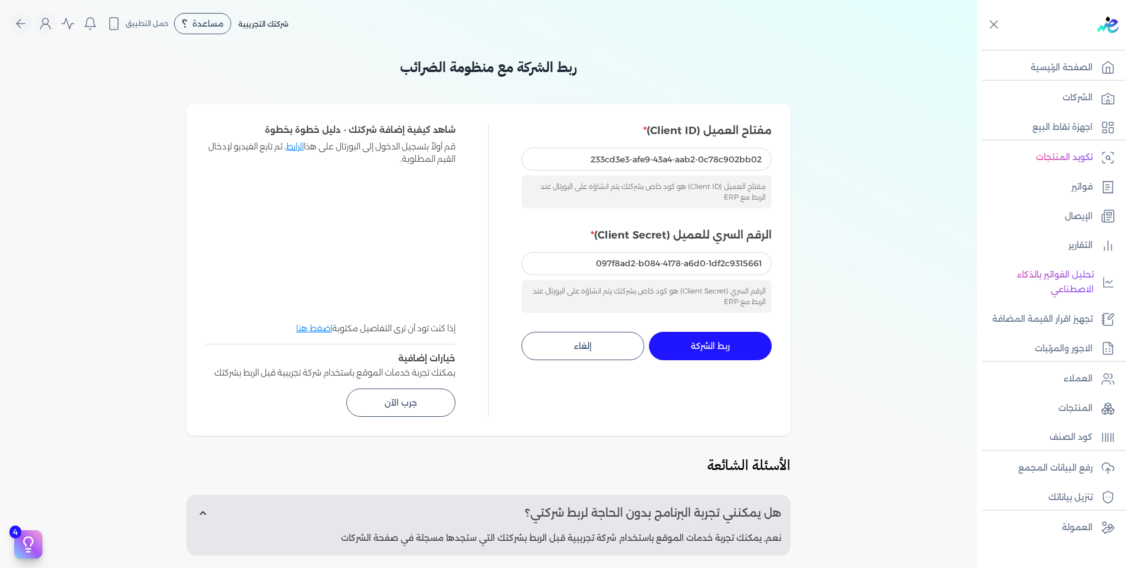
click at [719, 346] on span "ربط الشركة" at bounding box center [710, 346] width 39 height 8
click at [738, 340] on button "ربط الشركة جاري التنفيذ" at bounding box center [710, 346] width 123 height 28
click at [718, 336] on button "ربط الشركة جاري التنفيذ" at bounding box center [710, 346] width 123 height 28
click at [714, 339] on button "ربط الشركة جاري التنفيذ" at bounding box center [710, 346] width 123 height 28
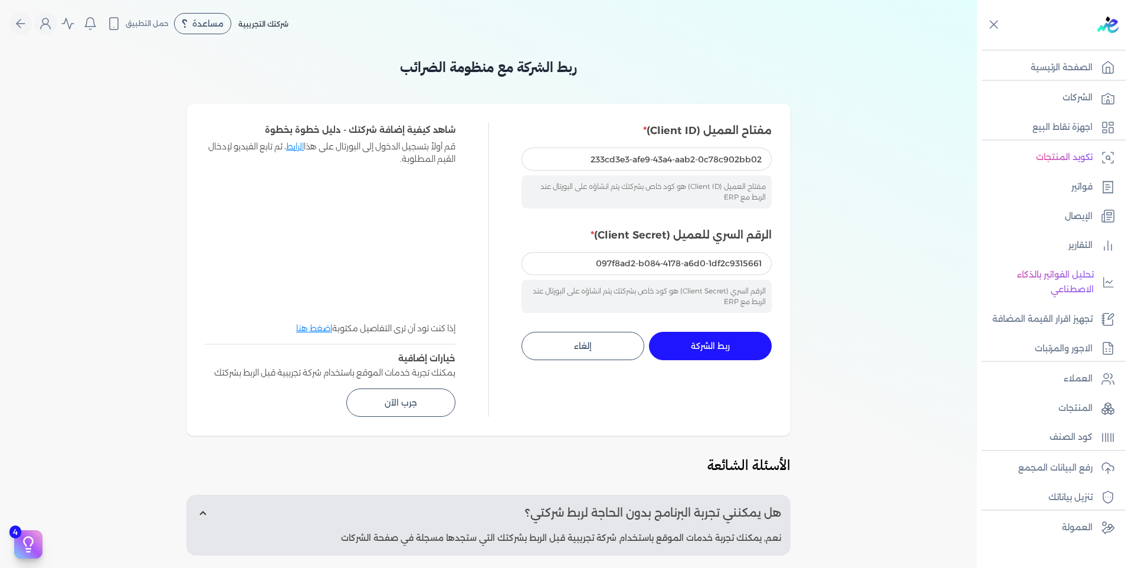
click at [714, 339] on button "ربط الشركة جاري التنفيذ" at bounding box center [710, 346] width 123 height 28
click at [713, 339] on button "ربط الشركة جاري التنفيذ" at bounding box center [710, 346] width 123 height 28
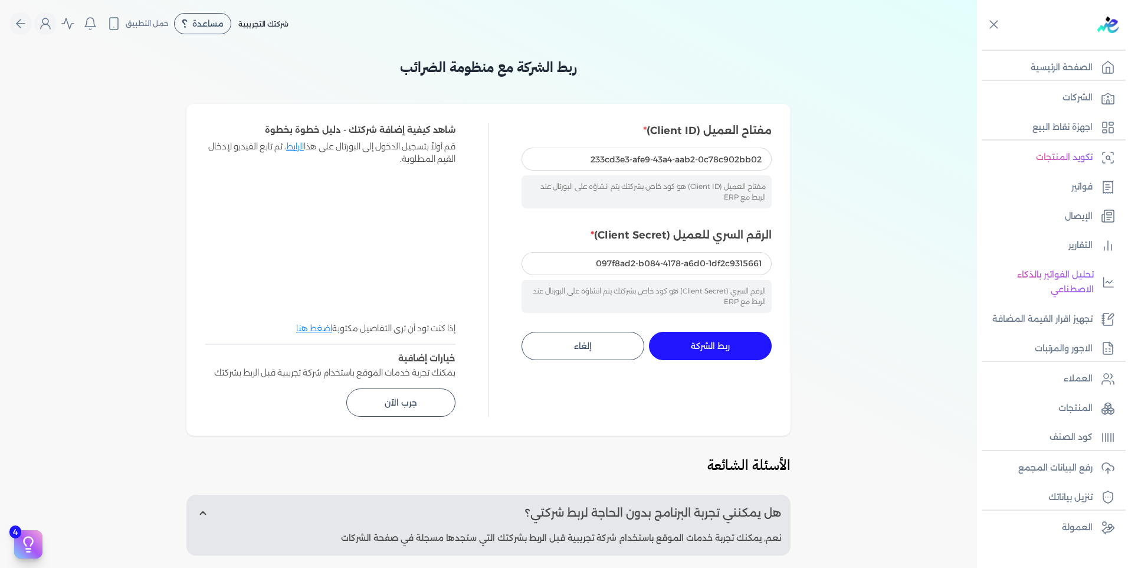
click at [713, 339] on button "ربط الشركة جاري التنفيذ" at bounding box center [710, 346] width 123 height 28
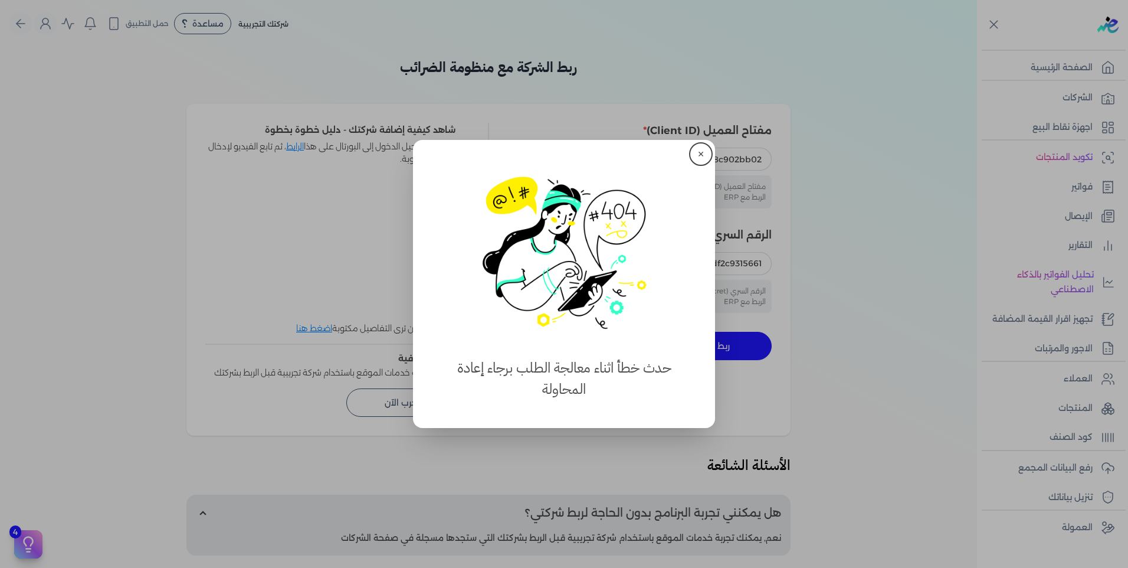
click at [701, 151] on button "✕" at bounding box center [701, 154] width 19 height 19
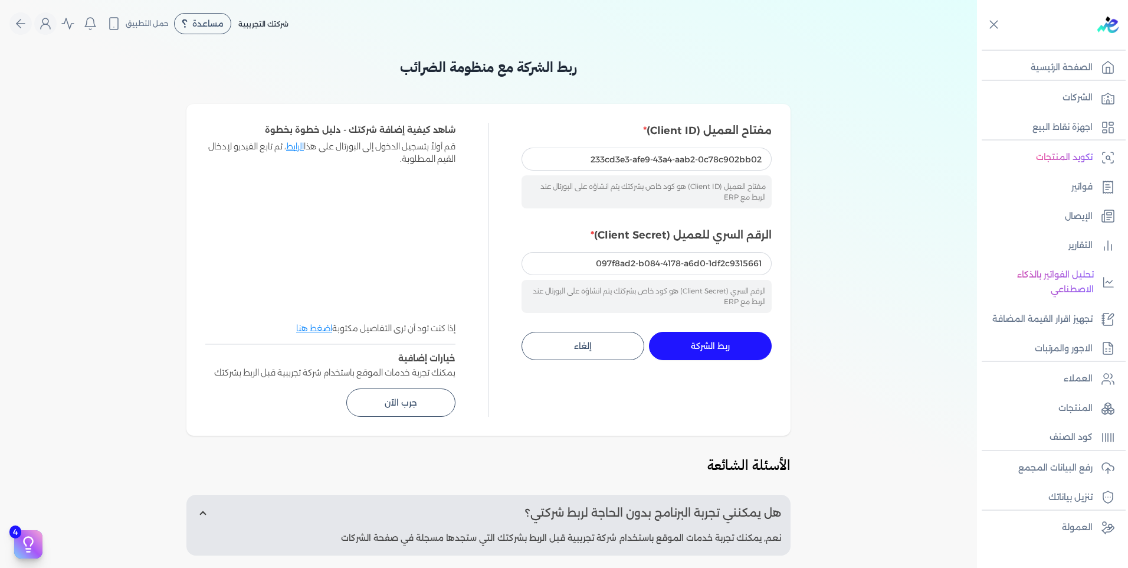
click at [730, 348] on span "ربط الشركة" at bounding box center [710, 346] width 39 height 8
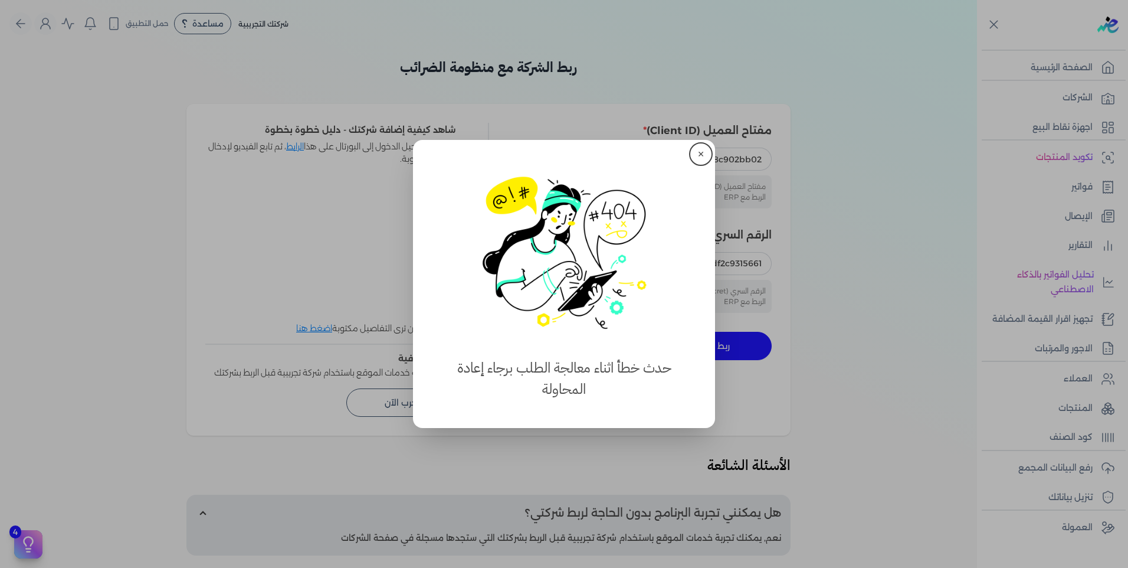
click at [704, 151] on button "✕" at bounding box center [701, 154] width 19 height 19
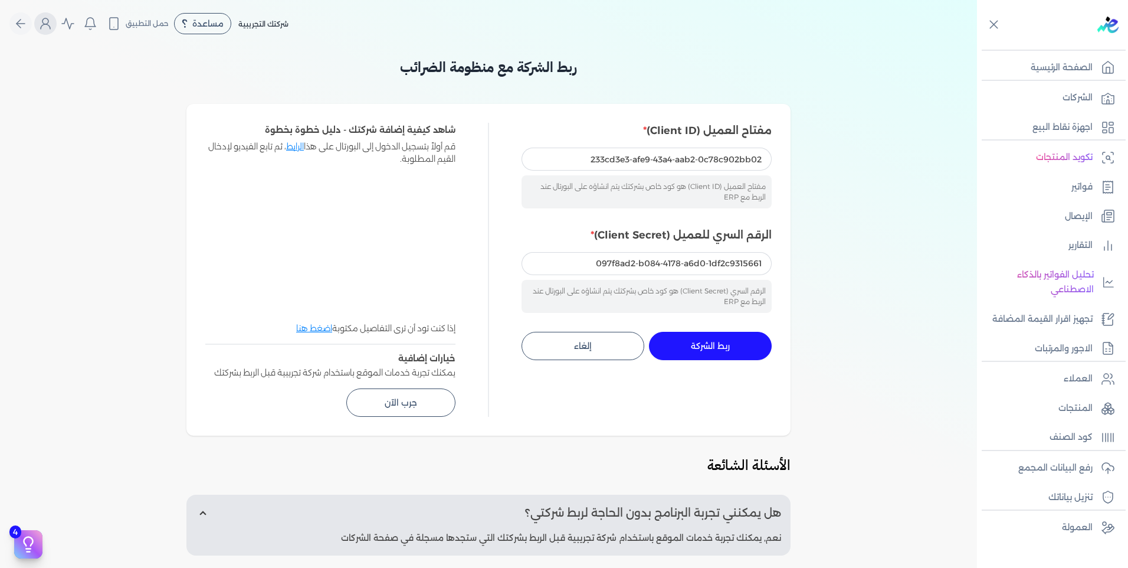
click at [50, 28] on icon "Global" at bounding box center [45, 24] width 14 height 14
